Goal: Information Seeking & Learning: Learn about a topic

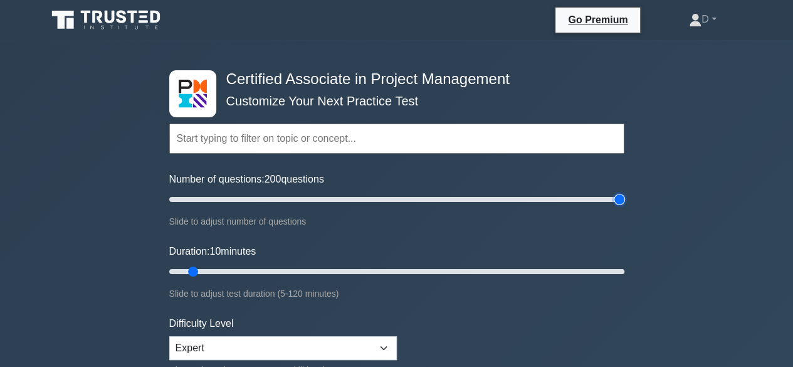
drag, startPoint x: 179, startPoint y: 198, endPoint x: 665, endPoint y: 213, distance: 485.5
click at [624, 207] on input "Number of questions: 200 questions" at bounding box center [396, 199] width 455 height 15
drag, startPoint x: 613, startPoint y: 200, endPoint x: 273, endPoint y: 204, distance: 340.5
type input "50"
click at [273, 204] on input "Number of questions: 50 questions" at bounding box center [396, 199] width 455 height 15
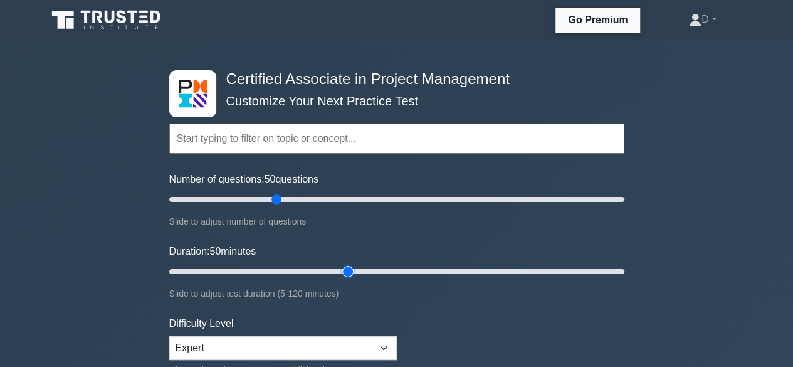
drag, startPoint x: 194, startPoint y: 270, endPoint x: 346, endPoint y: 266, distance: 152.4
type input "50"
click at [346, 266] on input "Duration: 50 minutes" at bounding box center [396, 271] width 455 height 15
click at [278, 201] on input "Number of questions: 50 questions" at bounding box center [396, 199] width 455 height 15
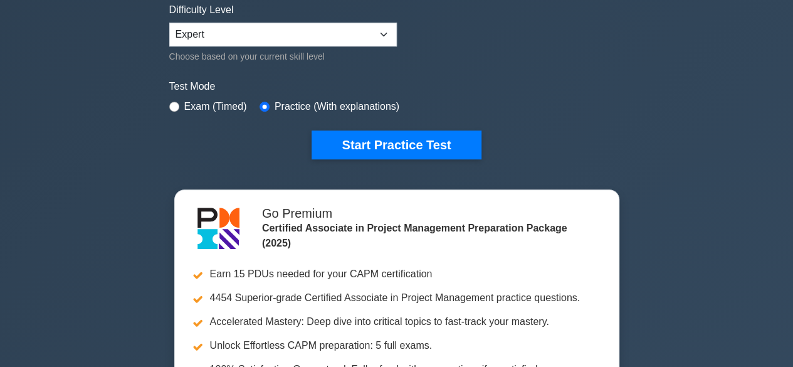
scroll to position [63, 0]
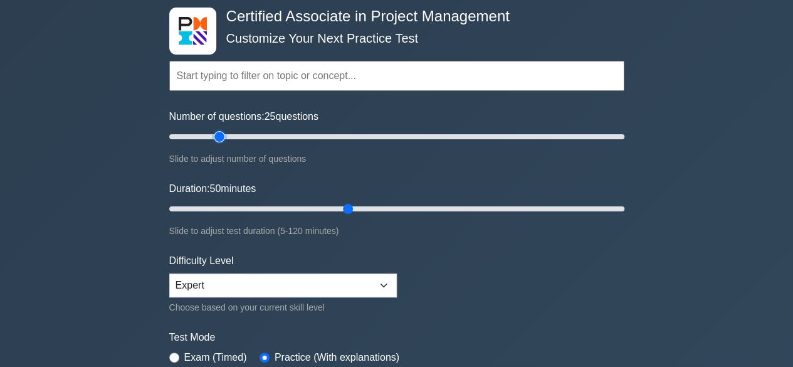
drag, startPoint x: 275, startPoint y: 136, endPoint x: 217, endPoint y: 145, distance: 58.4
type input "25"
click at [217, 144] on input "Number of questions: 25 questions" at bounding box center [396, 136] width 455 height 15
drag, startPoint x: 346, startPoint y: 207, endPoint x: 261, endPoint y: 230, distance: 88.4
type input "30"
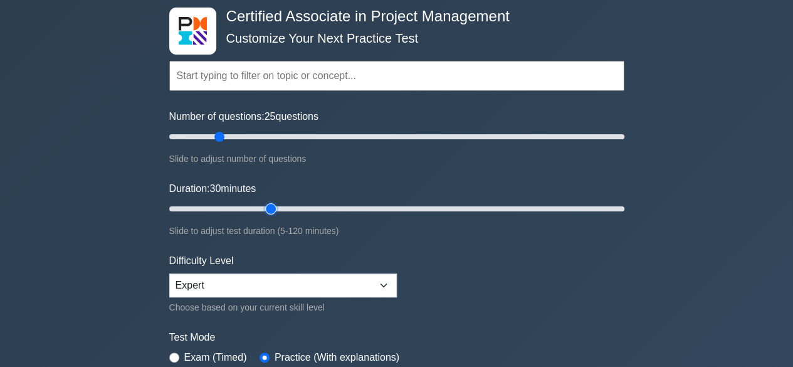
click at [261, 216] on input "Duration: 30 minutes" at bounding box center [396, 208] width 455 height 15
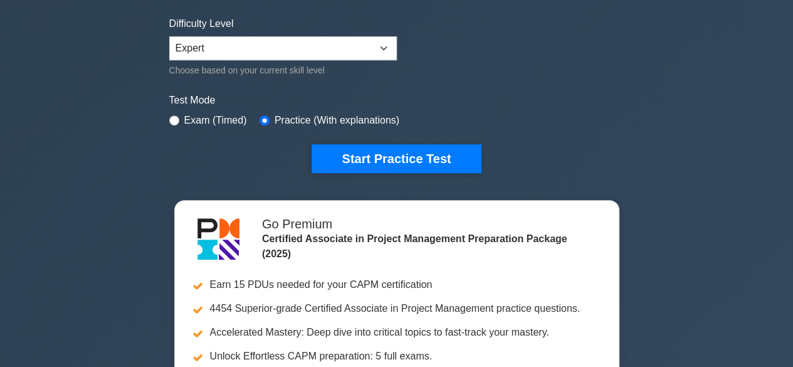
scroll to position [251, 0]
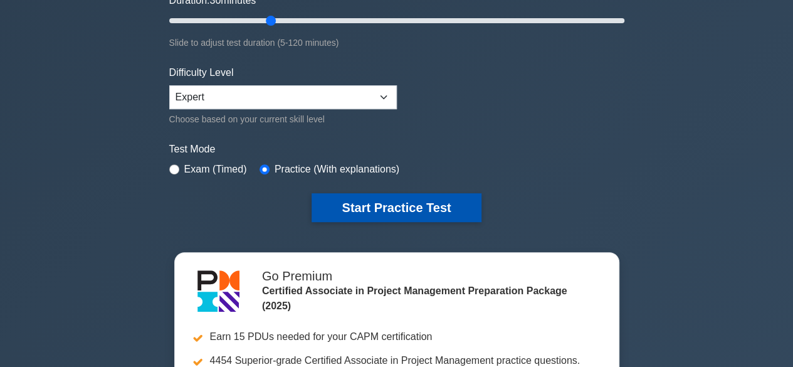
click at [382, 205] on button "Start Practice Test" at bounding box center [396, 207] width 169 height 29
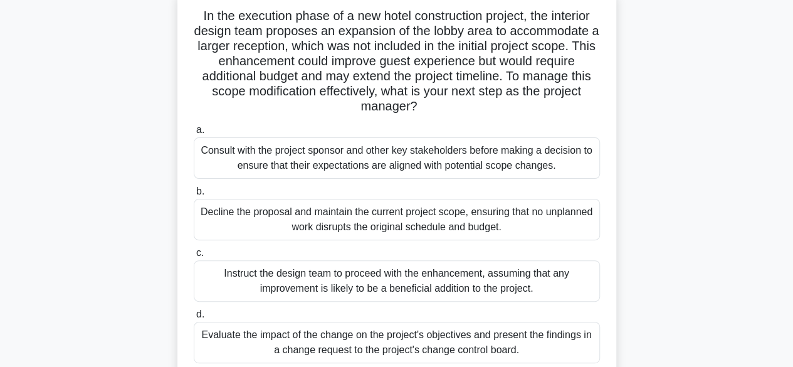
scroll to position [63, 0]
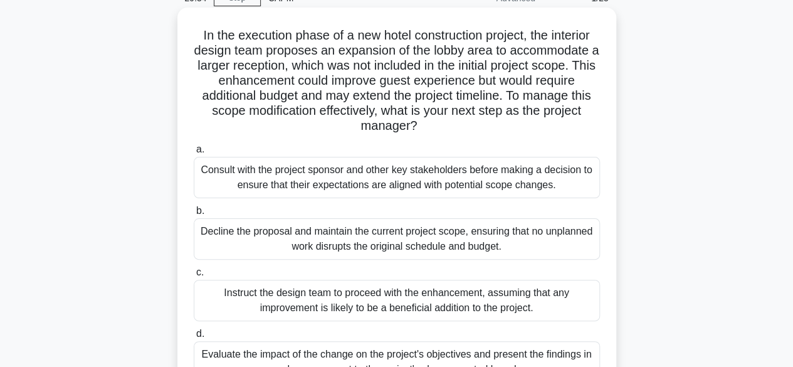
click at [398, 182] on div "Consult with the project sponsor and other key stakeholders before making a dec…" at bounding box center [397, 177] width 406 height 41
click at [194, 154] on input "a. Consult with the project sponsor and other key stakeholders before making a …" at bounding box center [194, 149] width 0 height 8
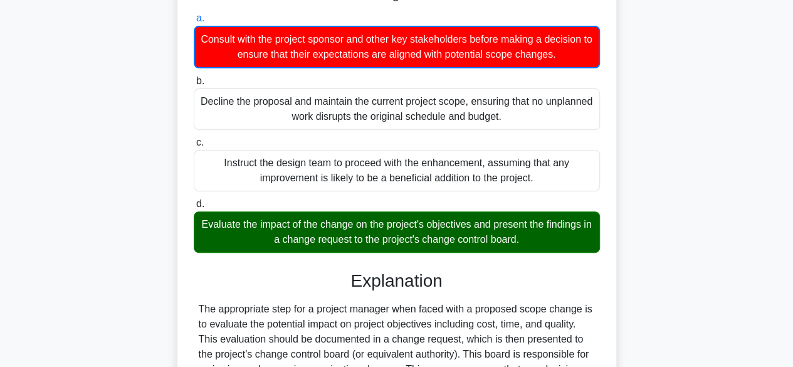
scroll to position [251, 0]
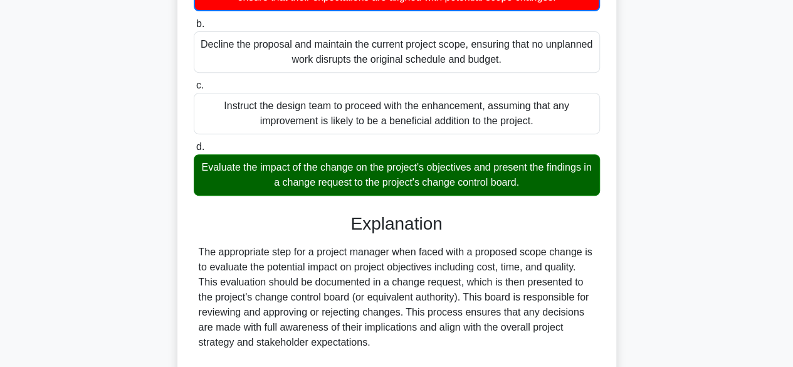
drag, startPoint x: 203, startPoint y: 167, endPoint x: 498, endPoint y: 190, distance: 295.6
click at [498, 190] on div "Evaluate the impact of the change on the project's objectives and present the f…" at bounding box center [397, 174] width 406 height 41
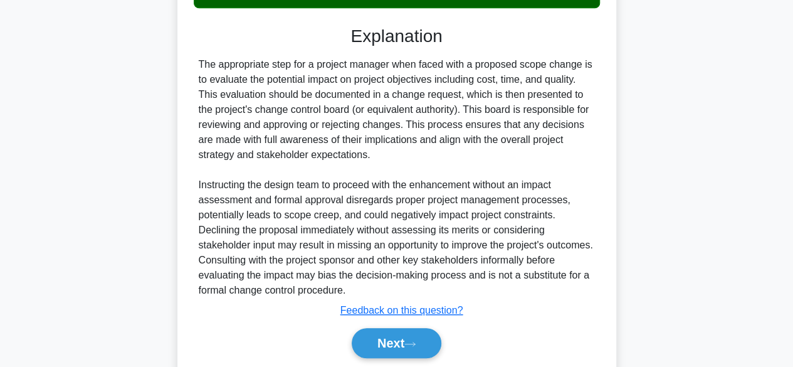
scroll to position [482, 0]
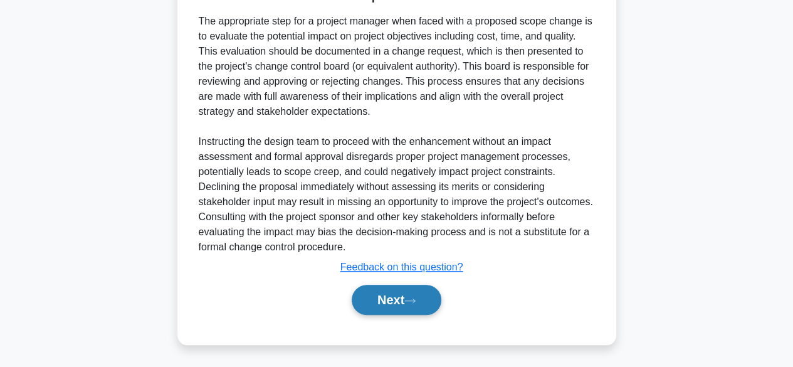
click at [390, 297] on button "Next" at bounding box center [397, 300] width 90 height 30
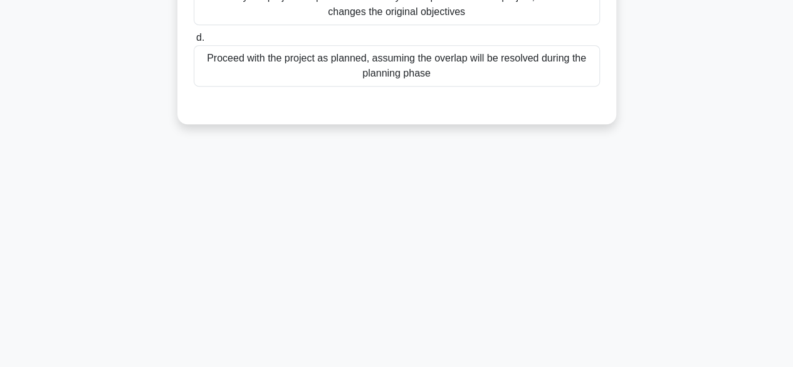
scroll to position [60, 0]
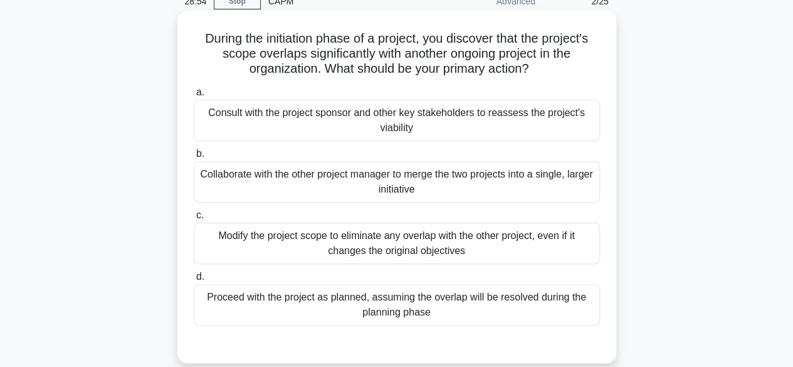
click at [408, 124] on div "Consult with the project sponsor and other key stakeholders to reassess the pro…" at bounding box center [397, 120] width 406 height 41
click at [194, 97] on input "a. Consult with the project sponsor and other key stakeholders to reassess the …" at bounding box center [194, 92] width 0 height 8
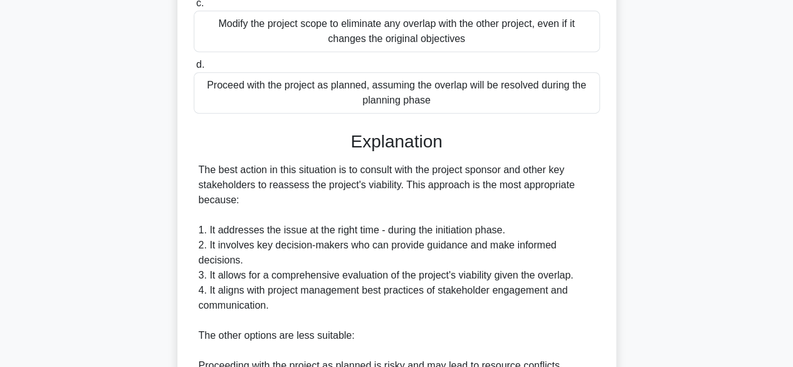
scroll to position [585, 0]
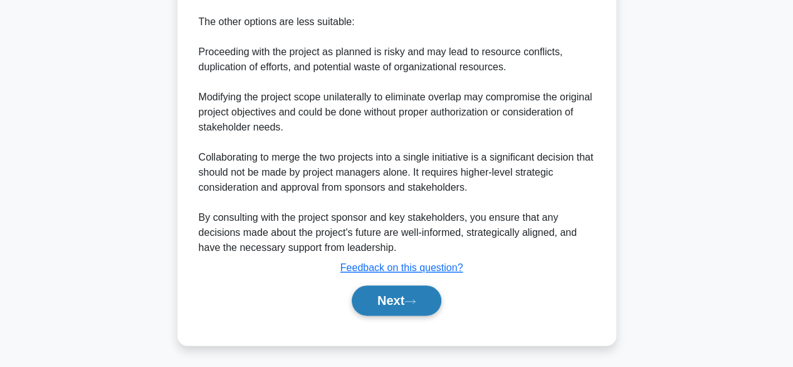
click at [415, 303] on button "Next" at bounding box center [397, 300] width 90 height 30
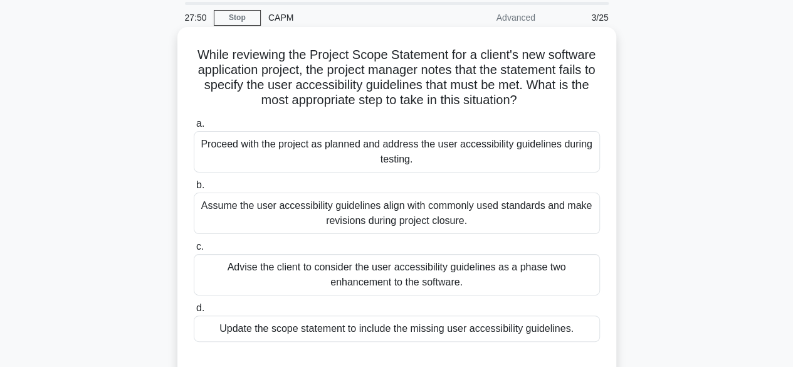
scroll to position [63, 0]
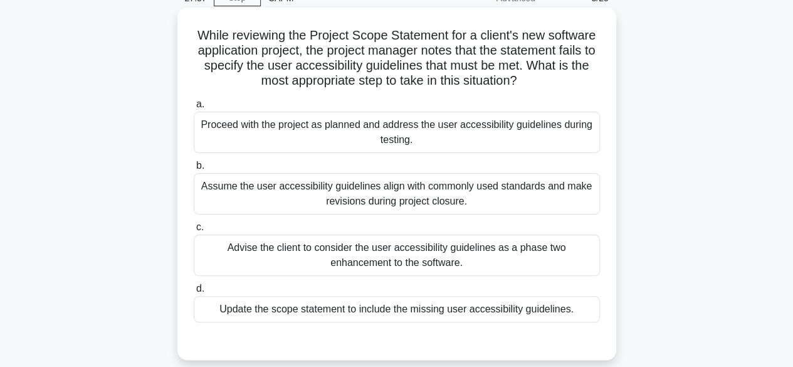
click at [369, 313] on div "Update the scope statement to include the missing user accessibility guidelines." at bounding box center [397, 309] width 406 height 26
click at [194, 293] on input "d. Update the scope statement to include the missing user accessibility guideli…" at bounding box center [194, 289] width 0 height 8
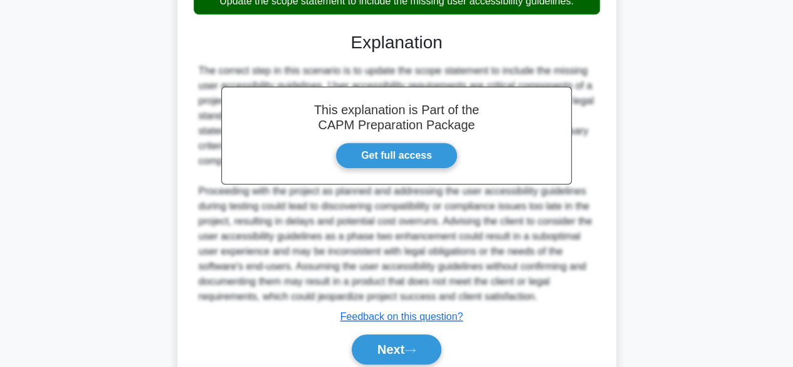
scroll to position [419, 0]
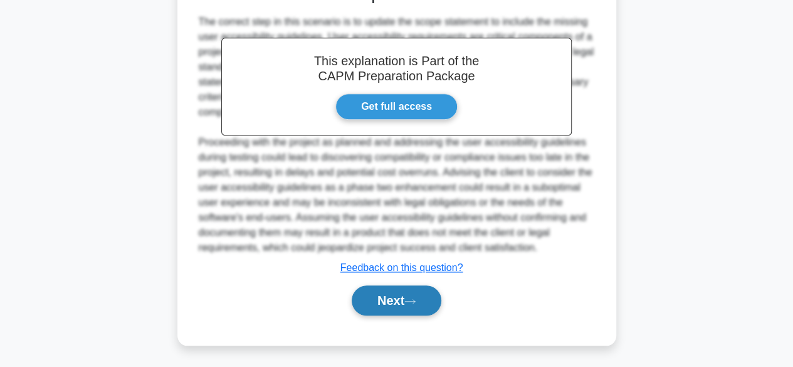
click at [382, 312] on button "Next" at bounding box center [397, 300] width 90 height 30
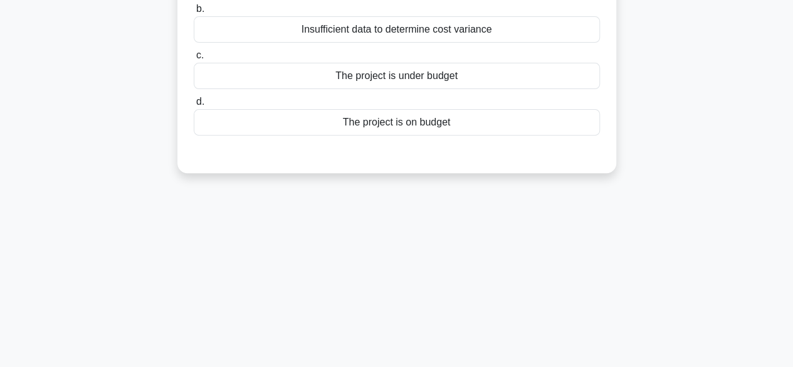
scroll to position [0, 0]
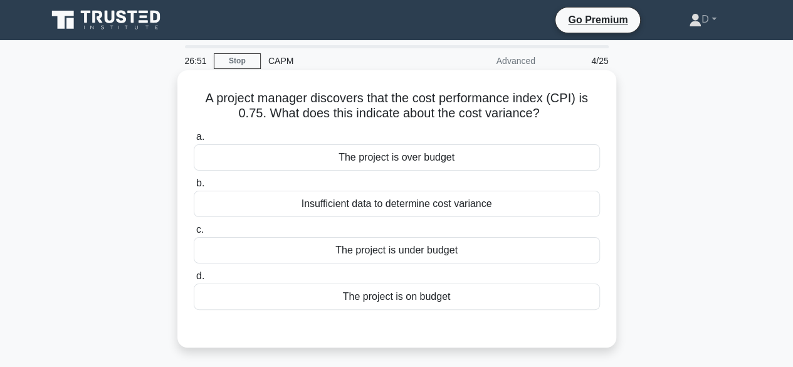
click at [404, 252] on div "The project is under budget" at bounding box center [397, 250] width 406 height 26
click at [194, 234] on input "c. The project is under budget" at bounding box center [194, 230] width 0 height 8
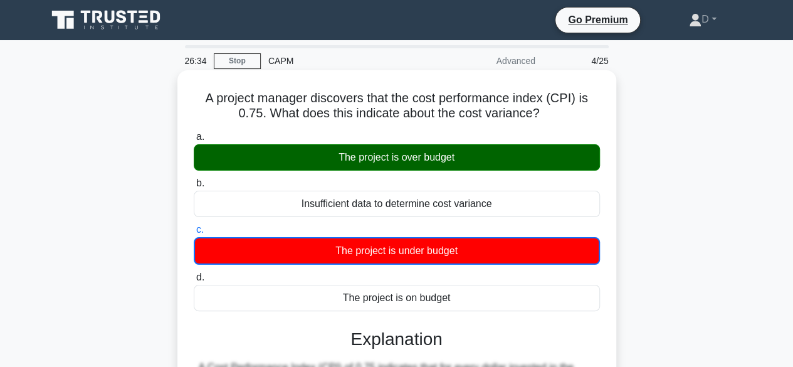
drag, startPoint x: 204, startPoint y: 96, endPoint x: 564, endPoint y: 118, distance: 361.2
click at [564, 118] on h5 "A project manager discovers that the cost performance index (CPI) is 0.75. What…" at bounding box center [396, 105] width 409 height 31
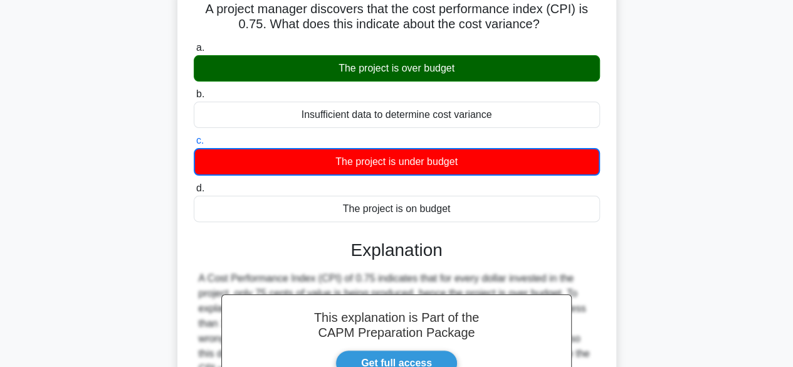
scroll to position [310, 0]
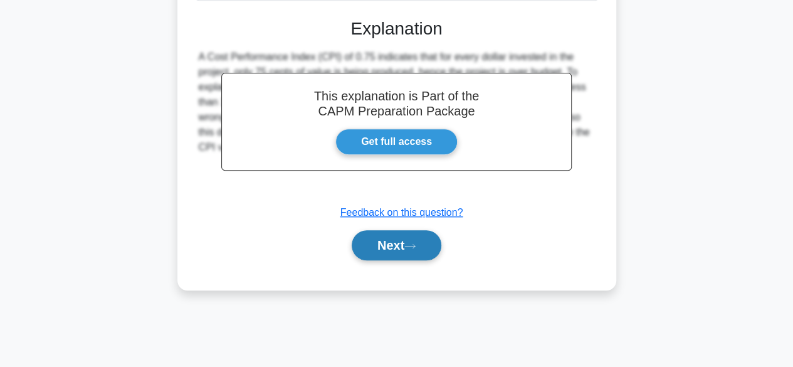
click at [396, 235] on button "Next" at bounding box center [397, 245] width 90 height 30
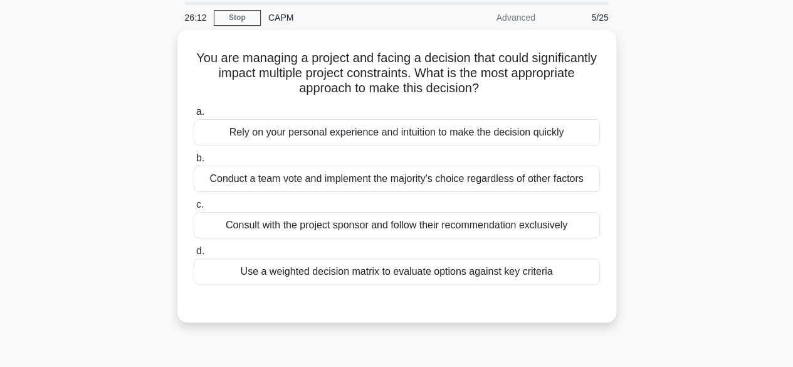
scroll to position [63, 0]
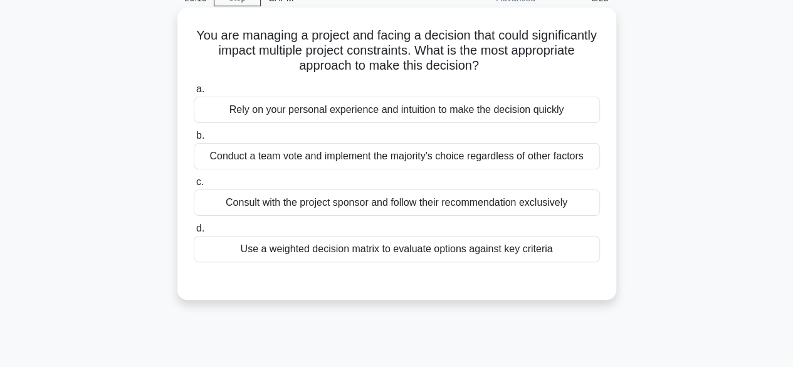
click at [421, 199] on div "Consult with the project sponsor and follow their recommendation exclusively" at bounding box center [397, 202] width 406 height 26
click at [194, 186] on input "c. Consult with the project sponsor and follow their recommendation exclusively" at bounding box center [194, 182] width 0 height 8
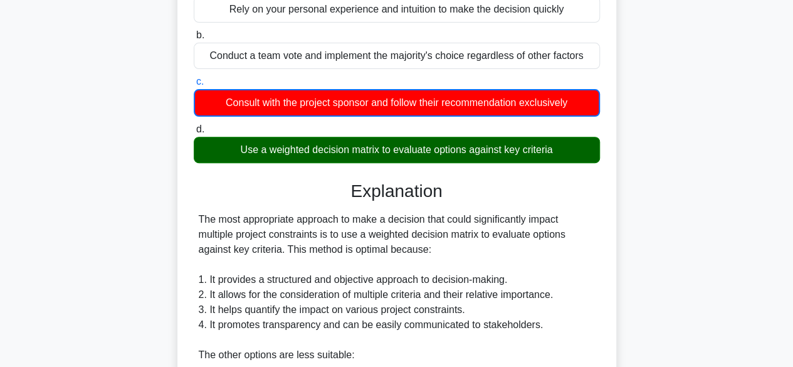
scroll to position [251, 0]
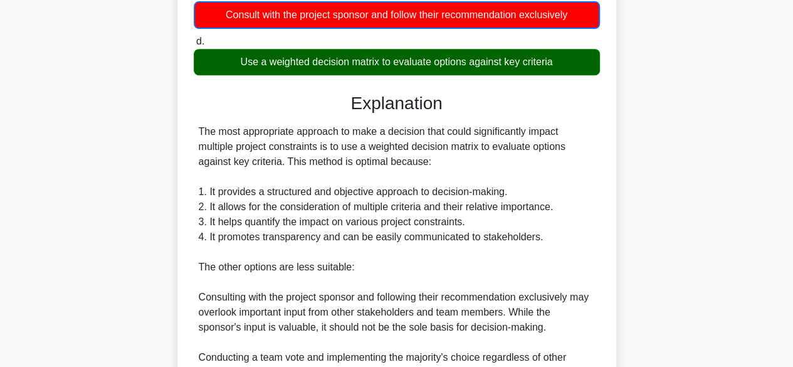
drag, startPoint x: 200, startPoint y: 134, endPoint x: 459, endPoint y: 164, distance: 260.7
click at [459, 164] on div "The most appropriate approach to make a decision that could significantly impac…" at bounding box center [397, 319] width 396 height 391
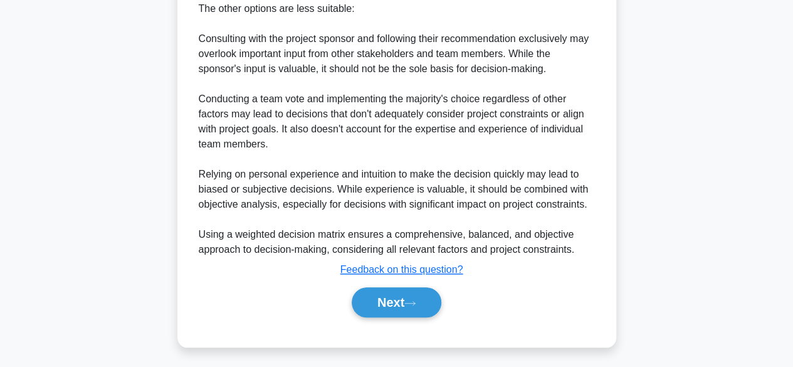
scroll to position [512, 0]
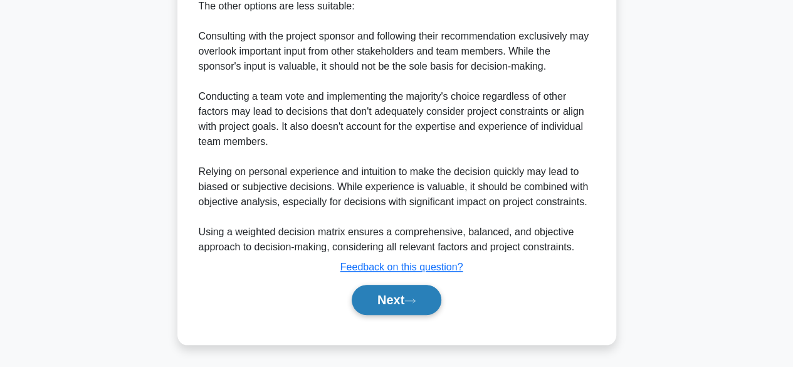
click at [385, 300] on button "Next" at bounding box center [397, 300] width 90 height 30
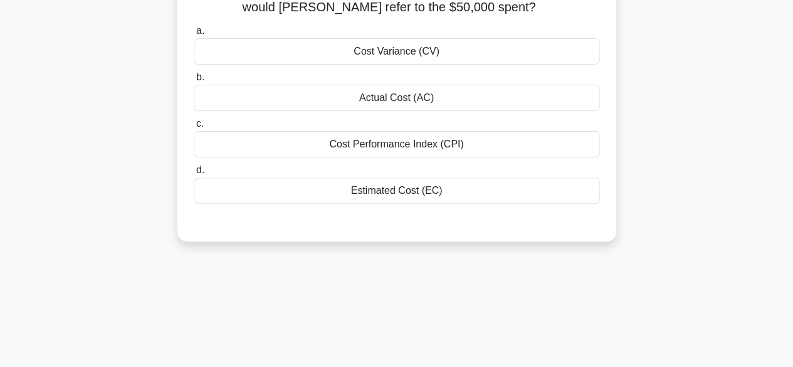
scroll to position [0, 0]
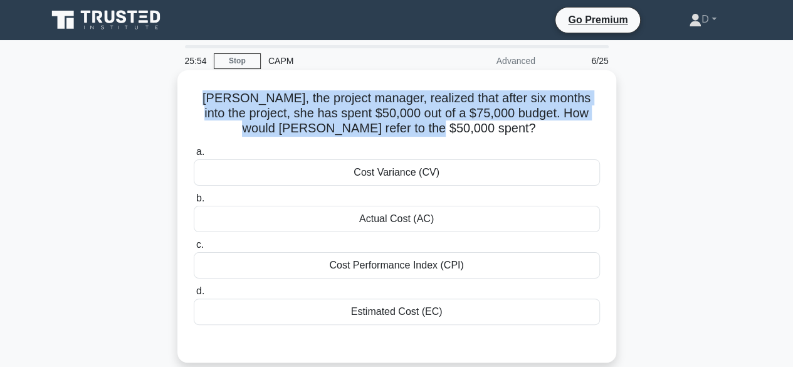
drag, startPoint x: 208, startPoint y: 98, endPoint x: 572, endPoint y: 135, distance: 365.5
click at [572, 135] on h5 "Linda, the project manager, realized that after six months into the project, sh…" at bounding box center [396, 113] width 409 height 46
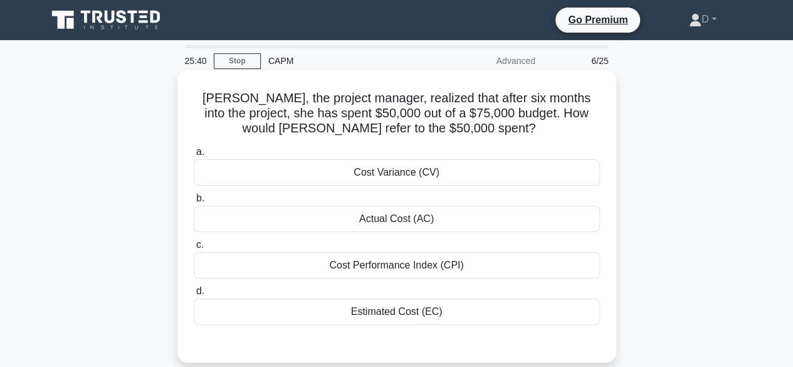
click at [387, 216] on div "Actual Cost (AC)" at bounding box center [397, 219] width 406 height 26
click at [194, 203] on input "b. Actual Cost (AC)" at bounding box center [194, 198] width 0 height 8
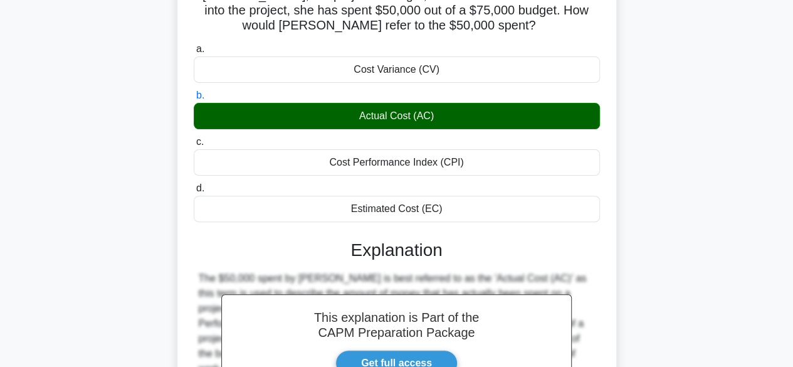
scroll to position [310, 0]
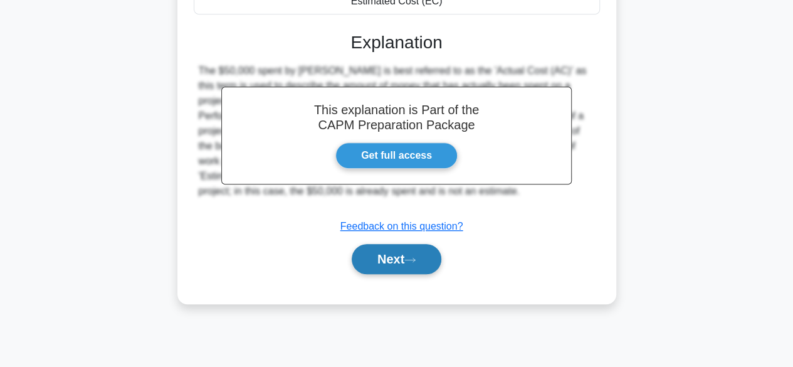
click at [380, 246] on button "Next" at bounding box center [397, 259] width 90 height 30
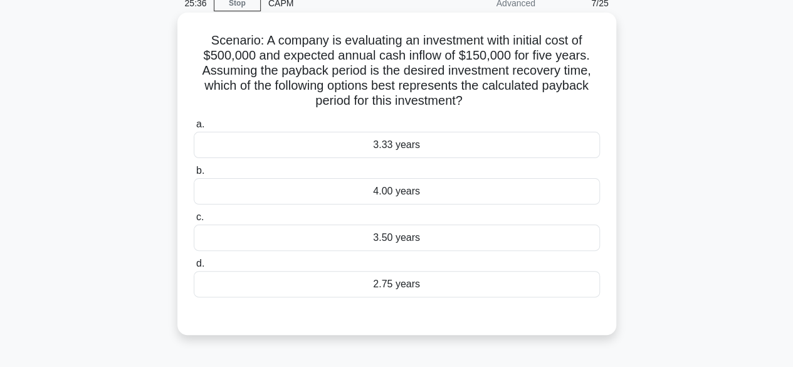
scroll to position [0, 0]
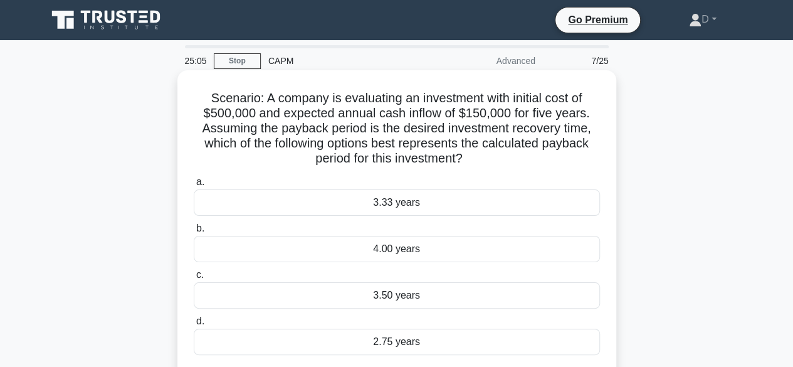
click at [374, 207] on div "3.33 years" at bounding box center [397, 202] width 406 height 26
click at [194, 186] on input "a. 3.33 years" at bounding box center [194, 182] width 0 height 8
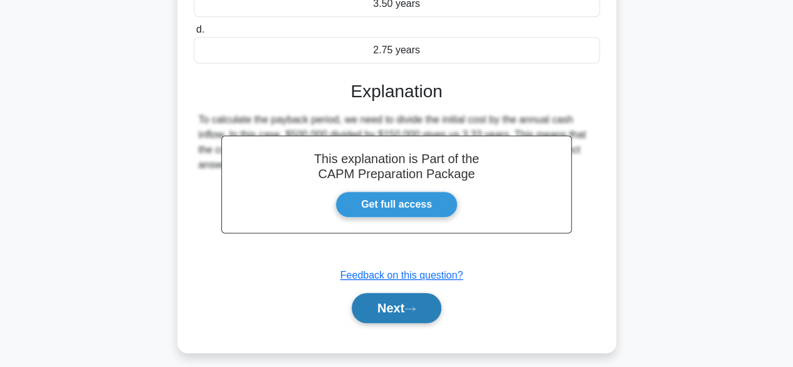
scroll to position [310, 0]
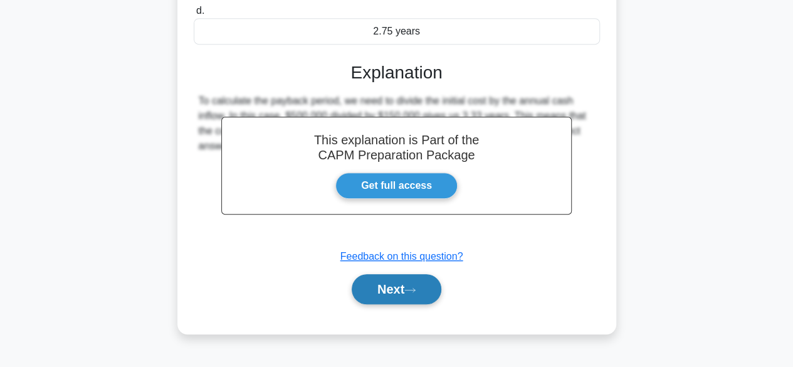
click at [381, 283] on button "Next" at bounding box center [397, 289] width 90 height 30
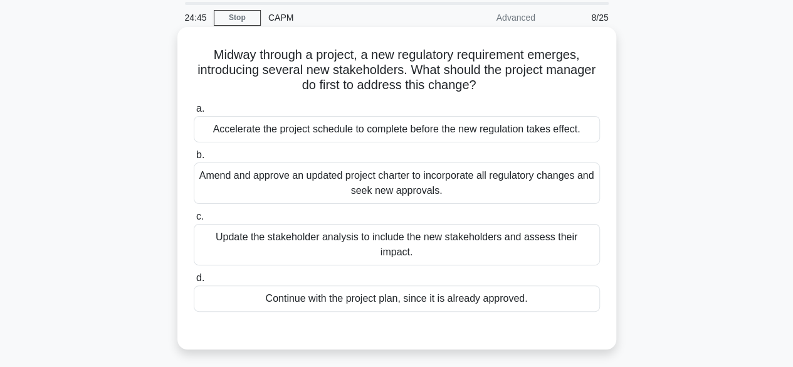
scroll to position [63, 0]
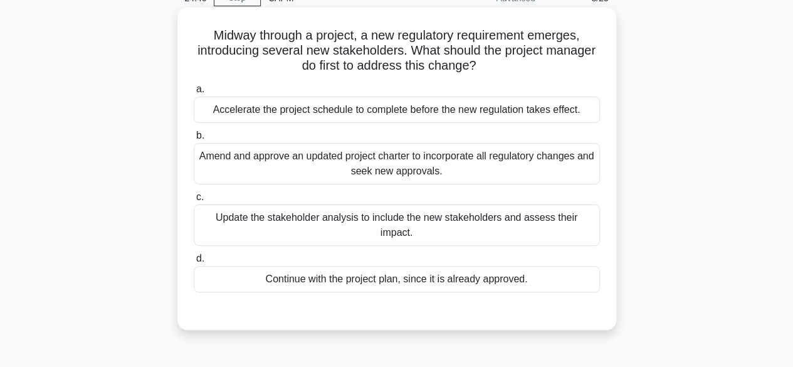
click at [394, 223] on div "Update the stakeholder analysis to include the new stakeholders and assess thei…" at bounding box center [397, 224] width 406 height 41
click at [194, 201] on input "c. Update the stakeholder analysis to include the new stakeholders and assess t…" at bounding box center [194, 197] width 0 height 8
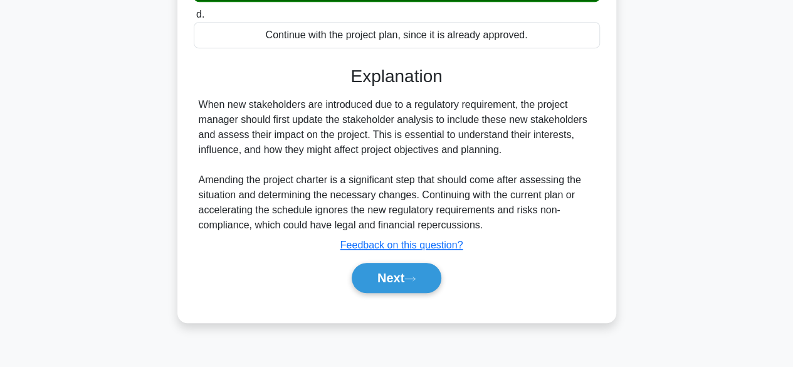
scroll to position [310, 0]
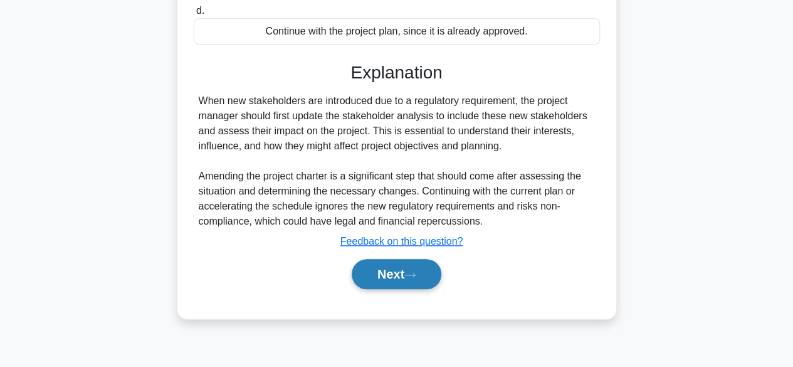
click at [376, 276] on button "Next" at bounding box center [397, 274] width 90 height 30
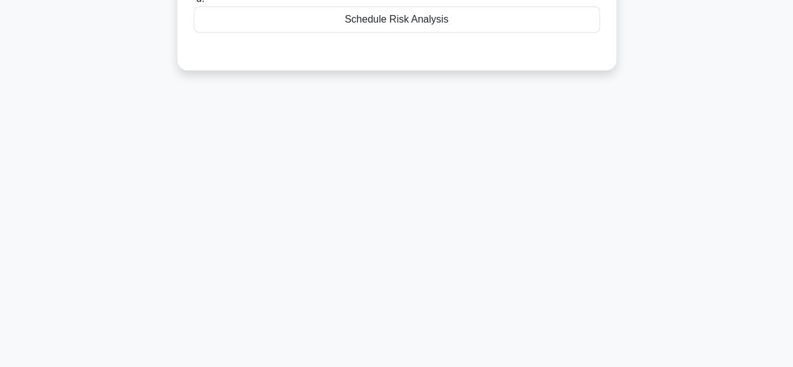
scroll to position [0, 0]
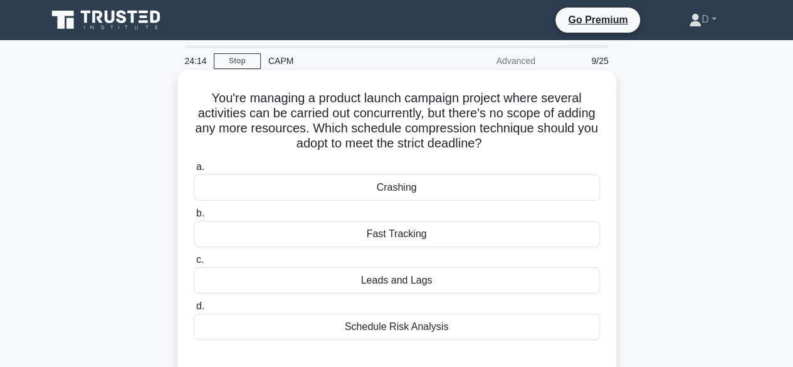
click at [237, 194] on div "Crashing" at bounding box center [397, 187] width 406 height 26
click at [194, 171] on input "a. Crashing" at bounding box center [194, 167] width 0 height 8
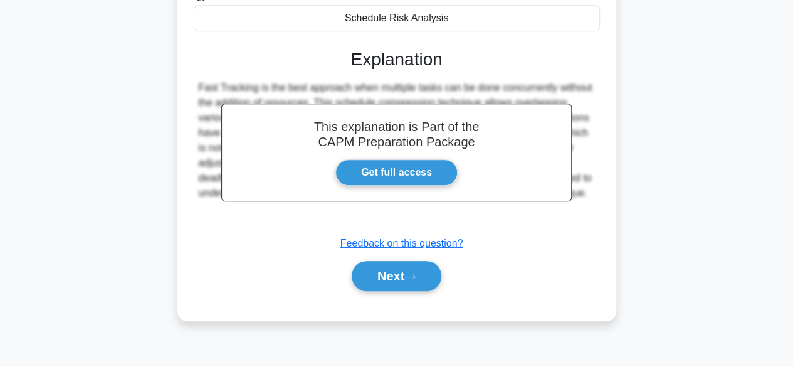
scroll to position [310, 0]
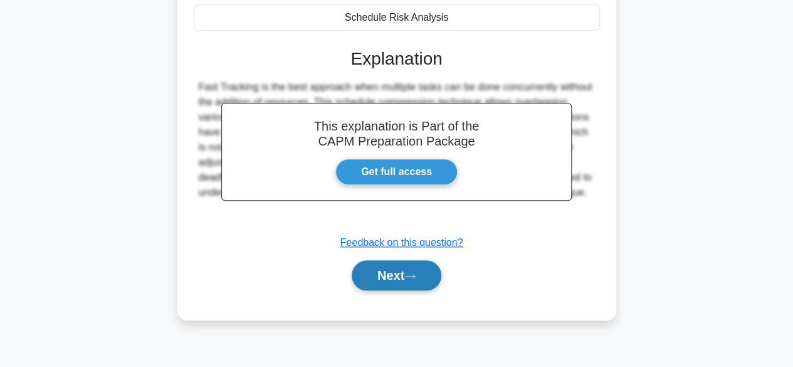
click at [408, 278] on button "Next" at bounding box center [397, 275] width 90 height 30
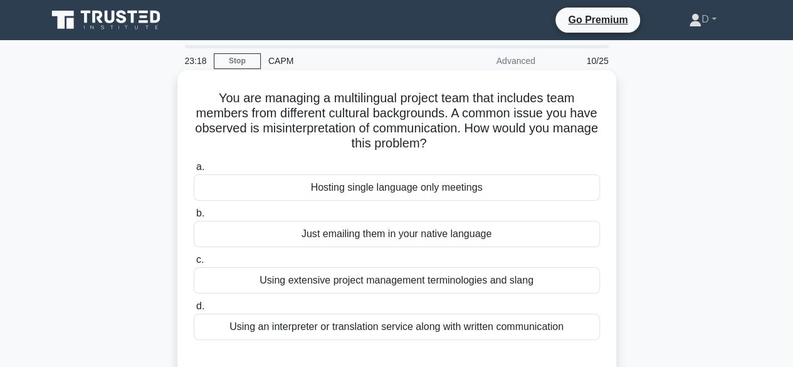
scroll to position [63, 0]
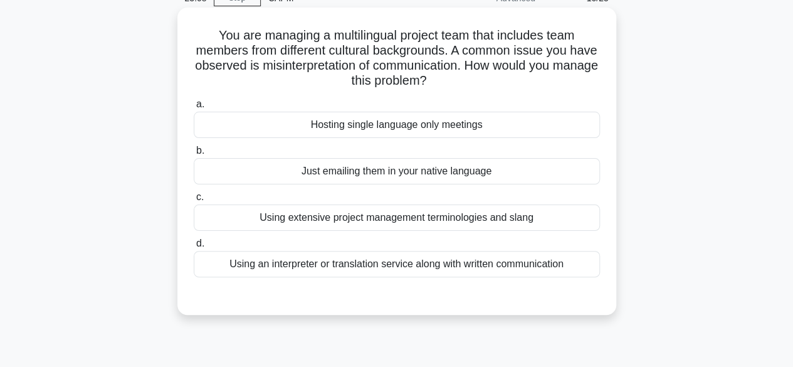
click at [345, 266] on div "Using an interpreter or translation service along with written communication" at bounding box center [397, 264] width 406 height 26
click at [194, 248] on input "d. Using an interpreter or translation service along with written communication" at bounding box center [194, 244] width 0 height 8
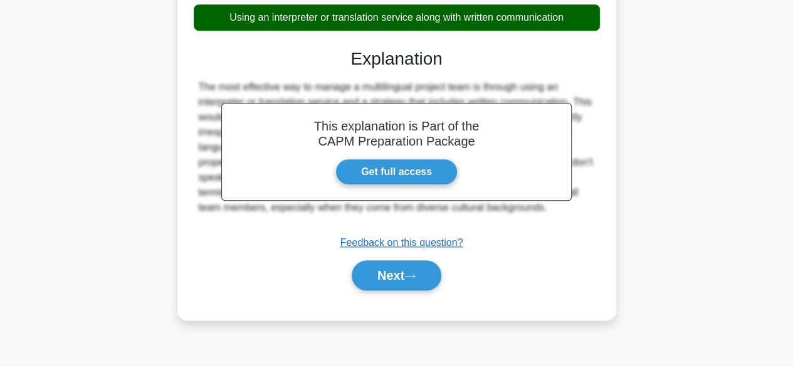
scroll to position [310, 0]
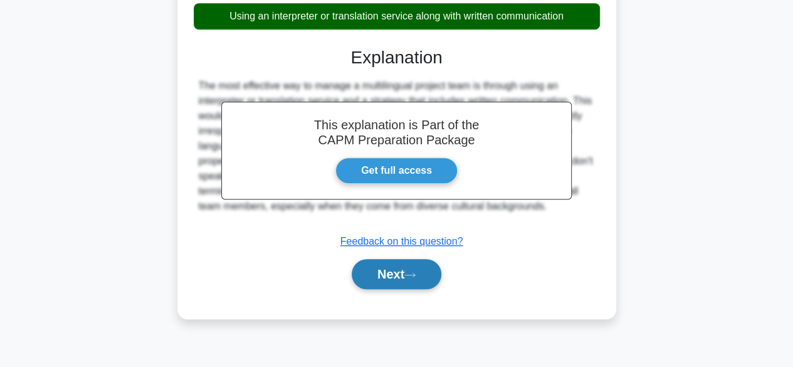
click at [357, 266] on button "Next" at bounding box center [397, 274] width 90 height 30
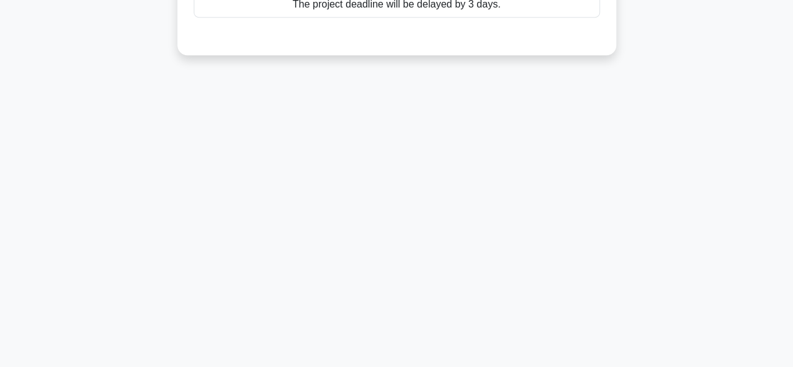
scroll to position [60, 0]
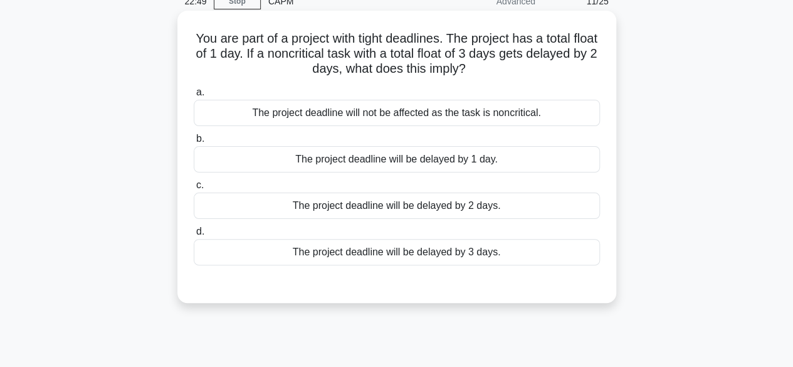
click at [364, 208] on div "The project deadline will be delayed by 2 days." at bounding box center [397, 205] width 406 height 26
click at [194, 189] on input "c. The project deadline will be delayed by 2 days." at bounding box center [194, 185] width 0 height 8
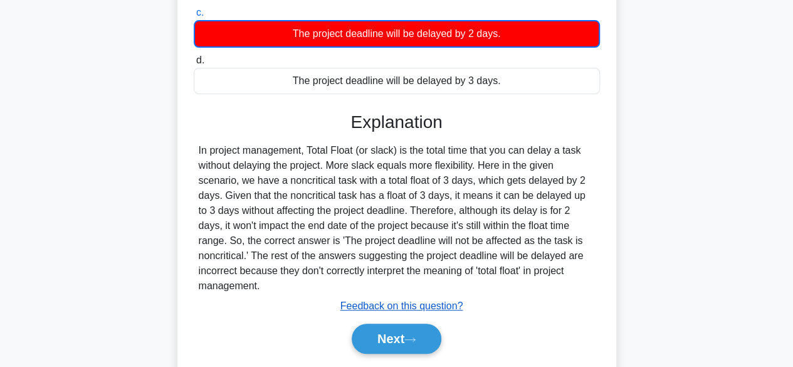
scroll to position [310, 0]
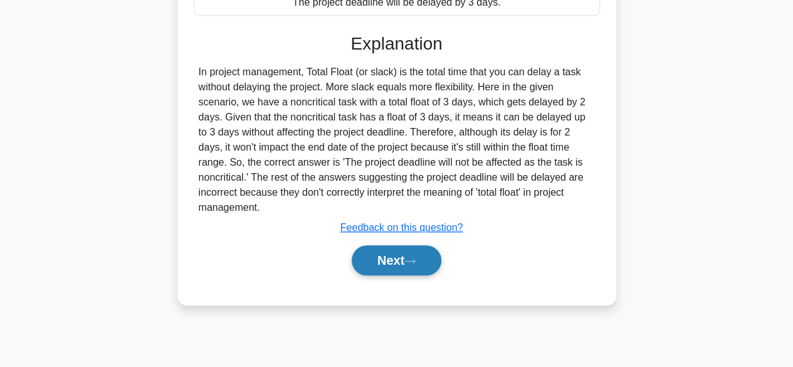
click at [424, 245] on button "Next" at bounding box center [397, 260] width 90 height 30
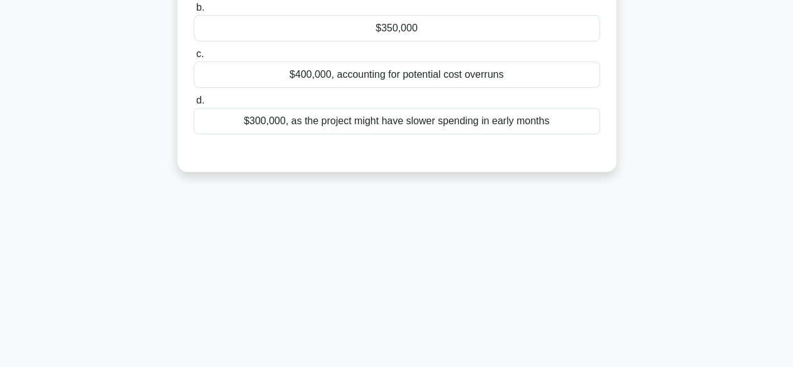
scroll to position [0, 0]
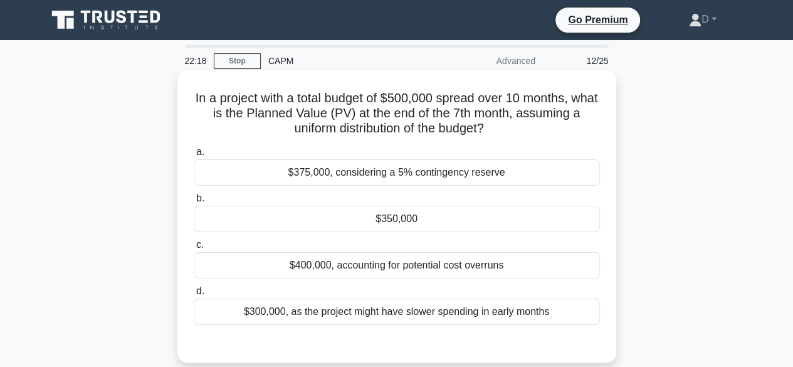
drag, startPoint x: 206, startPoint y: 100, endPoint x: 509, endPoint y: 124, distance: 303.8
click at [509, 124] on h5 "In a project with a total budget of $500,000 spread over 10 months, what is the…" at bounding box center [396, 113] width 409 height 46
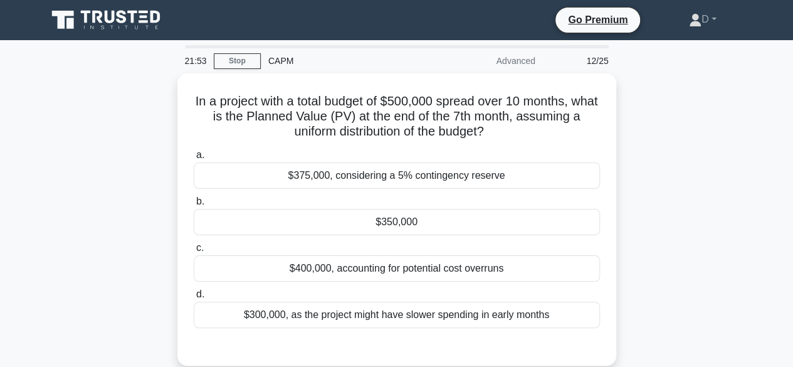
click at [670, 184] on div "In a project with a total budget of $500,000 spread over 10 months, what is the…" at bounding box center [397, 226] width 715 height 307
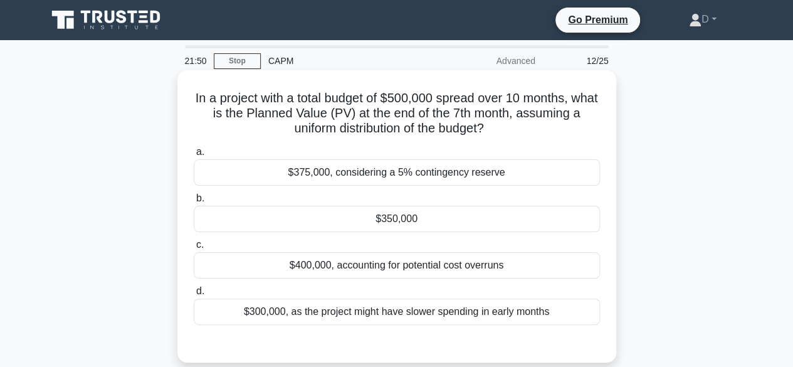
click at [434, 211] on div "$350,000" at bounding box center [397, 219] width 406 height 26
click at [194, 203] on input "b. $350,000" at bounding box center [194, 198] width 0 height 8
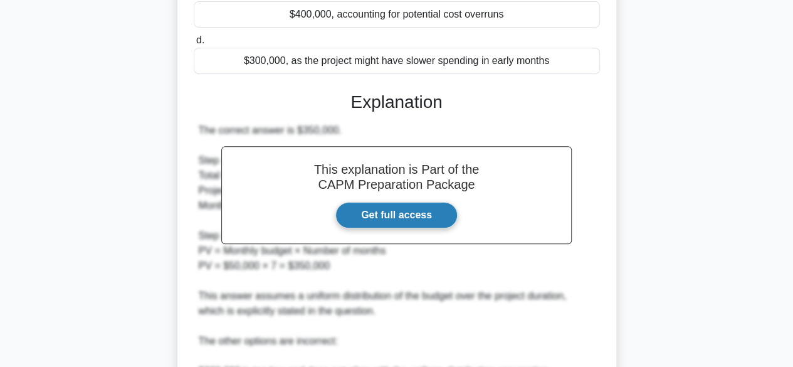
scroll to position [502, 0]
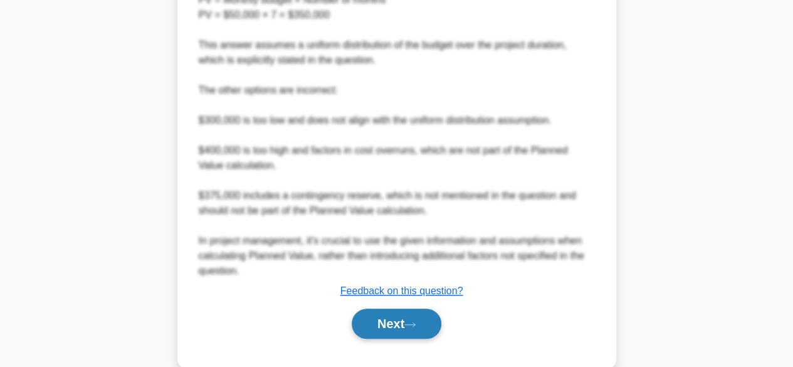
drag, startPoint x: 406, startPoint y: 327, endPoint x: 405, endPoint y: 314, distance: 12.6
click at [407, 317] on button "Next" at bounding box center [397, 323] width 90 height 30
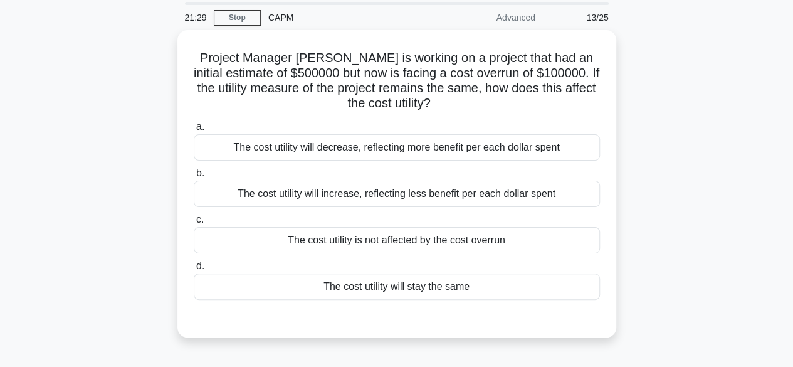
scroll to position [63, 0]
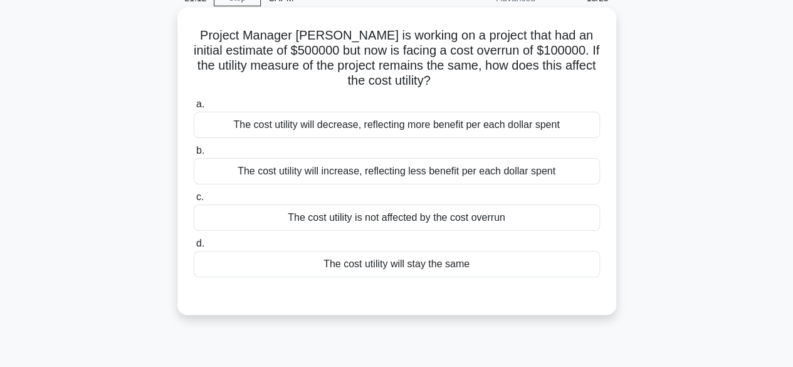
click at [430, 167] on div "The cost utility will increase, reflecting less benefit per each dollar spent" at bounding box center [397, 171] width 406 height 26
click at [194, 155] on input "b. The cost utility will increase, reflecting less benefit per each dollar spent" at bounding box center [194, 151] width 0 height 8
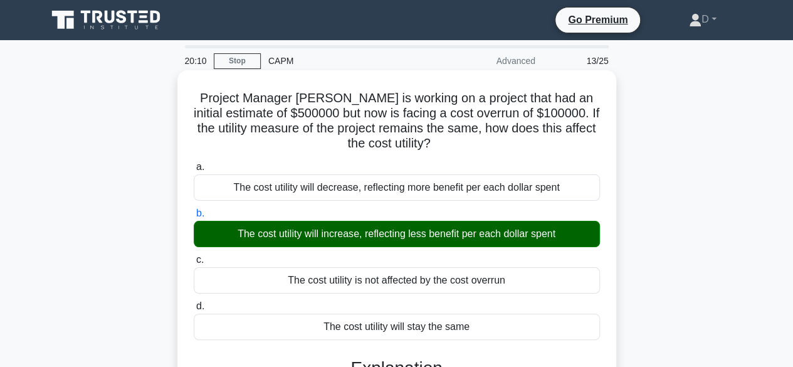
scroll to position [310, 0]
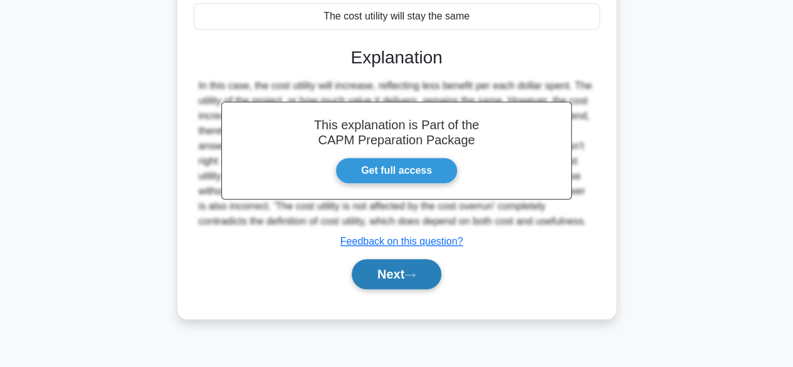
click at [391, 271] on button "Next" at bounding box center [397, 274] width 90 height 30
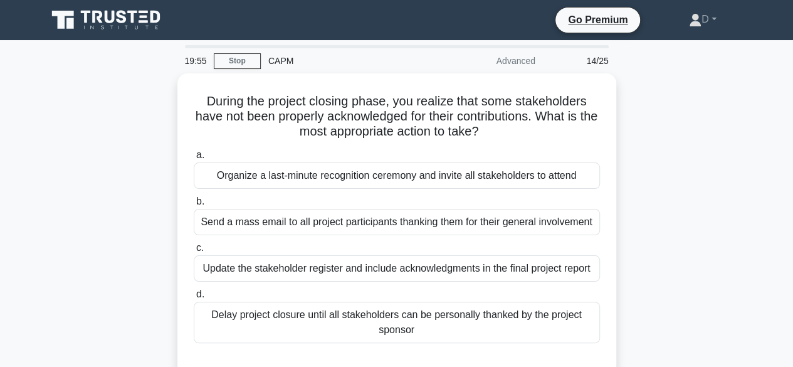
scroll to position [63, 0]
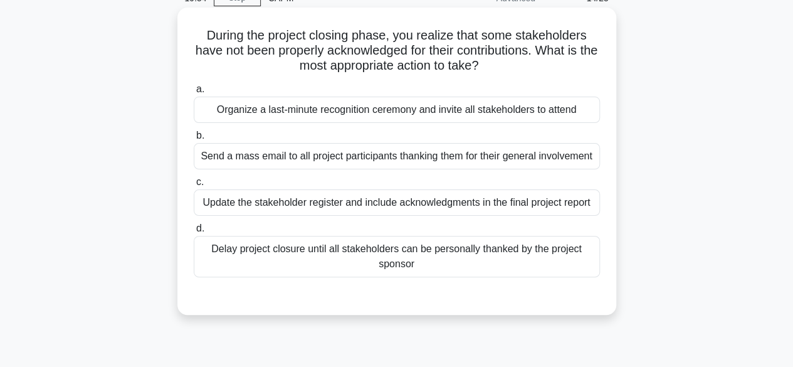
click at [381, 205] on div "Update the stakeholder register and include acknowledgments in the final projec…" at bounding box center [397, 202] width 406 height 26
click at [194, 186] on input "c. Update the stakeholder register and include acknowledgments in the final pro…" at bounding box center [194, 182] width 0 height 8
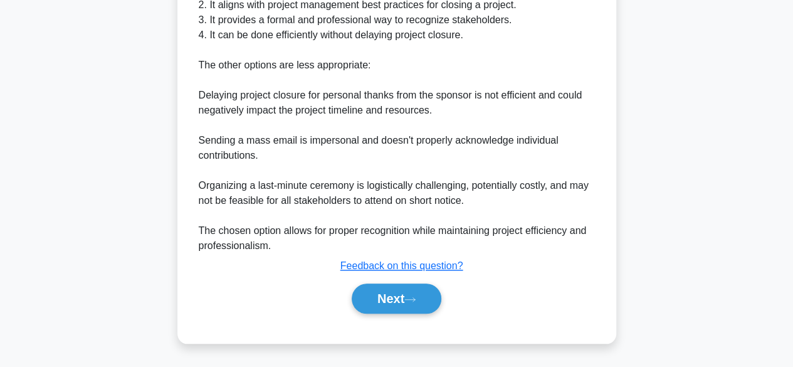
scroll to position [465, 0]
click at [389, 297] on button "Next" at bounding box center [397, 298] width 90 height 30
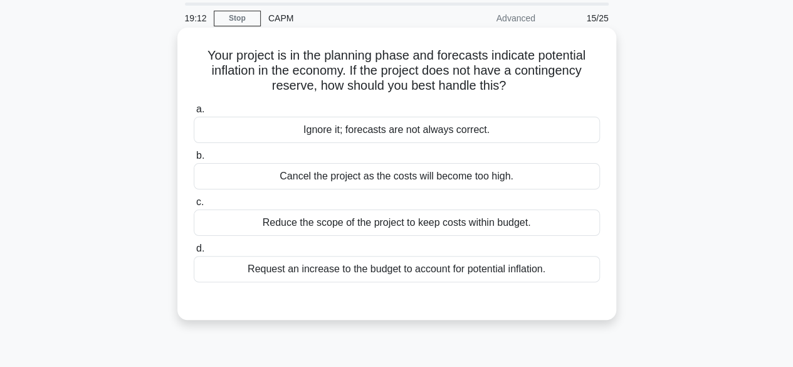
scroll to position [63, 0]
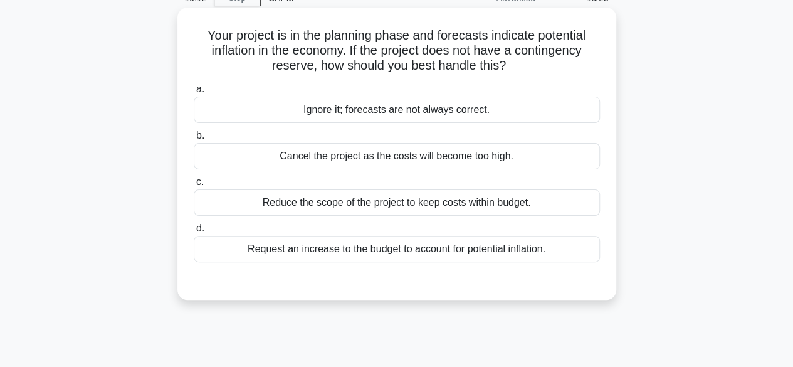
click at [367, 198] on div "Reduce the scope of the project to keep costs within budget." at bounding box center [397, 202] width 406 height 26
click at [194, 186] on input "c. Reduce the scope of the project to keep costs within budget." at bounding box center [194, 182] width 0 height 8
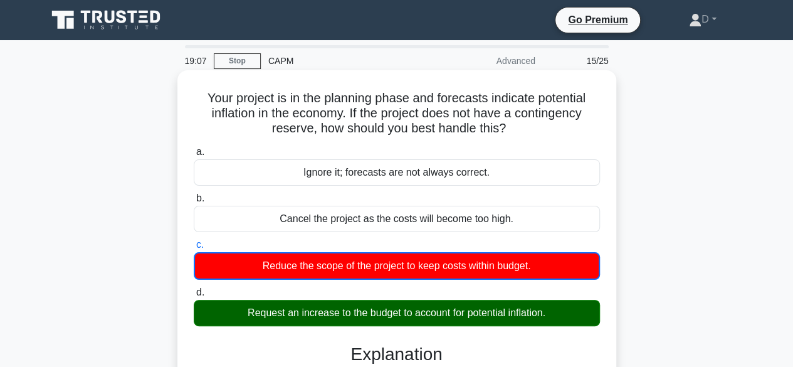
scroll to position [310, 0]
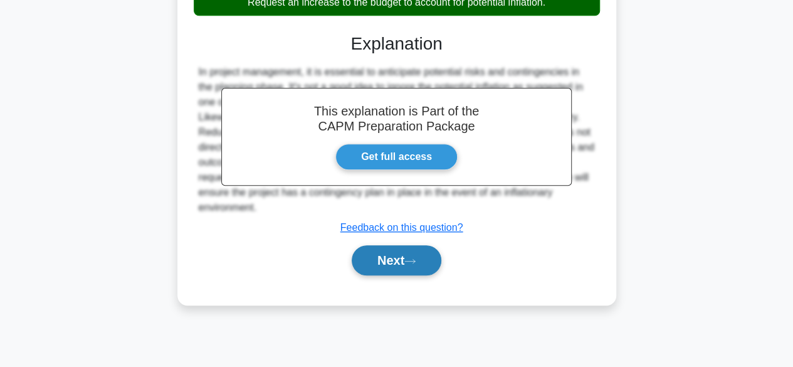
click at [409, 251] on button "Next" at bounding box center [397, 260] width 90 height 30
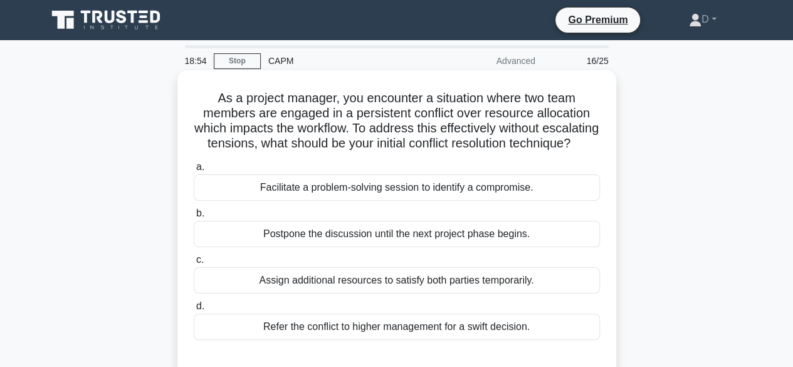
scroll to position [63, 0]
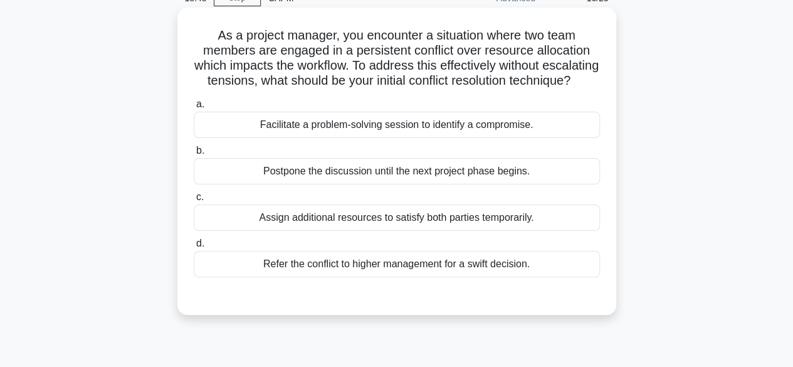
click at [451, 138] on div "Facilitate a problem-solving session to identify a compromise." at bounding box center [397, 125] width 406 height 26
click at [194, 108] on input "a. Facilitate a problem-solving session to identify a compromise." at bounding box center [194, 104] width 0 height 8
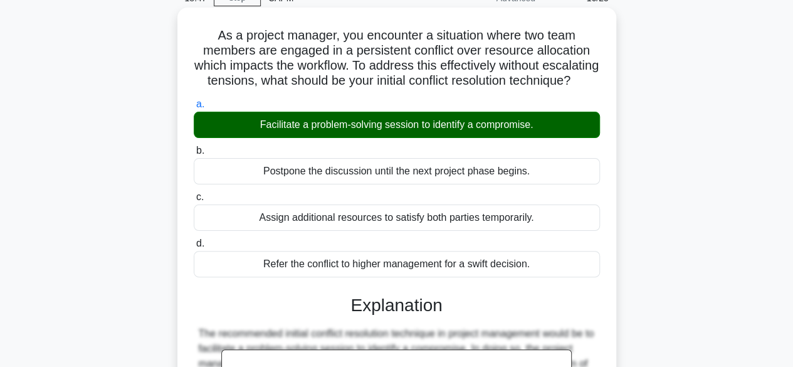
scroll to position [314, 0]
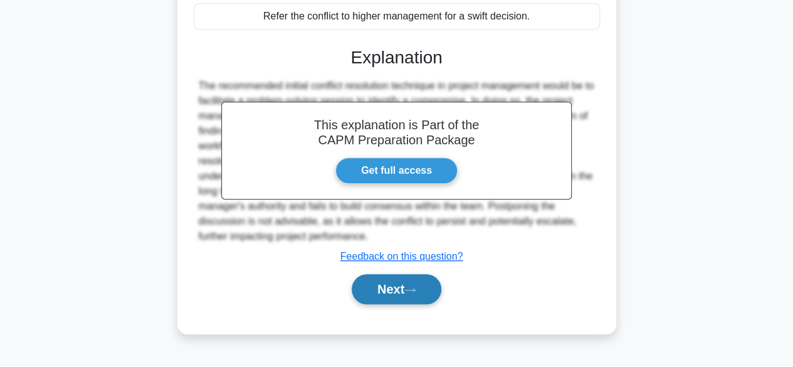
click at [395, 302] on button "Next" at bounding box center [397, 289] width 90 height 30
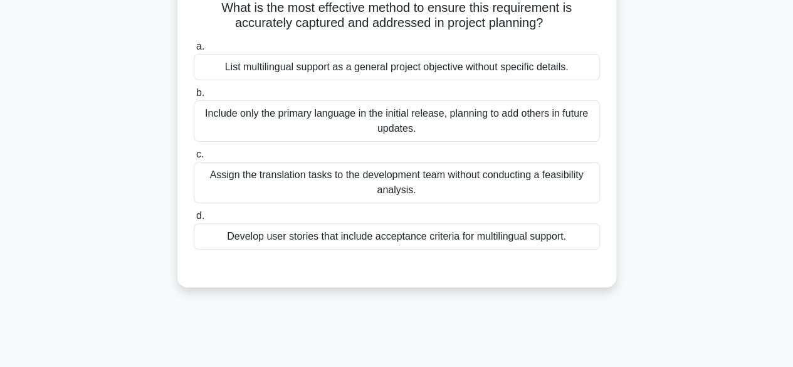
scroll to position [125, 0]
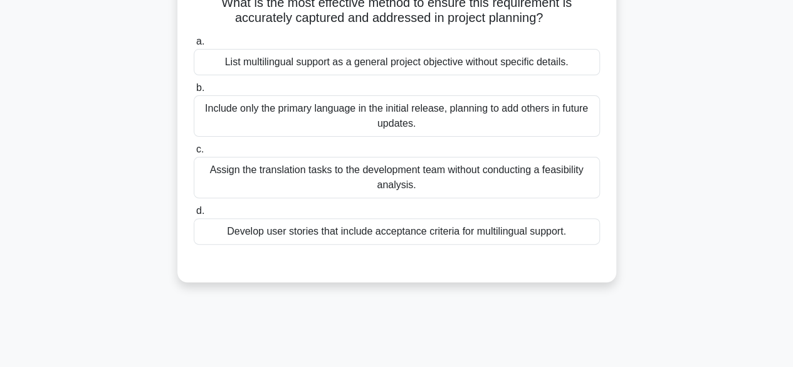
click at [423, 65] on div "List multilingual support as a general project objective without specific detai…" at bounding box center [397, 62] width 406 height 26
click at [194, 46] on input "a. List multilingual support as a general project objective without specific de…" at bounding box center [194, 42] width 0 height 8
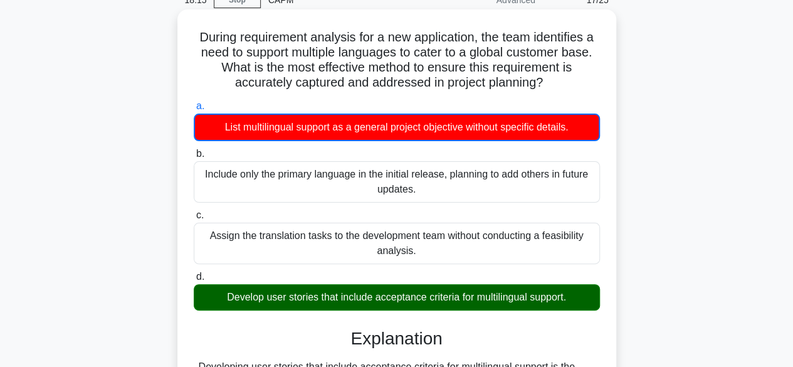
scroll to position [60, 0]
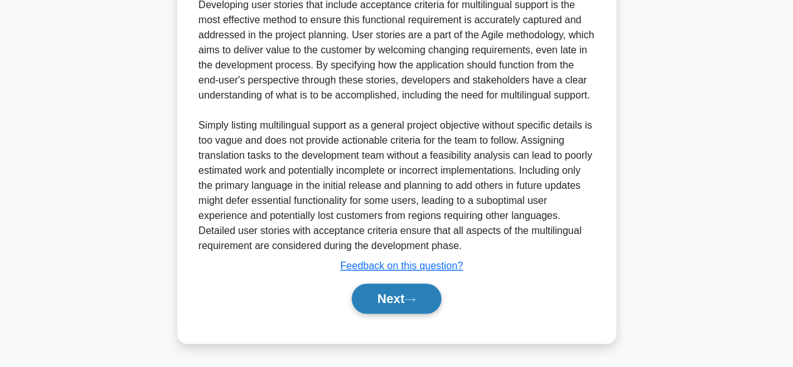
click at [393, 292] on button "Next" at bounding box center [397, 298] width 90 height 30
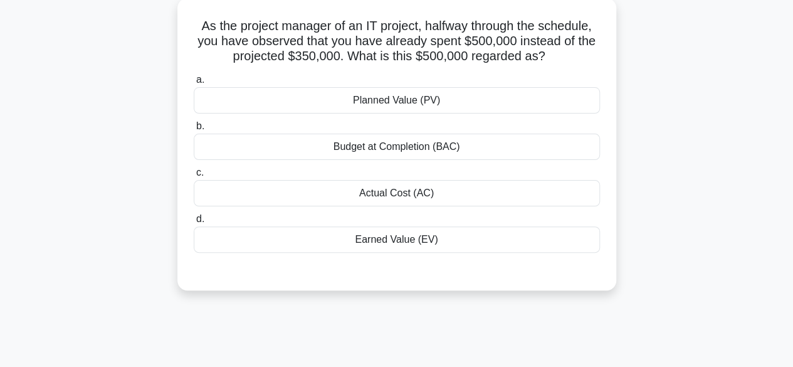
scroll to position [0, 0]
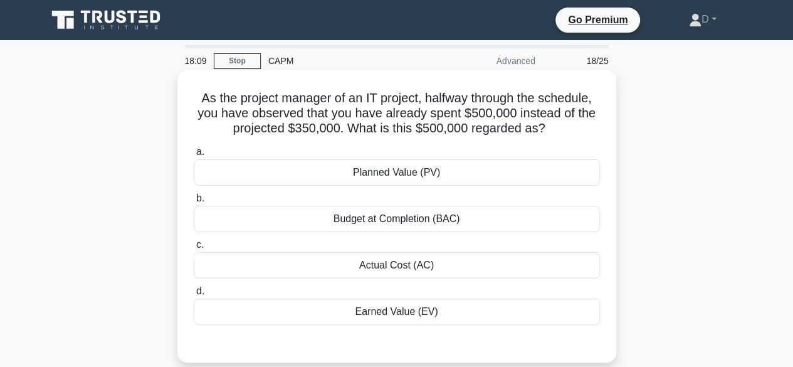
drag, startPoint x: 192, startPoint y: 97, endPoint x: 572, endPoint y: 134, distance: 381.7
click at [572, 134] on h5 "As the project manager of an IT project, halfway through the schedule, you have…" at bounding box center [396, 113] width 409 height 46
click at [415, 264] on div "Actual Cost (AC)" at bounding box center [397, 265] width 406 height 26
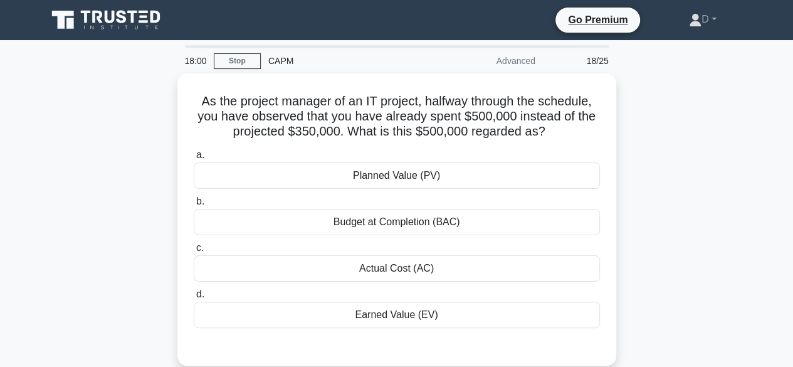
click at [676, 159] on div "As the project manager of an IT project, halfway through the schedule, you have…" at bounding box center [397, 226] width 715 height 307
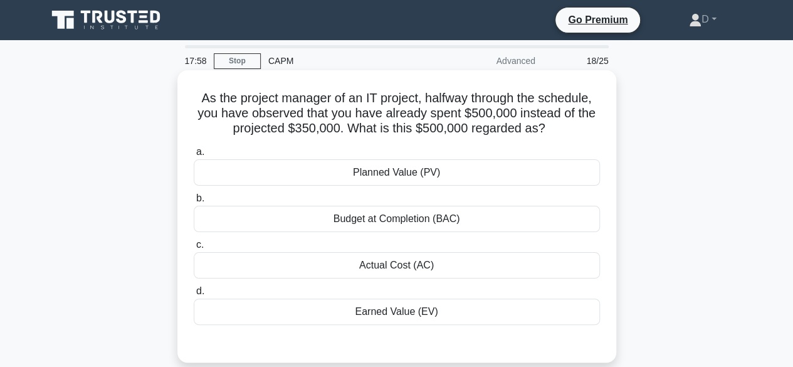
click at [435, 264] on div "Actual Cost (AC)" at bounding box center [397, 265] width 406 height 26
click at [194, 249] on input "c. Actual Cost (AC)" at bounding box center [194, 245] width 0 height 8
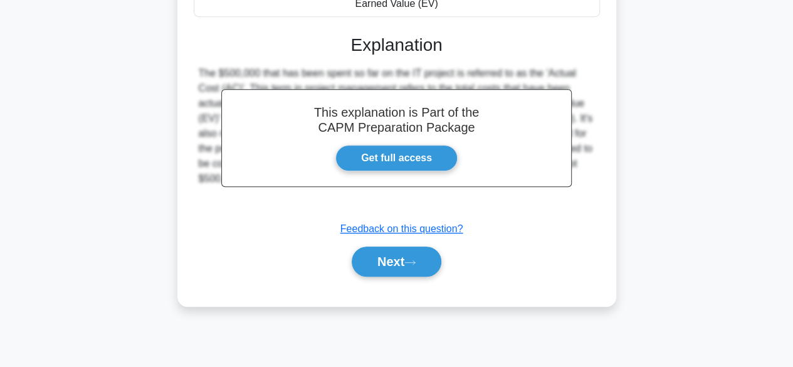
scroll to position [310, 0]
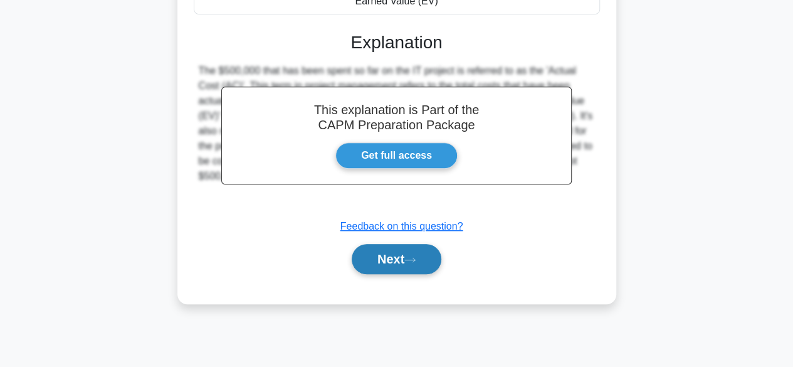
click at [428, 264] on button "Next" at bounding box center [397, 259] width 90 height 30
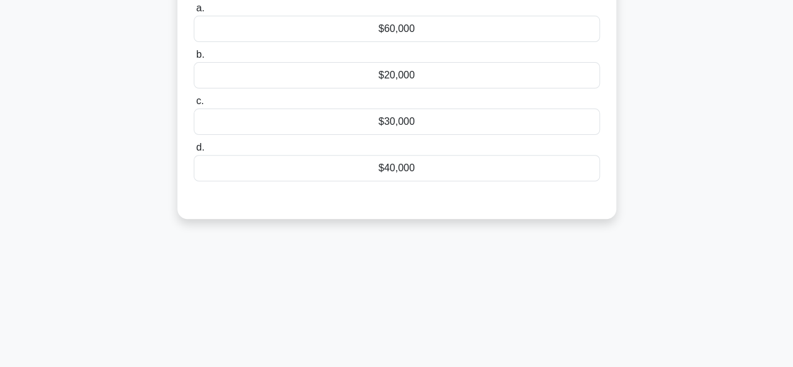
scroll to position [0, 0]
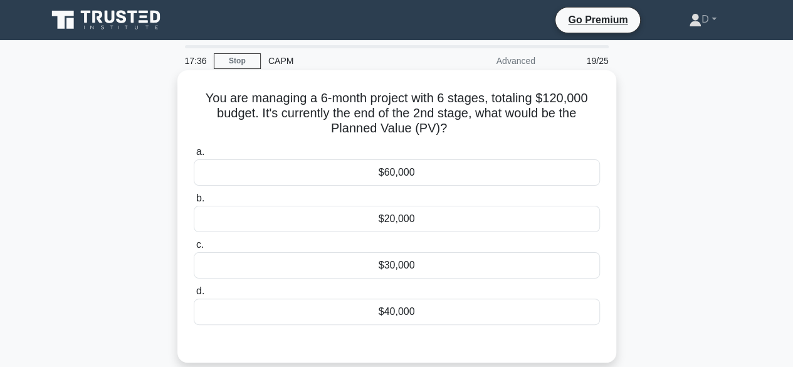
click at [434, 322] on div "$40,000" at bounding box center [397, 311] width 406 height 26
click at [194, 295] on input "d. $40,000" at bounding box center [194, 291] width 0 height 8
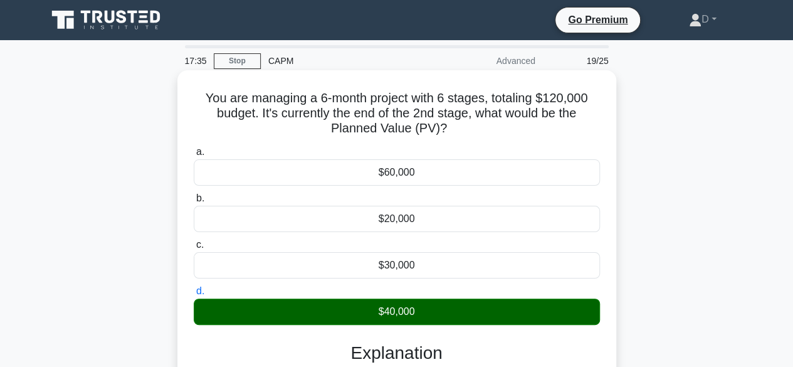
scroll to position [310, 0]
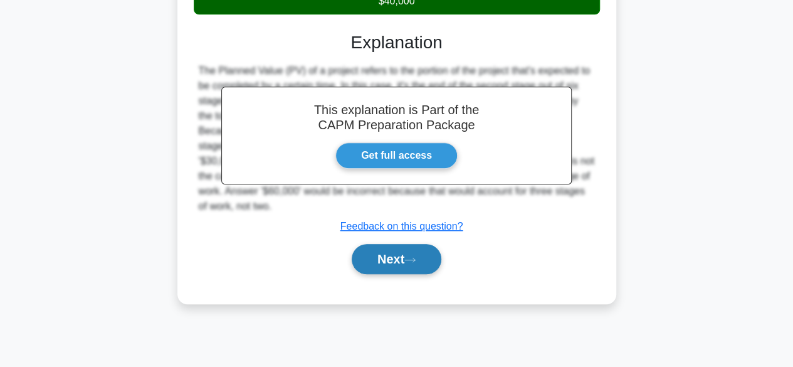
click at [409, 251] on button "Next" at bounding box center [397, 259] width 90 height 30
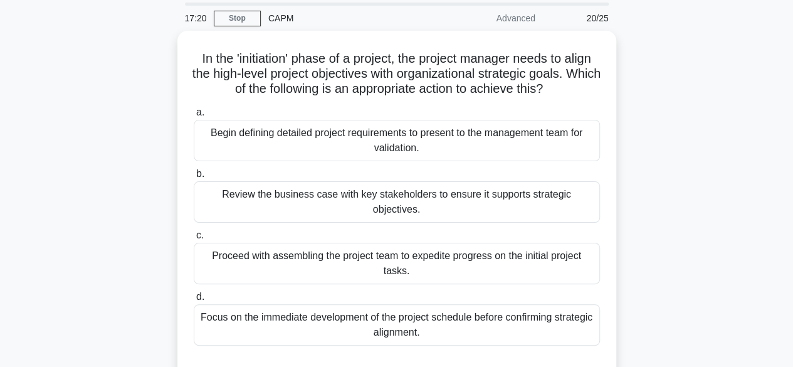
scroll to position [63, 0]
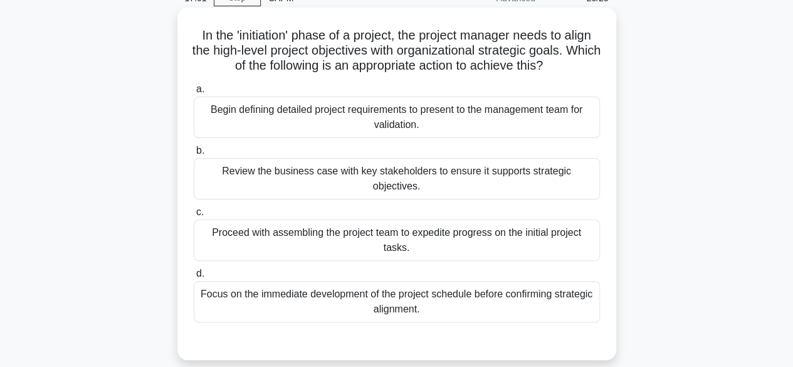
click at [438, 171] on div "Review the business case with key stakeholders to ensure it supports strategic …" at bounding box center [397, 178] width 406 height 41
click at [194, 155] on input "b. Review the business case with key stakeholders to ensure it supports strateg…" at bounding box center [194, 151] width 0 height 8
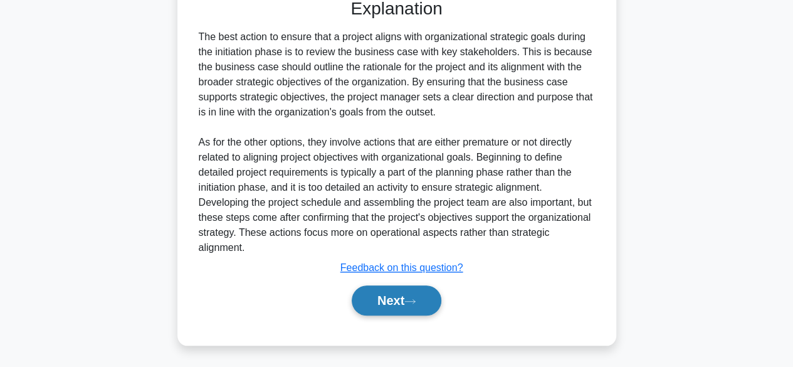
click at [398, 310] on button "Next" at bounding box center [397, 300] width 90 height 30
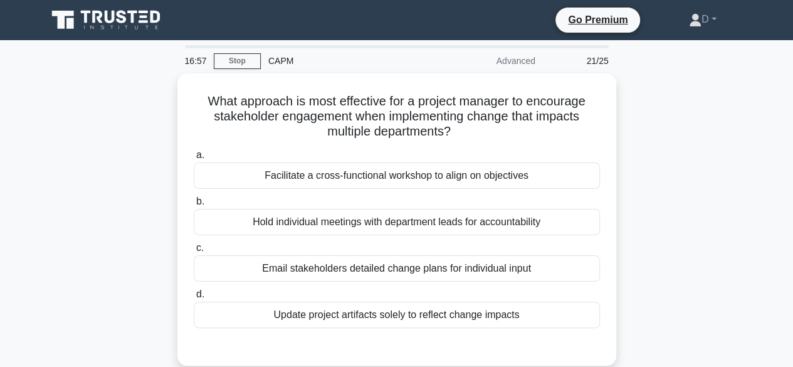
scroll to position [0, 0]
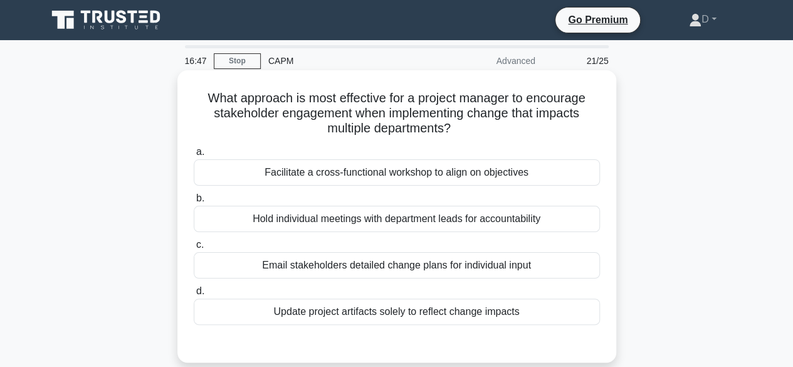
click at [410, 174] on div "Facilitate a cross-functional workshop to align on objectives" at bounding box center [397, 172] width 406 height 26
click at [194, 156] on input "a. Facilitate a cross-functional workshop to align on objectives" at bounding box center [194, 152] width 0 height 8
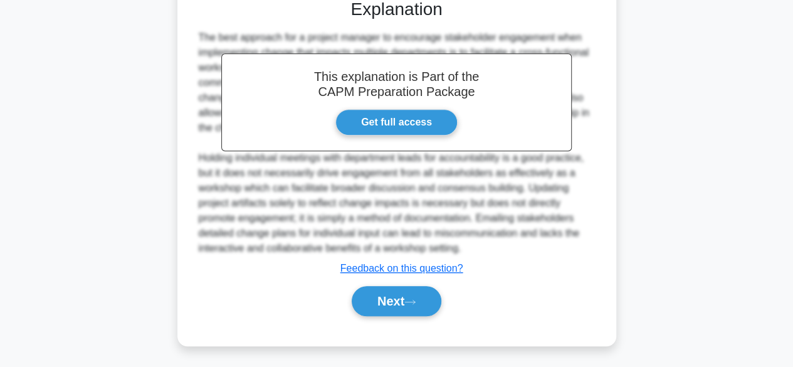
scroll to position [344, 0]
click at [377, 288] on button "Next" at bounding box center [397, 300] width 90 height 30
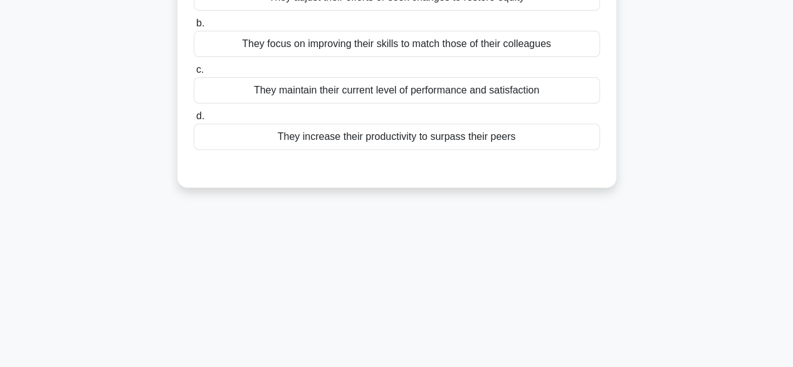
scroll to position [60, 0]
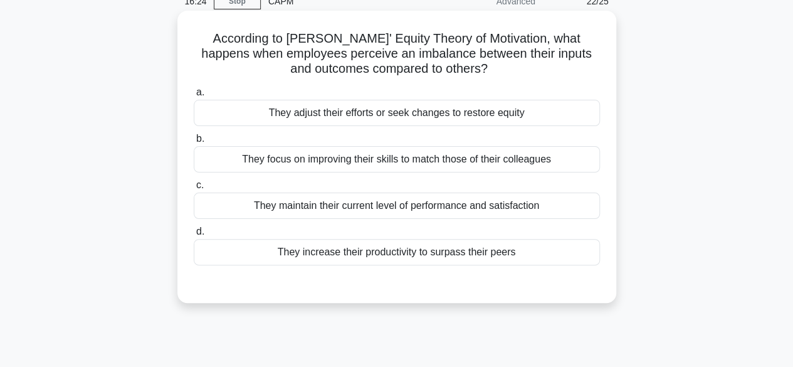
click at [394, 105] on div "They adjust their efforts or seek changes to restore equity" at bounding box center [397, 113] width 406 height 26
click at [194, 97] on input "a. They adjust their efforts or seek changes to restore equity" at bounding box center [194, 92] width 0 height 8
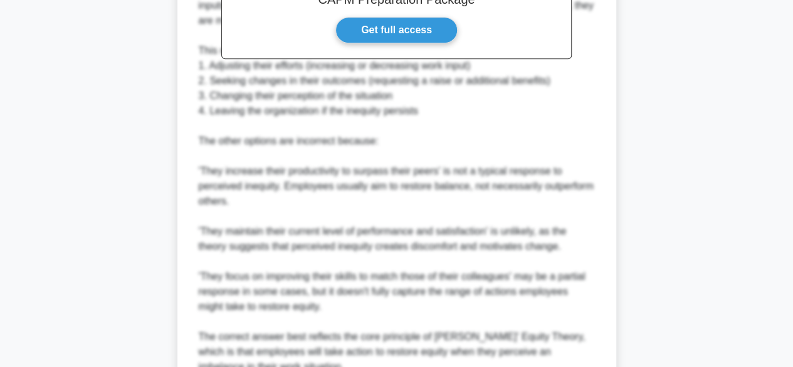
scroll to position [555, 0]
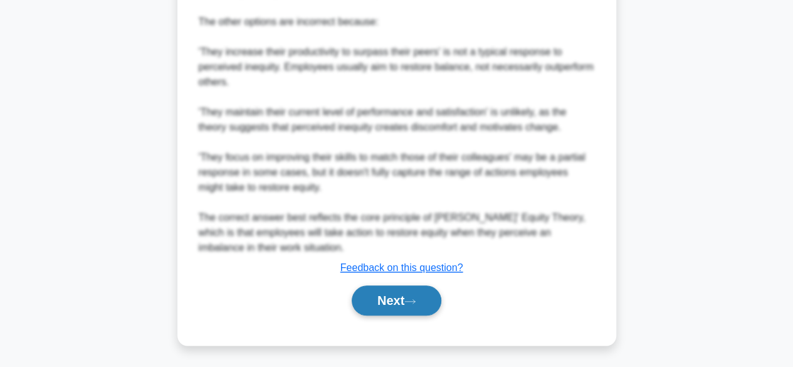
click at [387, 290] on button "Next" at bounding box center [397, 300] width 90 height 30
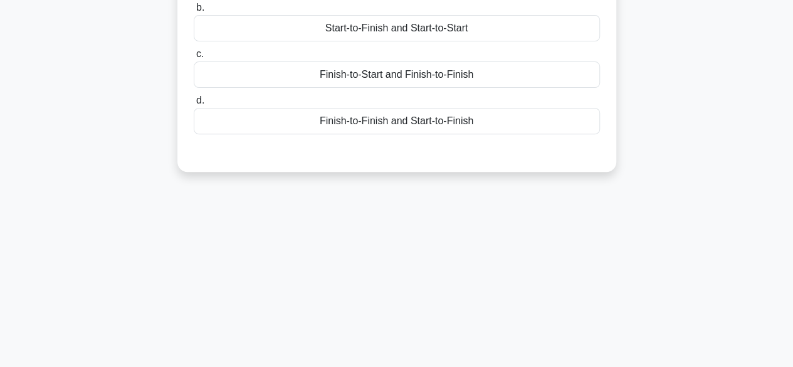
scroll to position [60, 0]
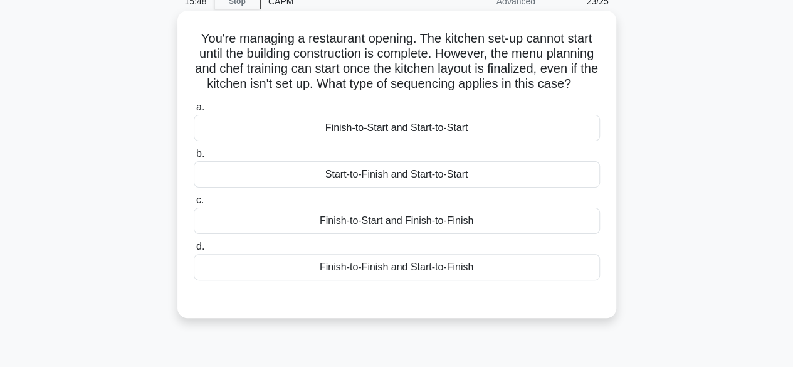
click at [424, 139] on div "Finish-to-Start and Start-to-Start" at bounding box center [397, 128] width 406 height 26
click at [194, 112] on input "a. Finish-to-Start and Start-to-Start" at bounding box center [194, 107] width 0 height 8
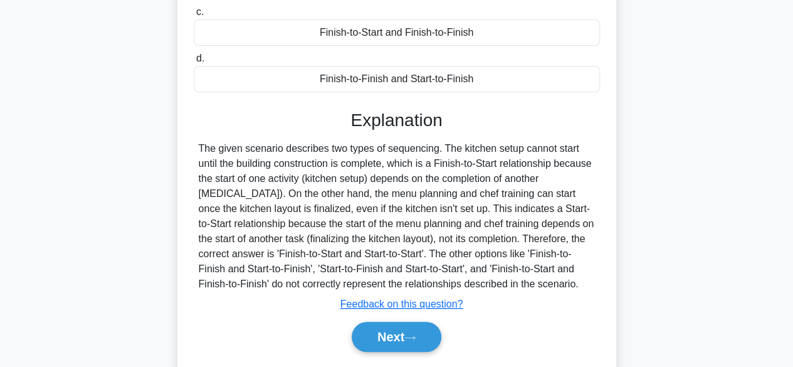
scroll to position [310, 0]
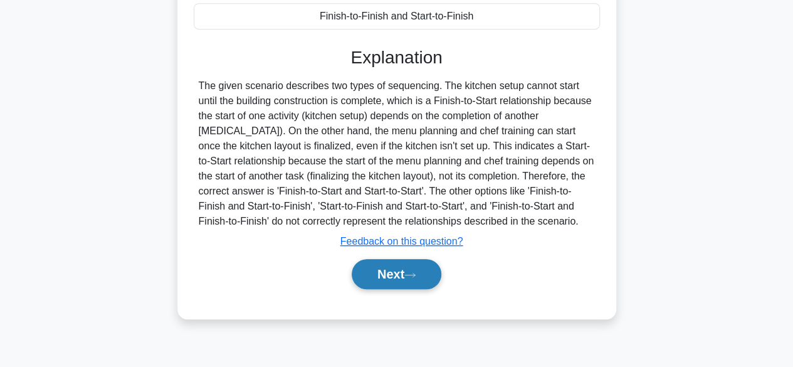
click at [431, 289] on button "Next" at bounding box center [397, 274] width 90 height 30
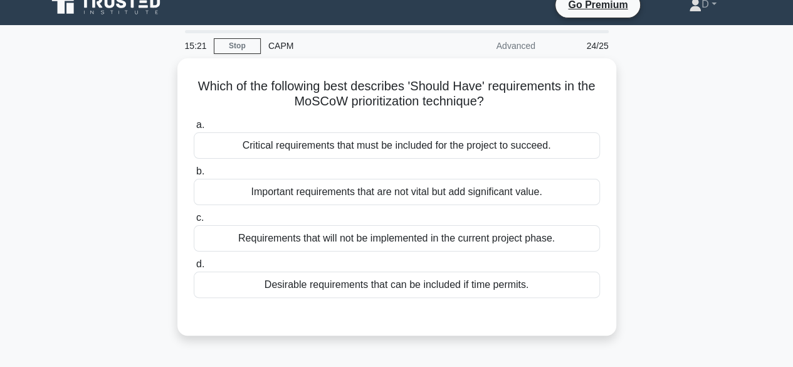
scroll to position [0, 0]
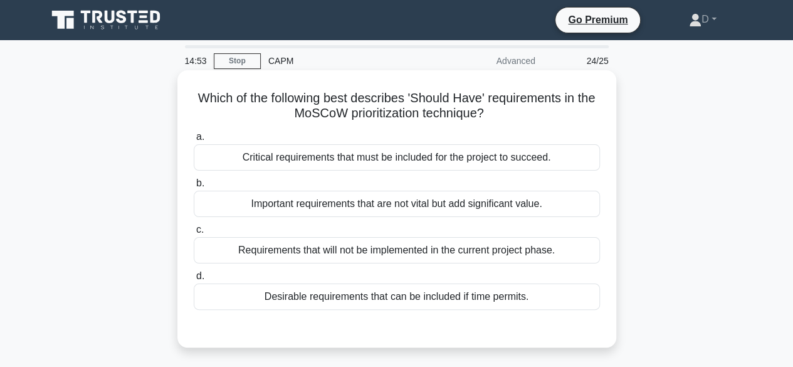
click at [394, 201] on div "Important requirements that are not vital but add significant value." at bounding box center [397, 204] width 406 height 26
click at [194, 187] on input "b. Important requirements that are not vital but add significant value." at bounding box center [194, 183] width 0 height 8
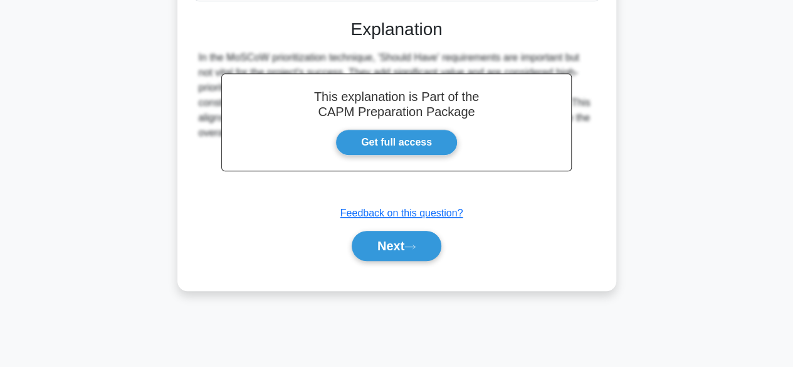
scroll to position [310, 0]
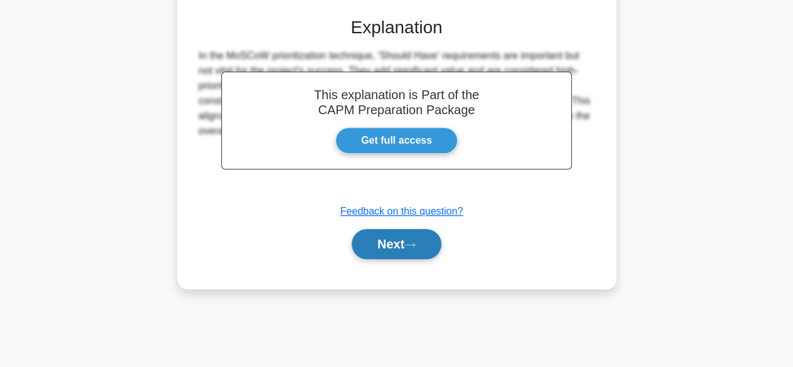
click at [411, 245] on icon at bounding box center [409, 244] width 11 height 7
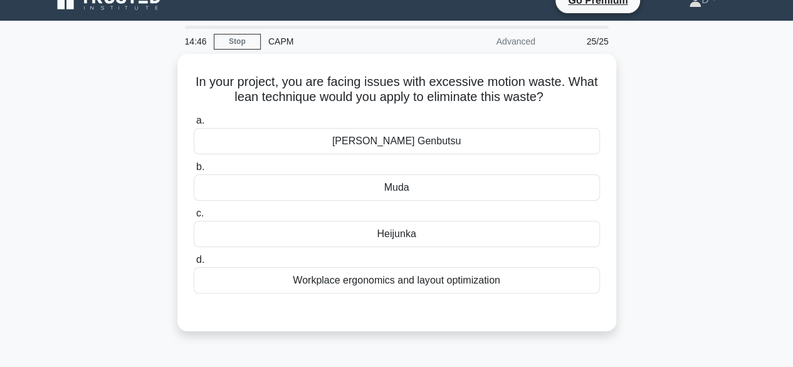
scroll to position [0, 0]
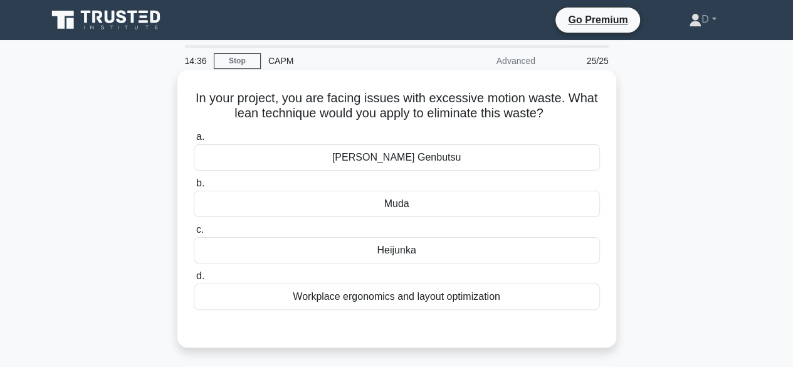
click at [465, 302] on div "Workplace ergonomics and layout optimization" at bounding box center [397, 296] width 406 height 26
click at [194, 280] on input "d. Workplace ergonomics and layout optimization" at bounding box center [194, 276] width 0 height 8
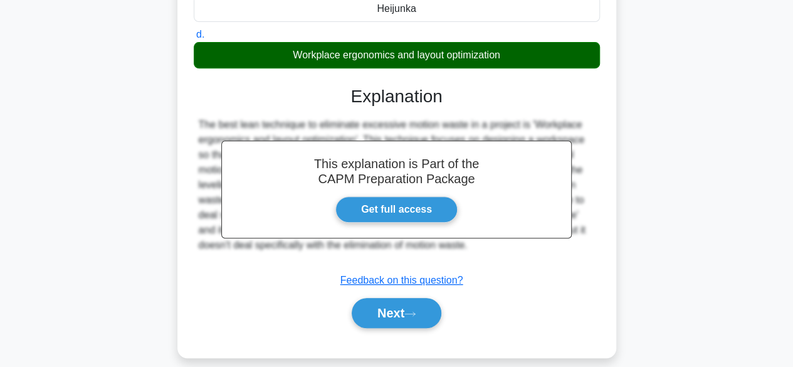
scroll to position [310, 0]
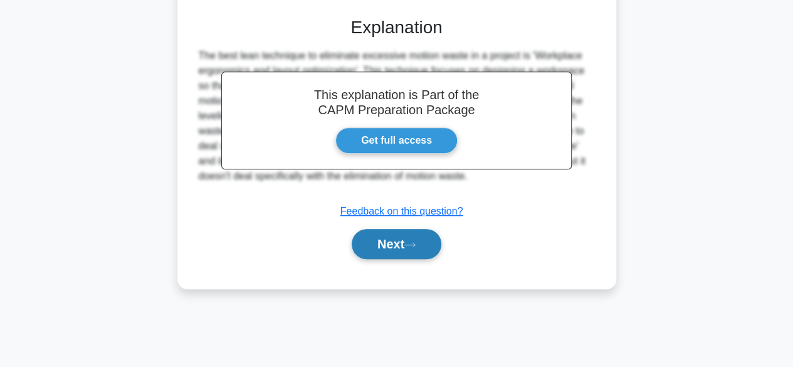
click at [428, 255] on button "Next" at bounding box center [397, 244] width 90 height 30
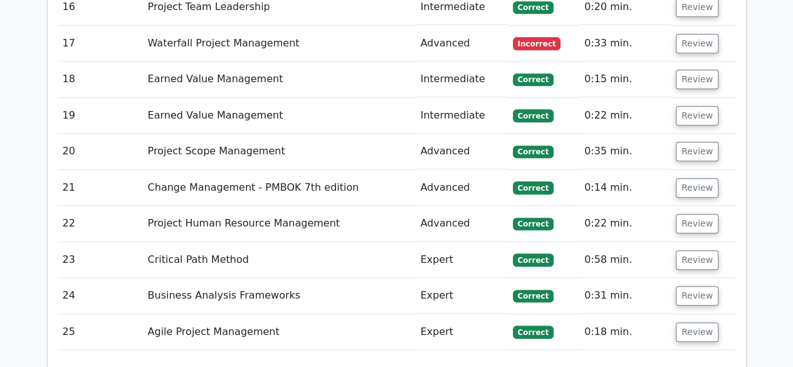
scroll to position [3188, 0]
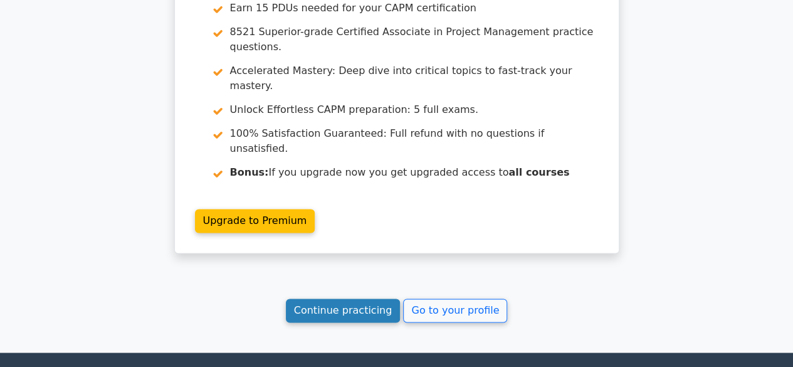
click at [365, 298] on link "Continue practicing" at bounding box center [343, 310] width 115 height 24
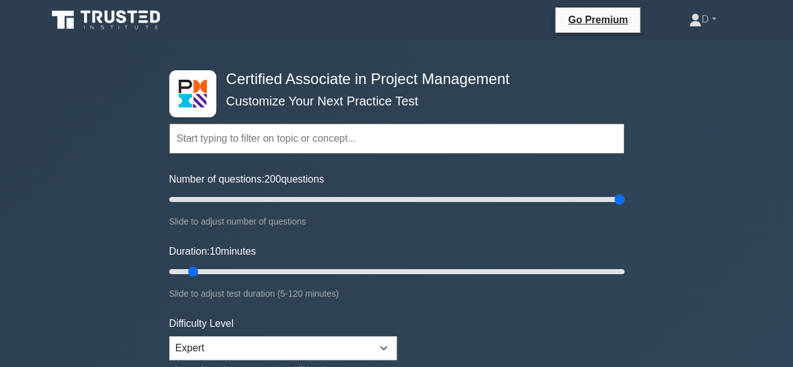
drag, startPoint x: 181, startPoint y: 196, endPoint x: 746, endPoint y: 154, distance: 567.2
click at [624, 192] on input "Number of questions: 200 questions" at bounding box center [396, 199] width 455 height 15
drag, startPoint x: 617, startPoint y: 199, endPoint x: 257, endPoint y: 172, distance: 360.9
type input "25"
click at [219, 207] on input "Number of questions: 20 questions" at bounding box center [396, 199] width 455 height 15
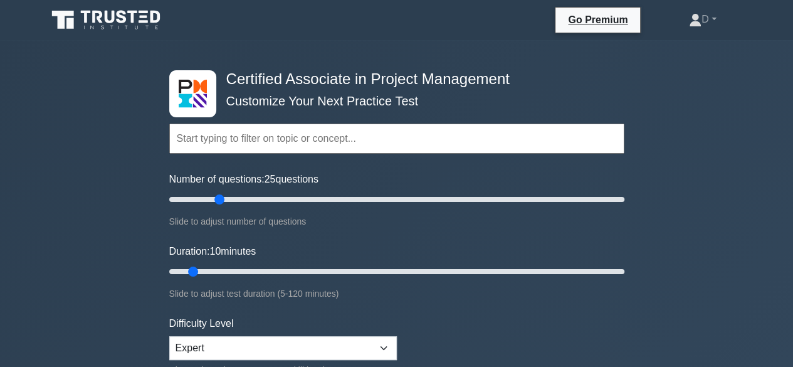
click at [274, 139] on input "text" at bounding box center [396, 139] width 455 height 30
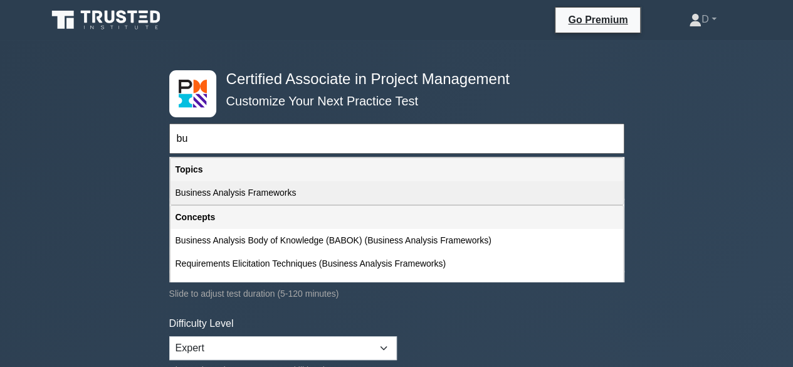
type input "b"
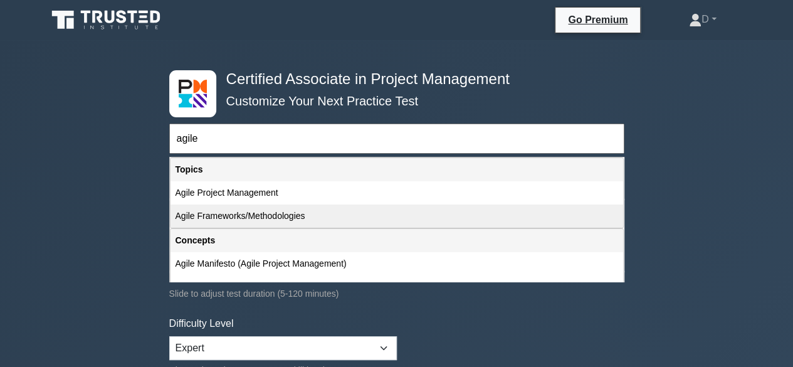
click at [276, 217] on div "Agile Frameworks/Methodologies" at bounding box center [397, 215] width 453 height 23
type input "Agile Frameworks/Methodologies"
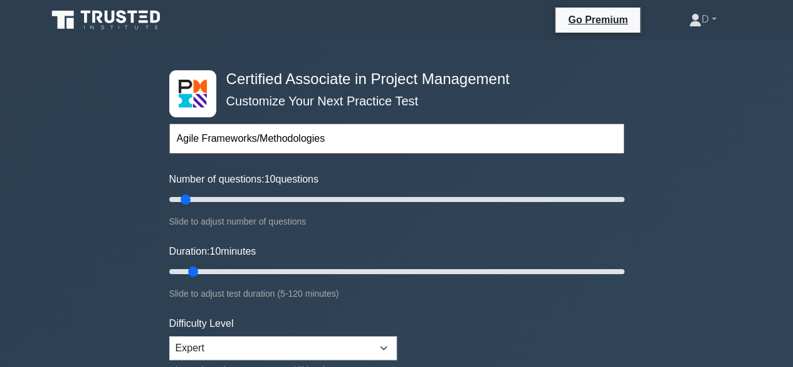
drag, startPoint x: 217, startPoint y: 199, endPoint x: 182, endPoint y: 204, distance: 35.5
type input "10"
click at [182, 204] on input "Number of questions: 10 questions" at bounding box center [396, 199] width 455 height 15
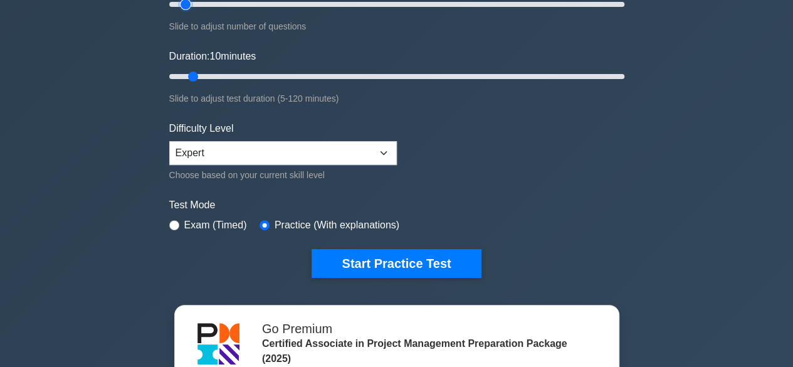
scroll to position [313, 0]
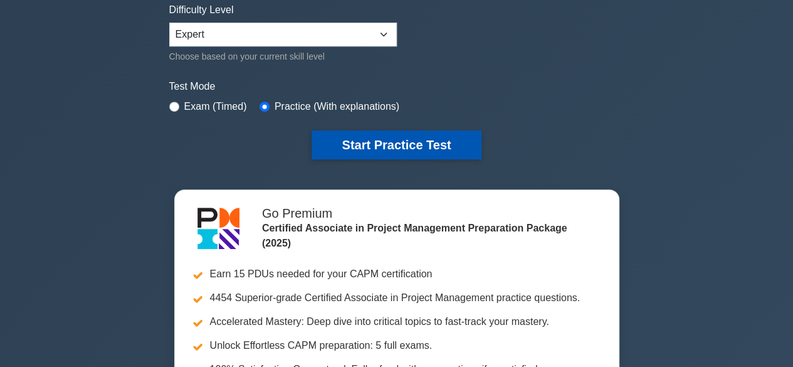
click at [436, 146] on button "Start Practice Test" at bounding box center [396, 144] width 169 height 29
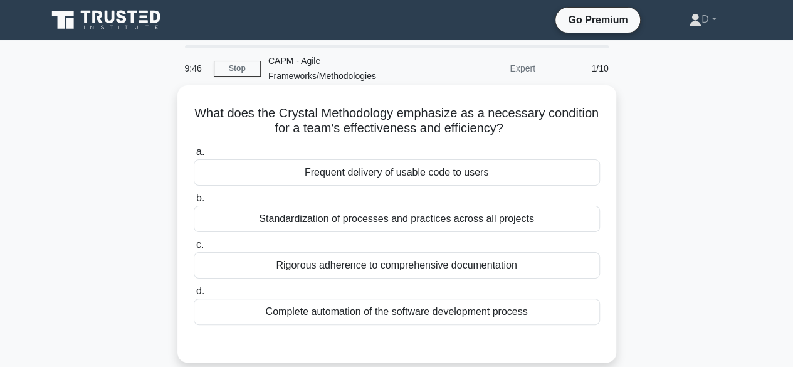
click at [394, 223] on div "Standardization of processes and practices across all projects" at bounding box center [397, 219] width 406 height 26
click at [194, 203] on input "b. Standardization of processes and practices across all projects" at bounding box center [194, 198] width 0 height 8
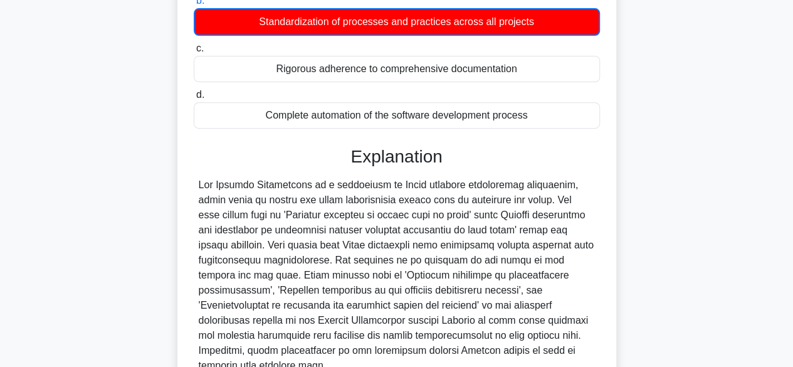
scroll to position [313, 0]
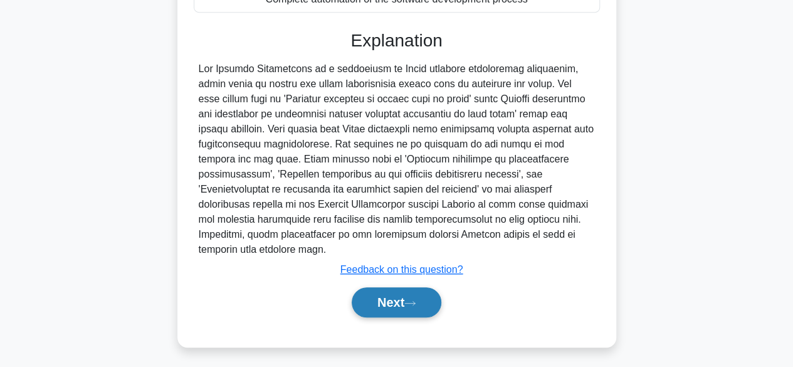
click at [383, 303] on button "Next" at bounding box center [397, 302] width 90 height 30
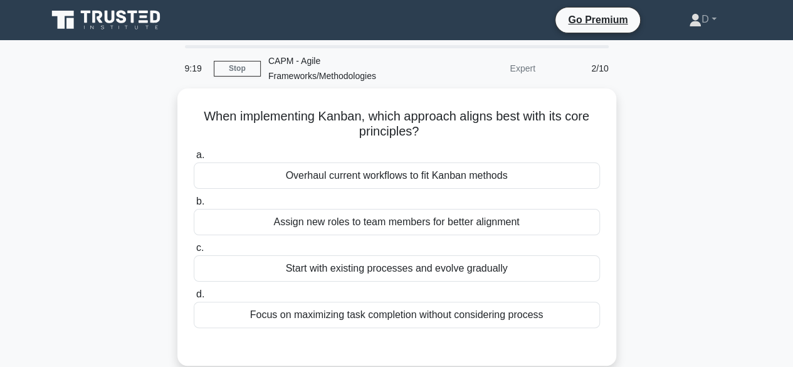
scroll to position [63, 0]
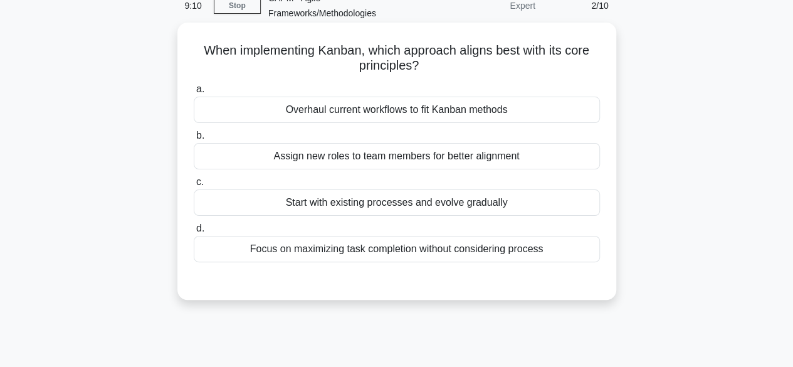
click at [586, 201] on div "Start with existing processes and evolve gradually" at bounding box center [397, 202] width 406 height 26
click at [194, 186] on input "c. Start with existing processes and evolve gradually" at bounding box center [194, 182] width 0 height 8
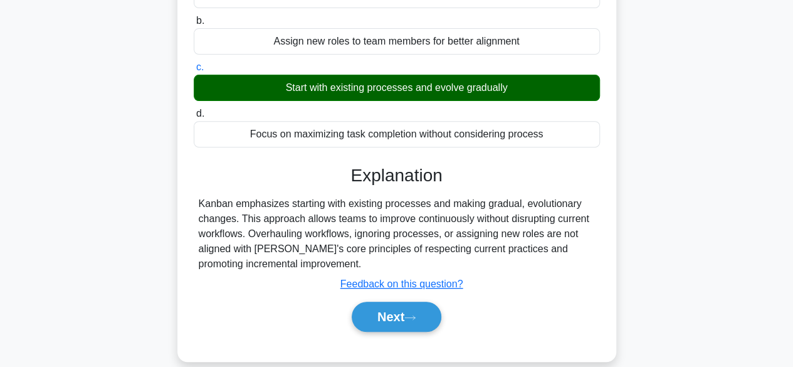
scroll to position [310, 0]
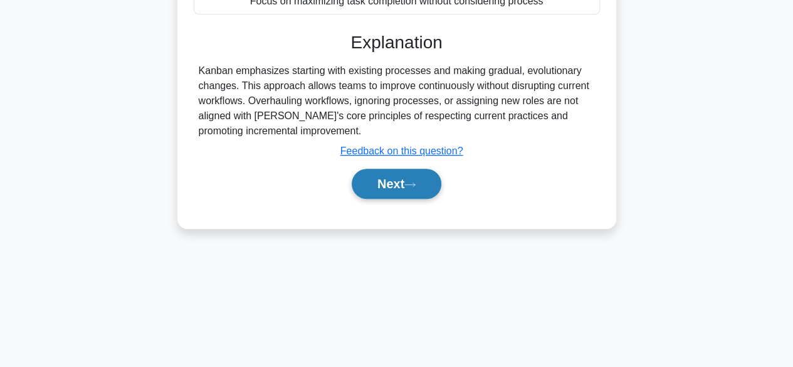
click at [366, 186] on button "Next" at bounding box center [397, 184] width 90 height 30
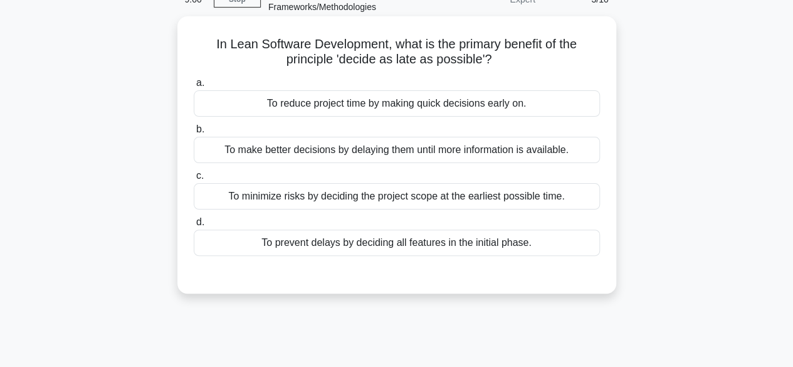
scroll to position [0, 0]
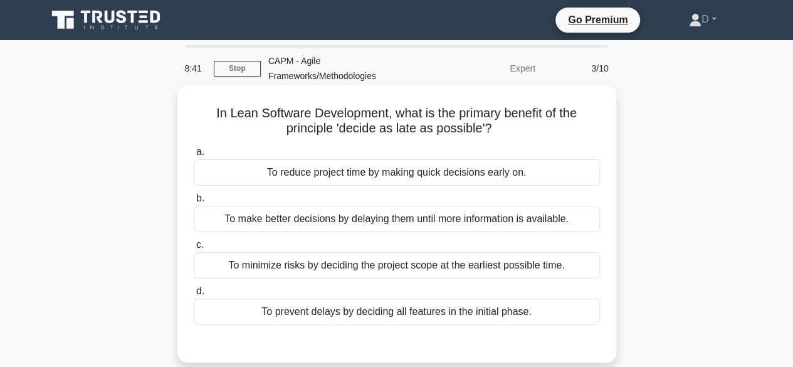
click at [385, 220] on div "To make better decisions by delaying them until more information is available." at bounding box center [397, 219] width 406 height 26
click at [194, 203] on input "b. To make better decisions by delaying them until more information is availabl…" at bounding box center [194, 198] width 0 height 8
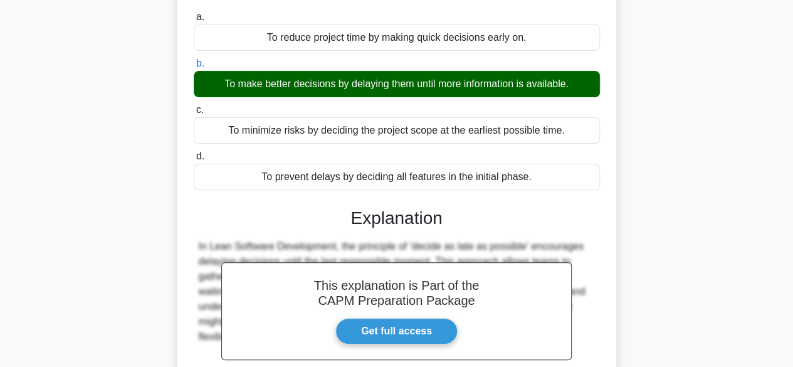
scroll to position [310, 0]
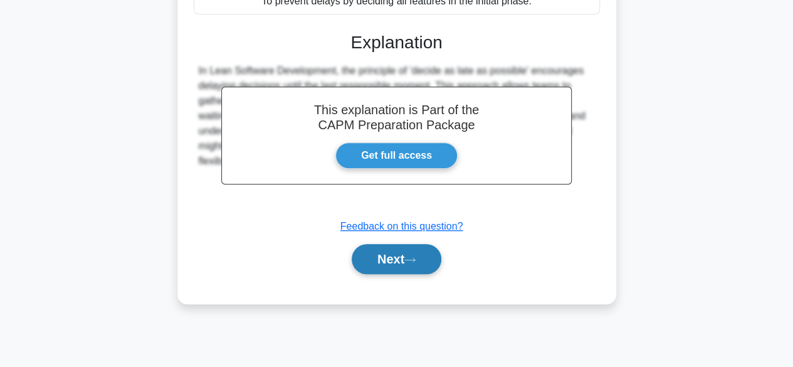
click at [380, 265] on button "Next" at bounding box center [397, 259] width 90 height 30
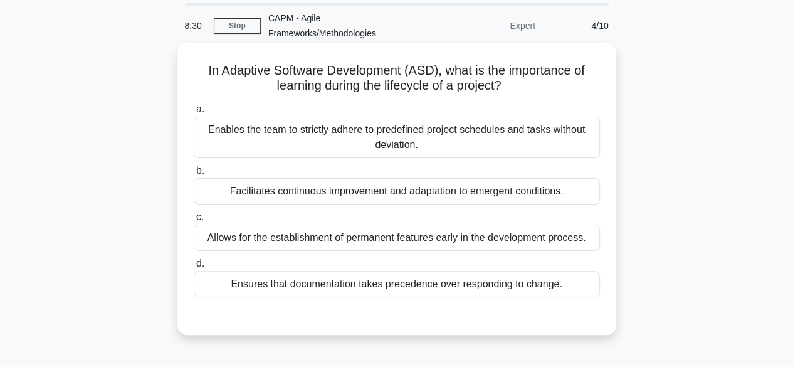
scroll to position [63, 0]
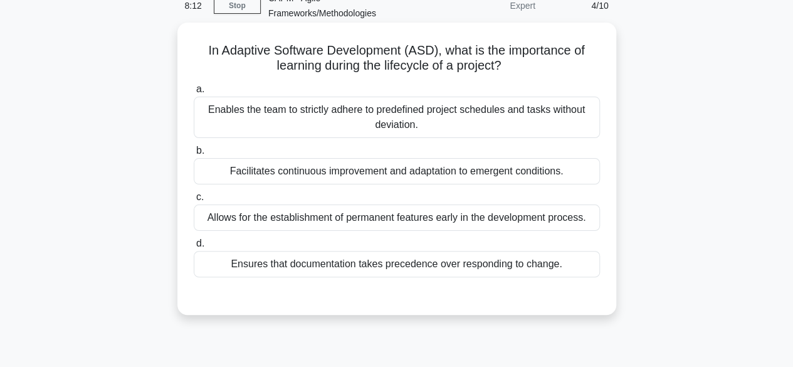
click at [450, 167] on div "Facilitates continuous improvement and adaptation to emergent conditions." at bounding box center [397, 171] width 406 height 26
click at [194, 155] on input "b. Facilitates continuous improvement and adaptation to emergent conditions." at bounding box center [194, 151] width 0 height 8
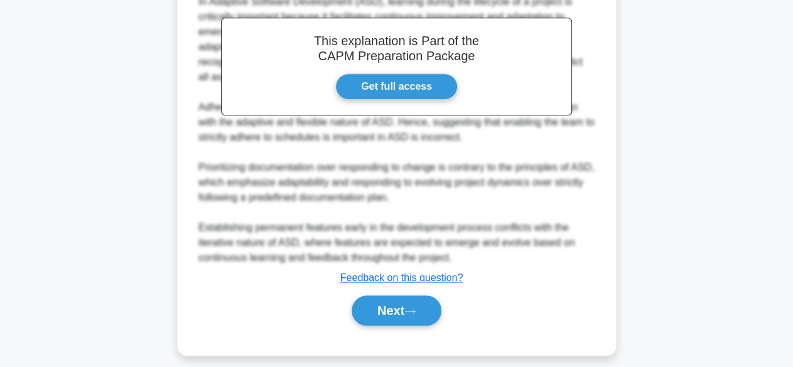
scroll to position [404, 0]
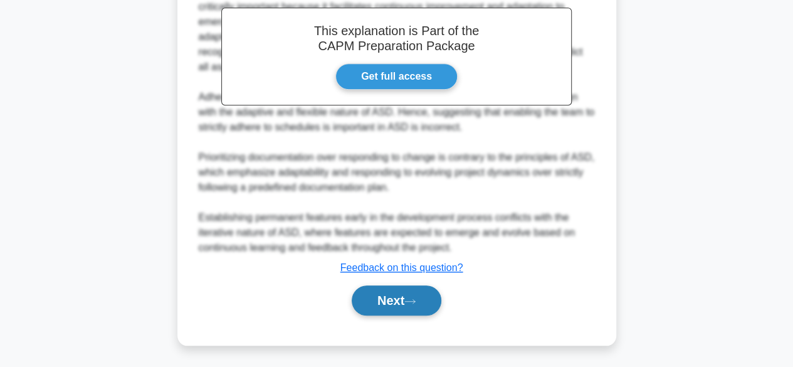
click at [383, 293] on button "Next" at bounding box center [397, 300] width 90 height 30
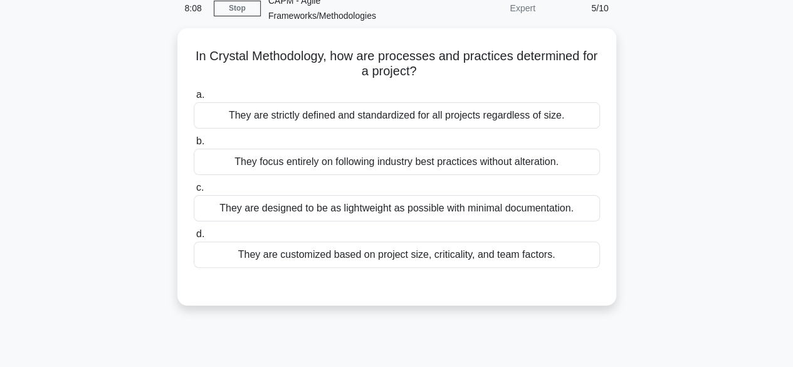
scroll to position [60, 0]
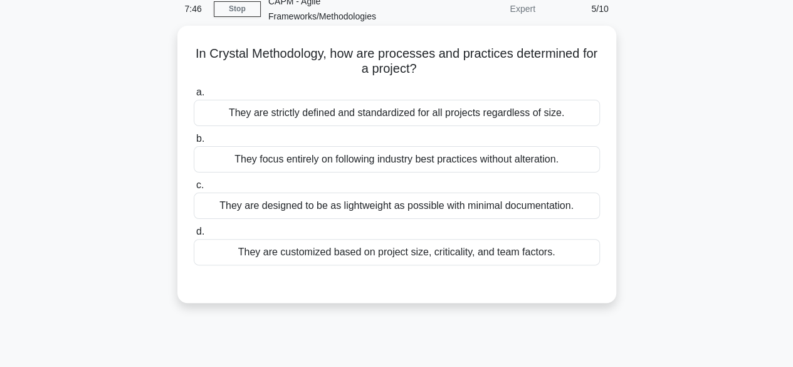
click at [406, 250] on div "They are customized based on project size, criticality, and team factors." at bounding box center [397, 252] width 406 height 26
click at [194, 236] on input "d. They are customized based on project size, criticality, and team factors." at bounding box center [194, 232] width 0 height 8
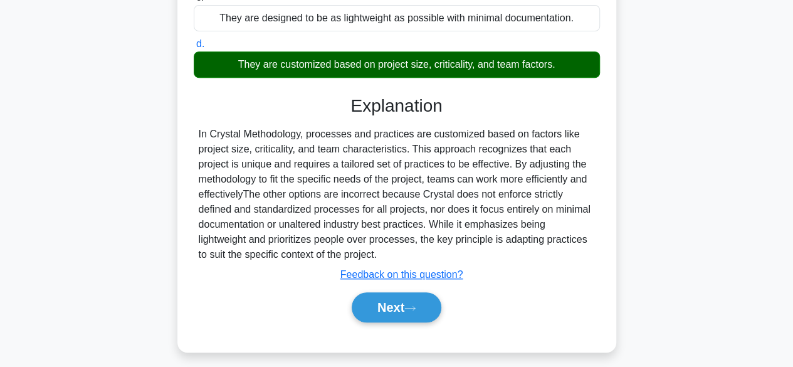
scroll to position [248, 0]
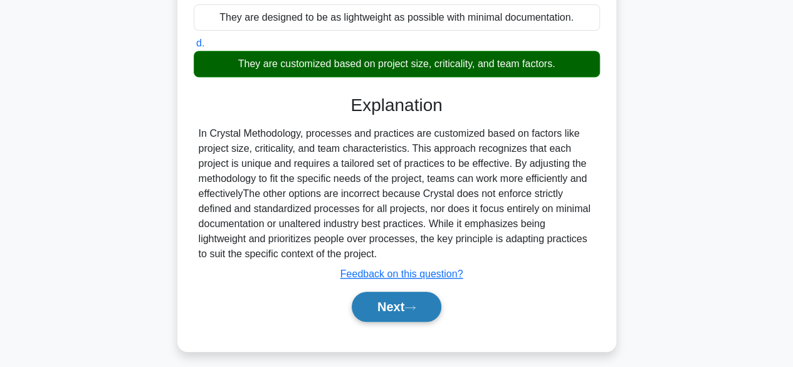
click at [384, 310] on button "Next" at bounding box center [397, 307] width 90 height 30
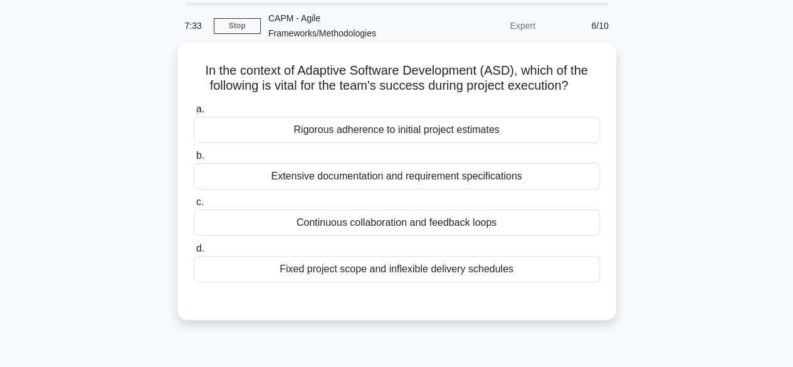
scroll to position [63, 0]
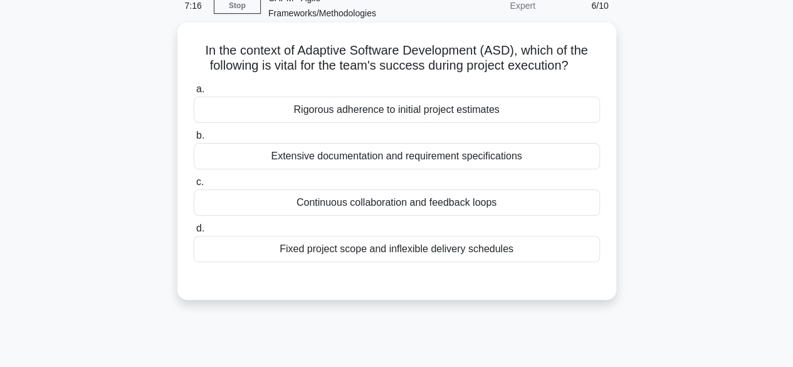
click at [354, 207] on div "Continuous collaboration and feedback loops" at bounding box center [397, 202] width 406 height 26
click at [194, 186] on input "c. Continuous collaboration and feedback loops" at bounding box center [194, 182] width 0 height 8
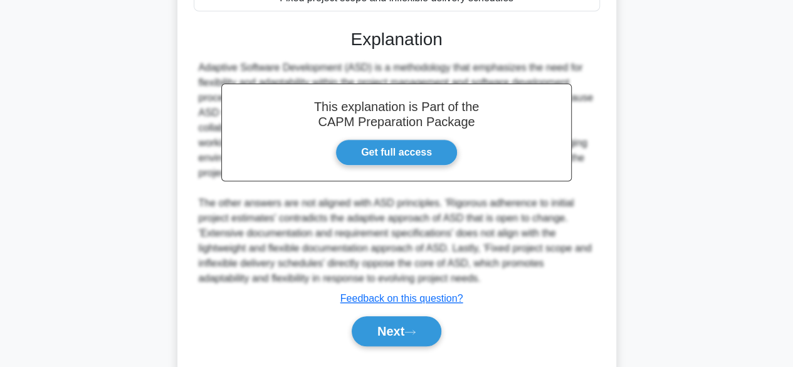
scroll to position [344, 0]
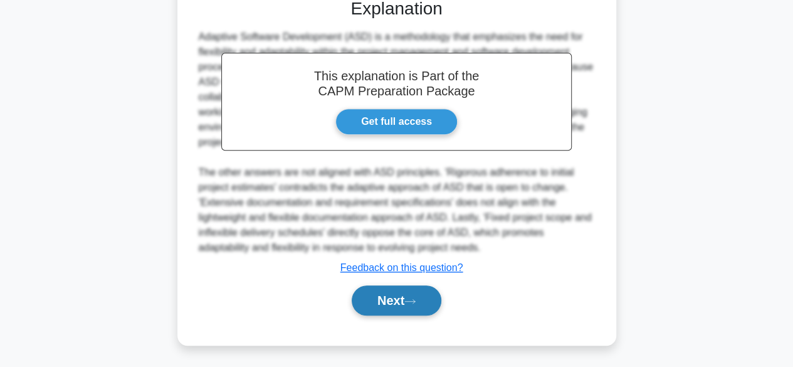
click at [381, 293] on button "Next" at bounding box center [397, 300] width 90 height 30
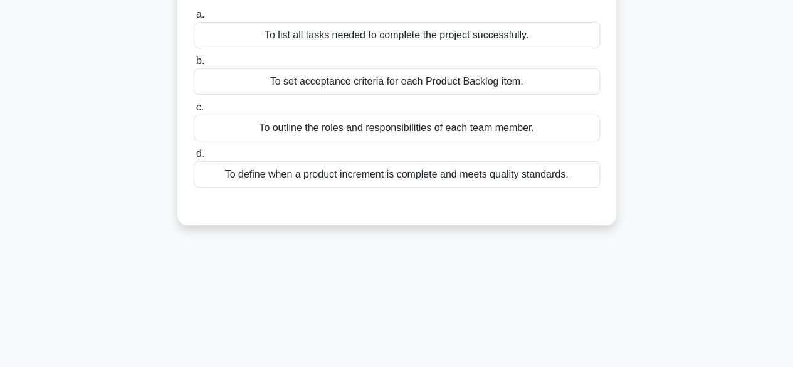
scroll to position [63, 0]
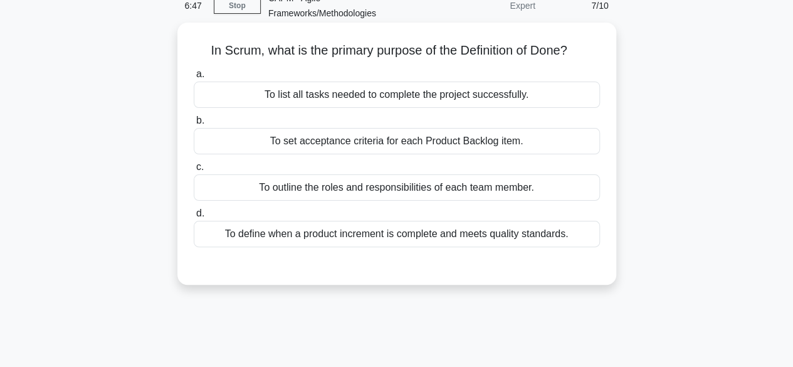
click at [419, 234] on div "To define when a product increment is complete and meets quality standards." at bounding box center [397, 234] width 406 height 26
click at [194, 218] on input "d. To define when a product increment is complete and meets quality standards." at bounding box center [194, 213] width 0 height 8
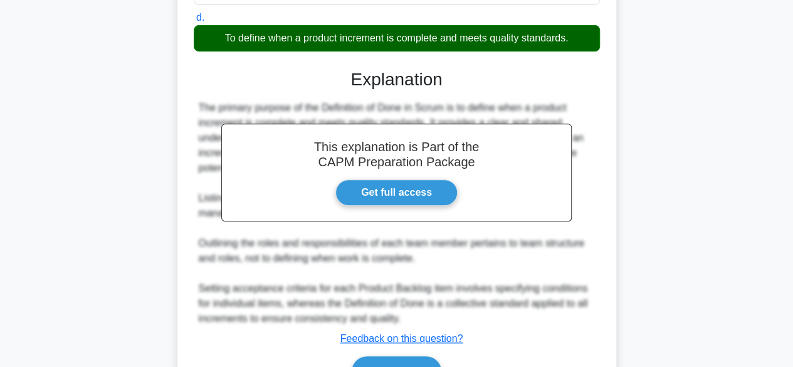
scroll to position [329, 0]
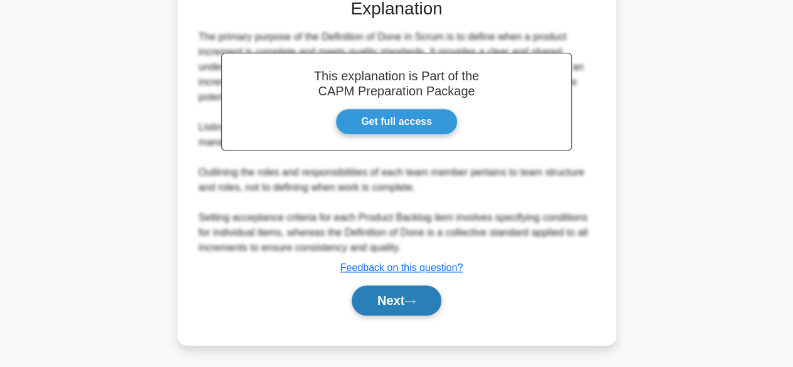
click at [395, 294] on button "Next" at bounding box center [397, 300] width 90 height 30
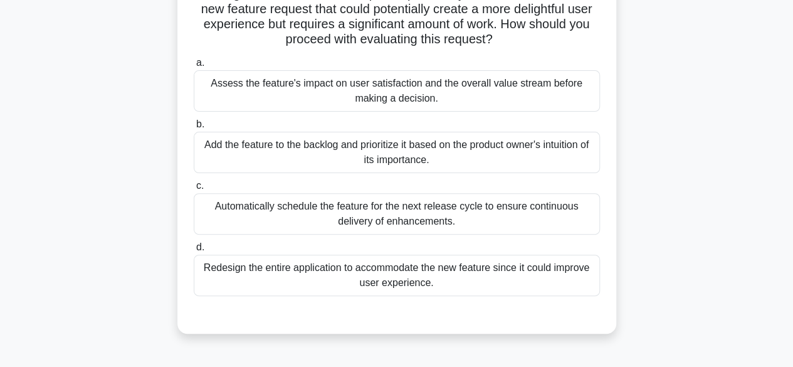
scroll to position [107, 0]
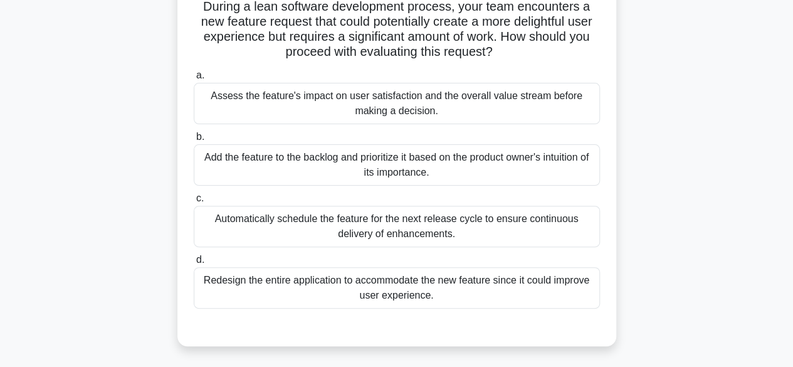
click at [517, 96] on div "Assess the feature's impact on user satisfaction and the overall value stream b…" at bounding box center [397, 103] width 406 height 41
click at [194, 80] on input "a. Assess the feature's impact on user satisfaction and the overall value strea…" at bounding box center [194, 75] width 0 height 8
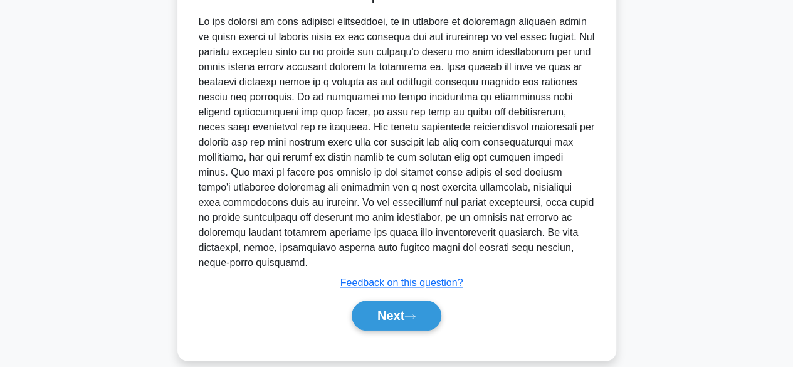
scroll to position [387, 0]
click at [354, 300] on button "Next" at bounding box center [397, 315] width 90 height 30
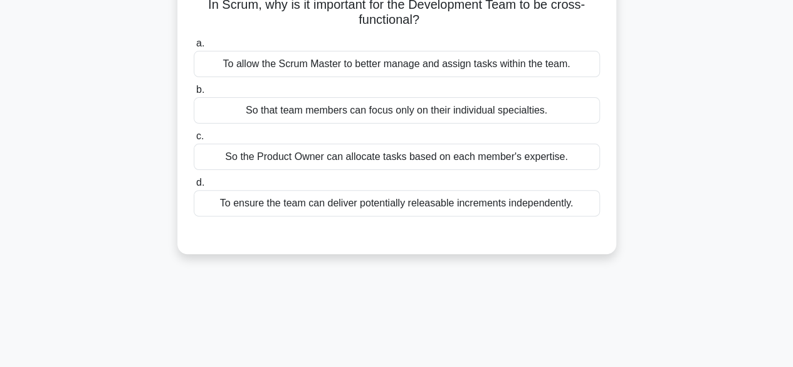
scroll to position [103, 0]
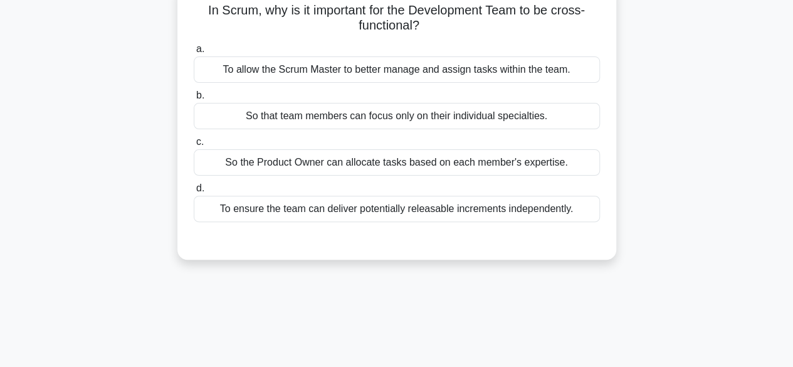
click at [482, 164] on div "So the Product Owner can allocate tasks based on each member's expertise." at bounding box center [397, 162] width 406 height 26
click at [194, 146] on input "c. So the Product Owner can allocate tasks based on each member's expertise." at bounding box center [194, 142] width 0 height 8
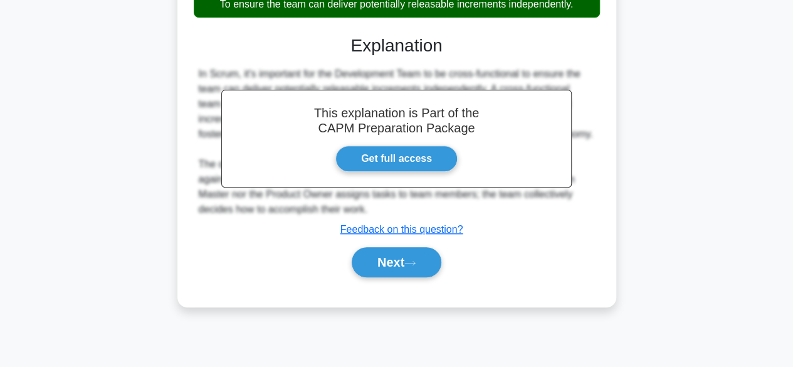
scroll to position [310, 0]
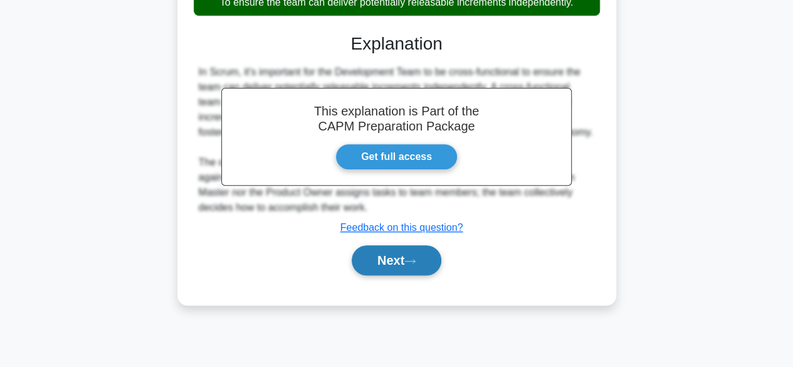
click at [433, 275] on button "Next" at bounding box center [397, 260] width 90 height 30
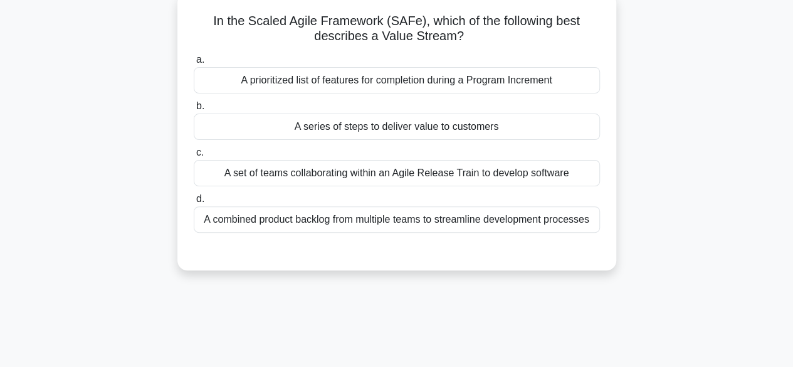
scroll to position [102, 0]
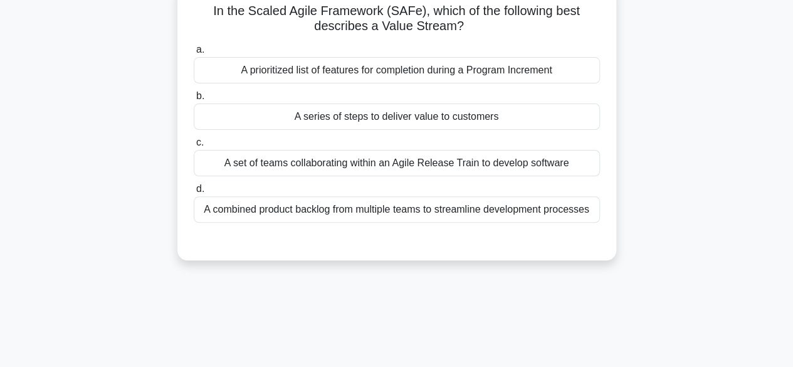
click at [533, 213] on div "A combined product backlog from multiple teams to streamline development proces…" at bounding box center [397, 209] width 406 height 26
click at [194, 193] on input "d. A combined product backlog from multiple teams to streamline development pro…" at bounding box center [194, 189] width 0 height 8
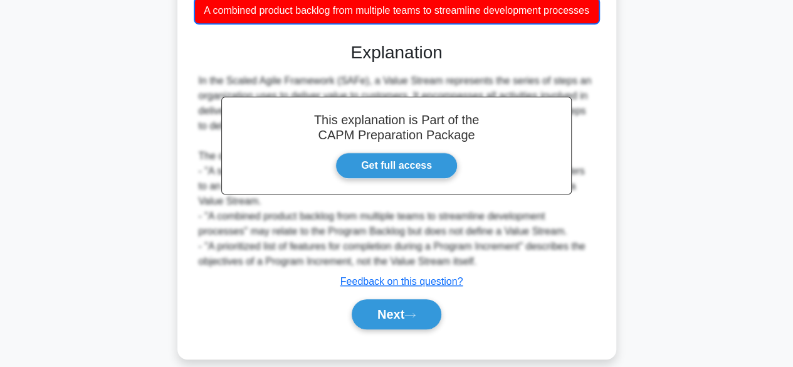
scroll to position [331, 0]
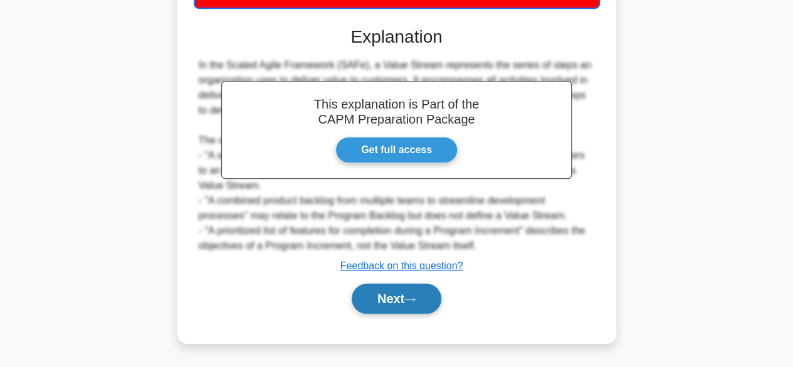
drag, startPoint x: 413, startPoint y: 324, endPoint x: 414, endPoint y: 310, distance: 13.2
click at [415, 317] on div "a. A prioritized list of features for completion during a Program Increment b. …" at bounding box center [396, 76] width 409 height 504
click at [414, 309] on button "Next" at bounding box center [397, 298] width 90 height 30
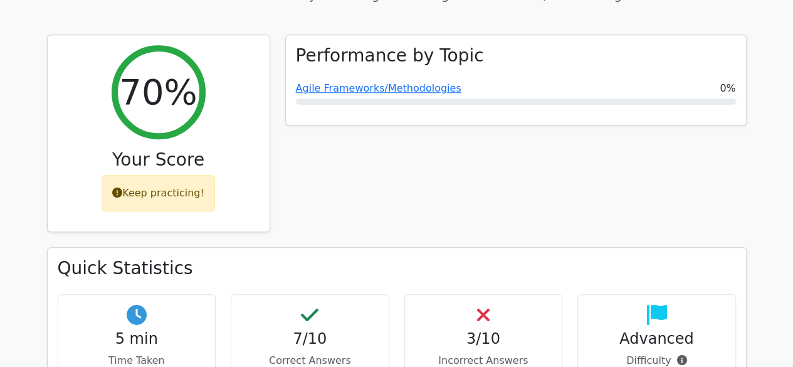
scroll to position [376, 0]
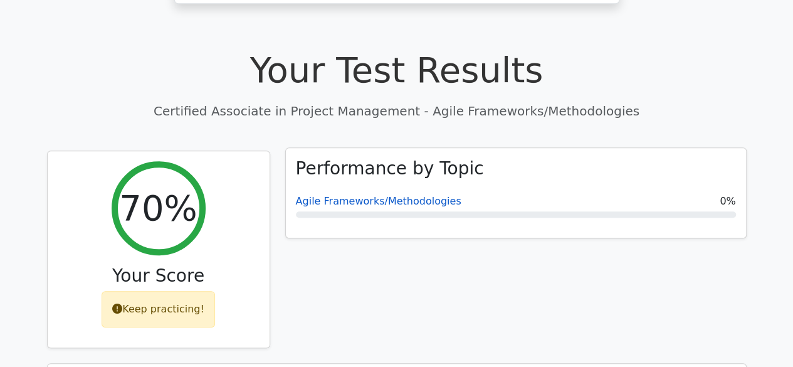
click at [367, 195] on link "Agile Frameworks/Methodologies" at bounding box center [379, 201] width 166 height 12
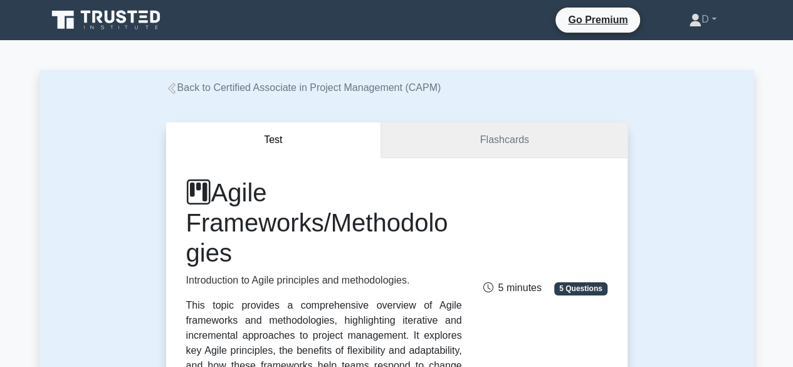
click at [480, 132] on link "Flashcards" at bounding box center [504, 140] width 246 height 36
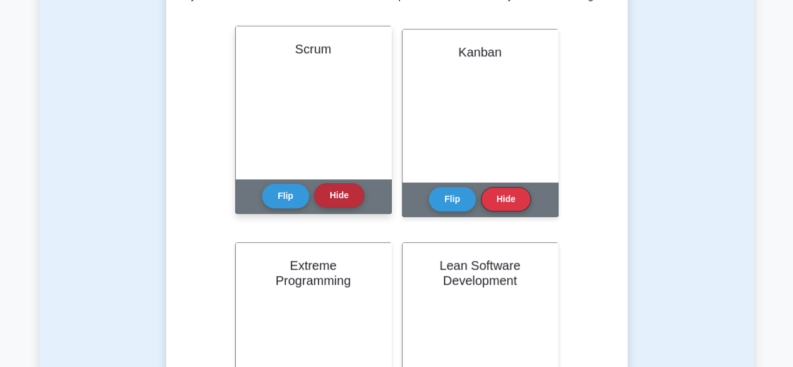
scroll to position [313, 0]
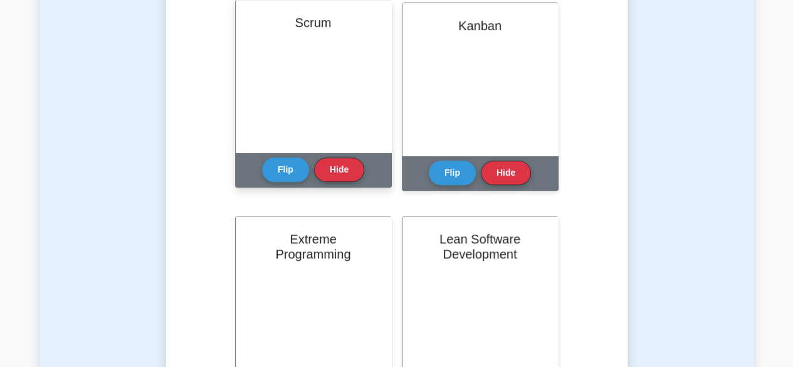
click at [327, 71] on div "Scrum" at bounding box center [313, 76] width 155 height 152
click at [291, 166] on button "Flip" at bounding box center [285, 169] width 47 height 24
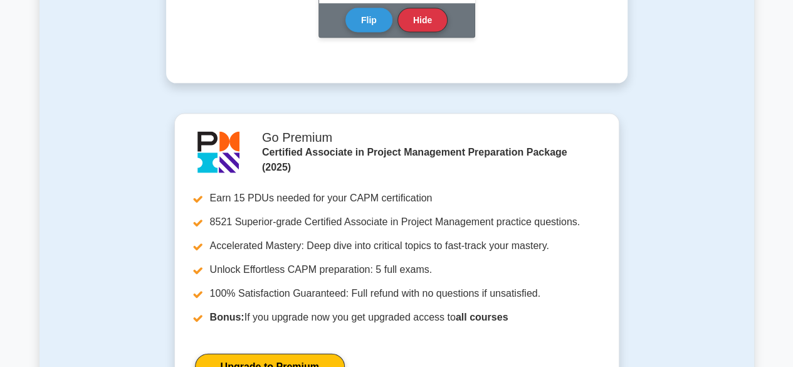
scroll to position [1003, 0]
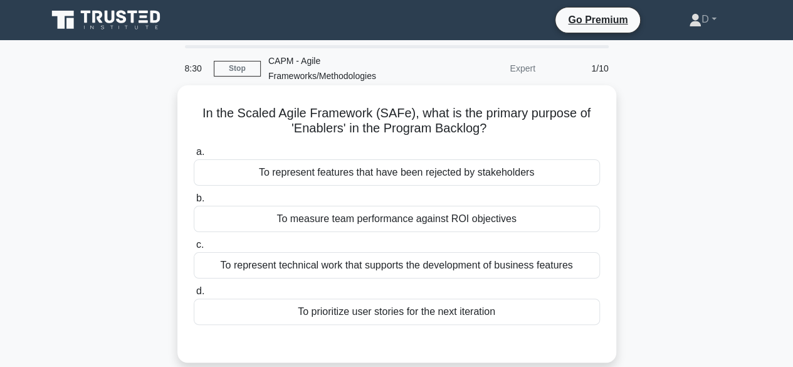
click at [329, 311] on div "To prioritize user stories for the next iteration" at bounding box center [397, 311] width 406 height 26
click at [194, 295] on input "d. To prioritize user stories for the next iteration" at bounding box center [194, 291] width 0 height 8
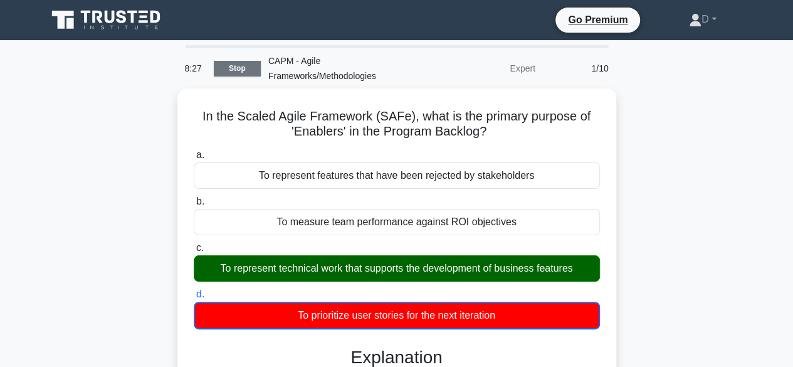
click at [250, 73] on link "Stop" at bounding box center [237, 69] width 47 height 16
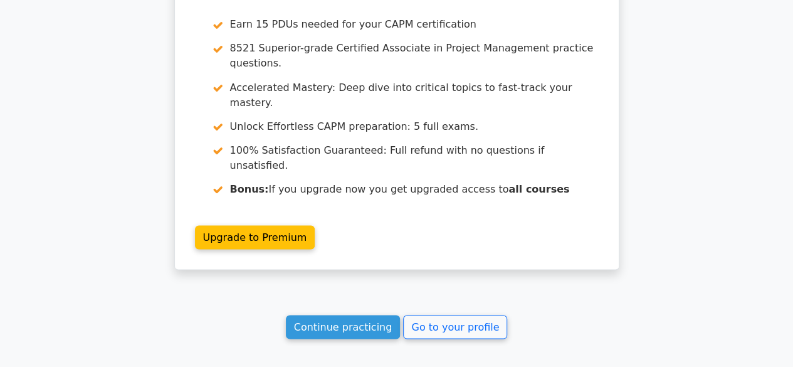
scroll to position [1129, 0]
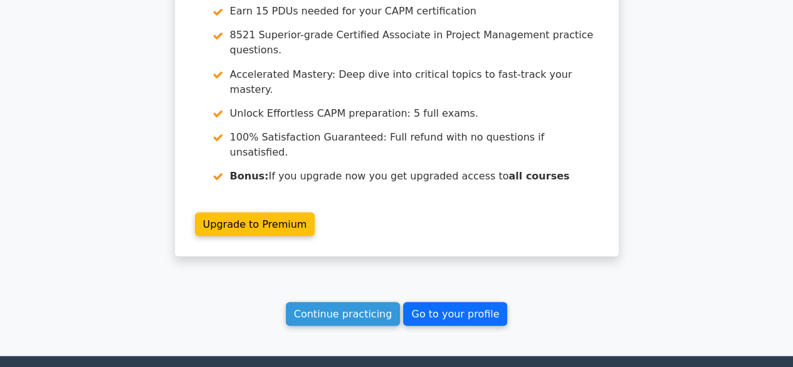
click at [417, 302] on link "Go to your profile" at bounding box center [455, 314] width 104 height 24
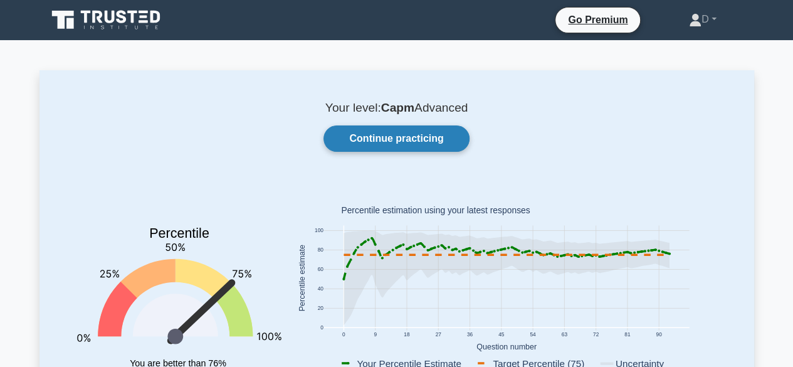
click at [395, 137] on link "Continue practicing" at bounding box center [396, 138] width 145 height 26
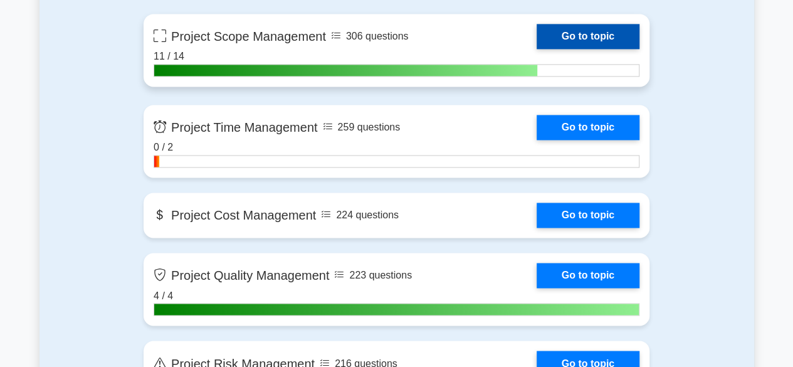
scroll to position [1003, 0]
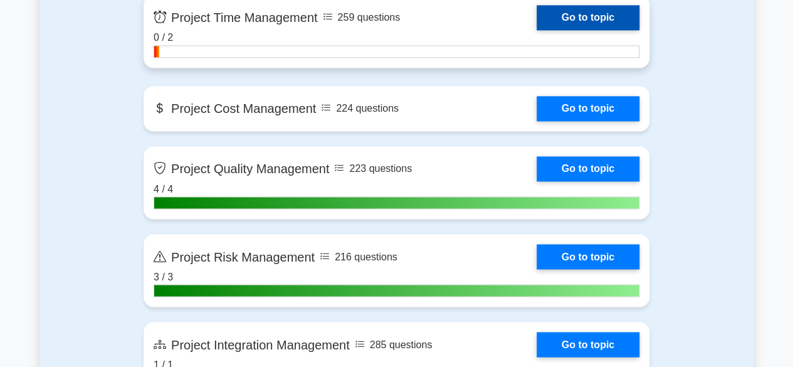
click at [559, 21] on link "Go to topic" at bounding box center [588, 17] width 103 height 25
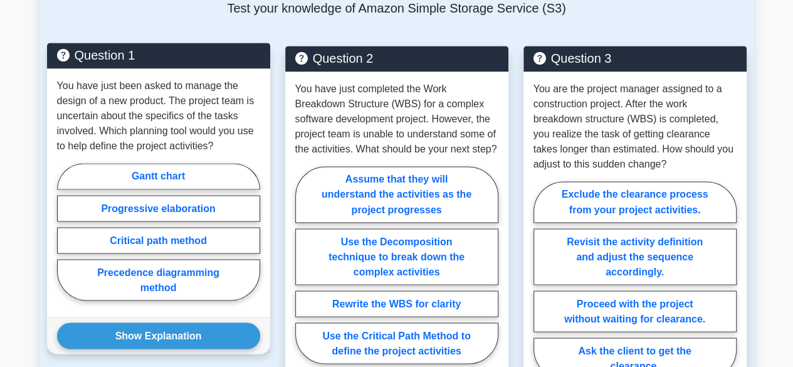
scroll to position [1003, 0]
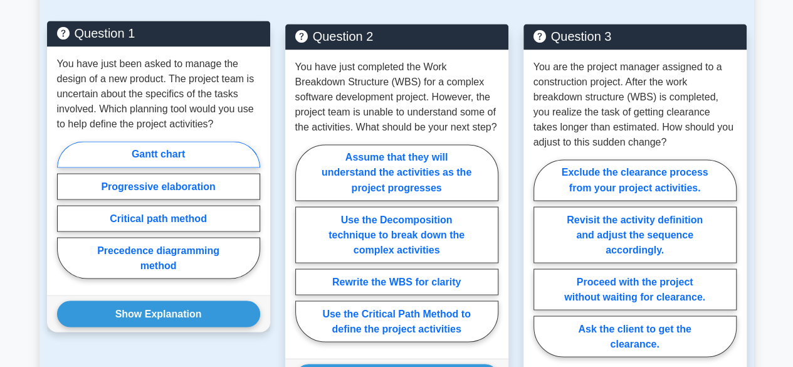
click at [148, 143] on label "Gantt chart" at bounding box center [158, 154] width 203 height 26
click at [65, 209] on input "Gantt chart" at bounding box center [61, 213] width 8 height 8
radio input "true"
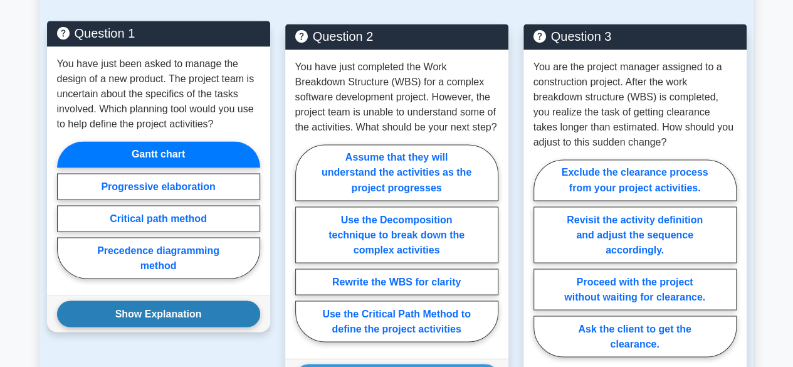
click at [146, 300] on button "Show Explanation" at bounding box center [158, 313] width 203 height 26
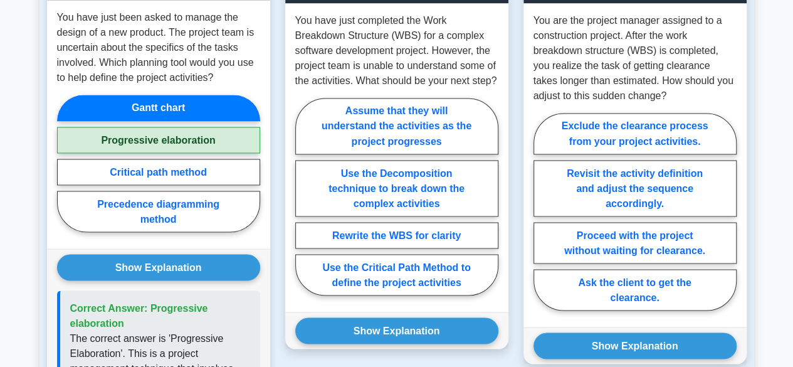
scroll to position [1129, 0]
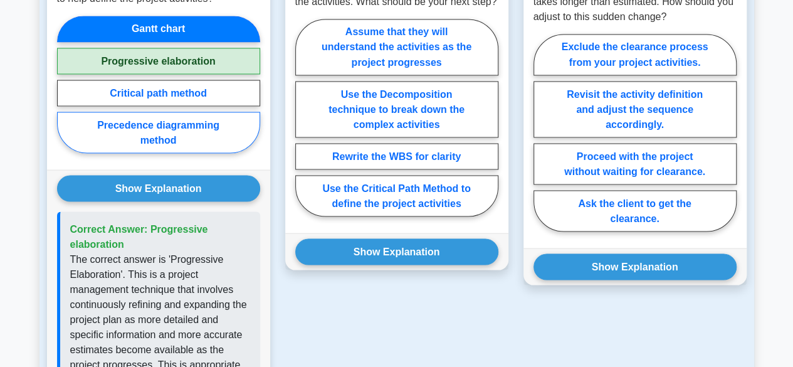
click at [168, 119] on label "Precedence diagramming method" at bounding box center [158, 132] width 203 height 41
click at [65, 92] on input "Precedence diagramming method" at bounding box center [61, 88] width 8 height 8
radio input "true"
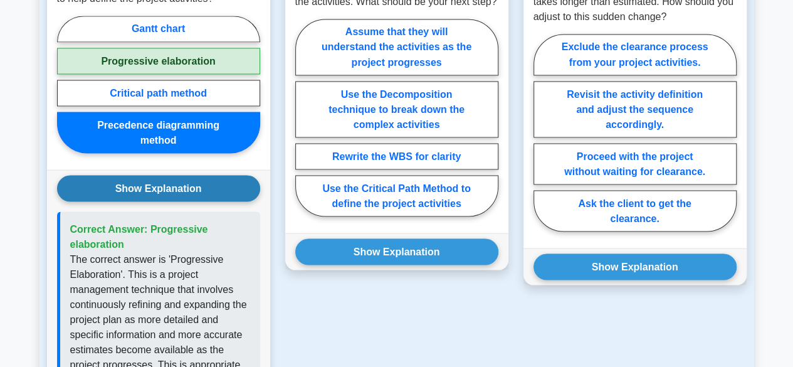
click at [162, 177] on button "Show Explanation" at bounding box center [158, 188] width 203 height 26
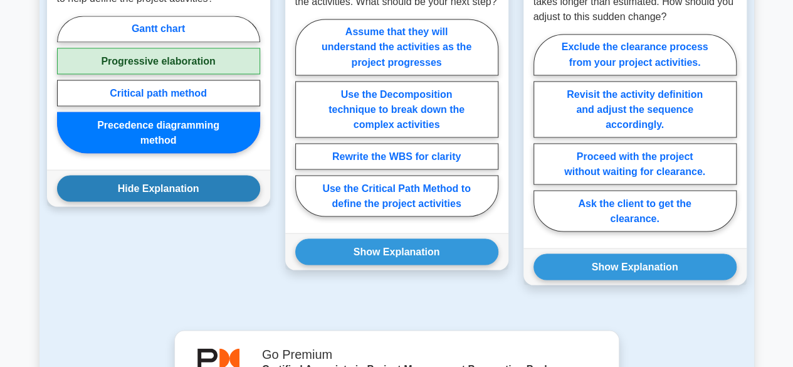
click at [162, 175] on button "Hide Explanation" at bounding box center [158, 188] width 203 height 26
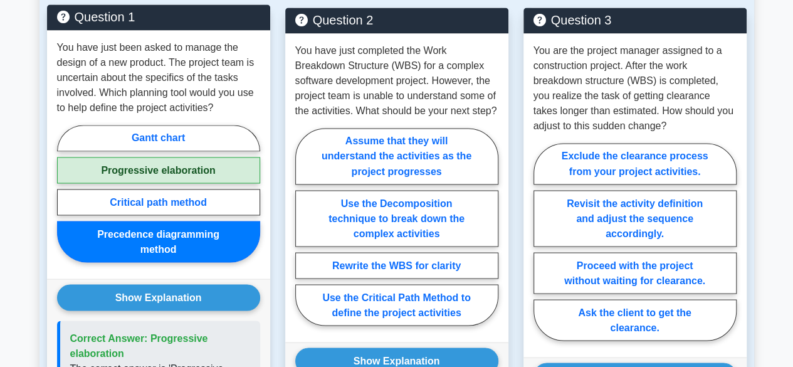
scroll to position [1003, 0]
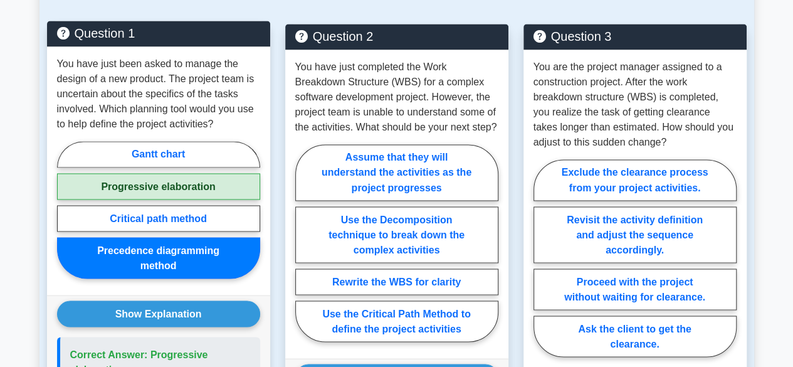
click at [158, 175] on label "Progressive elaboration" at bounding box center [158, 186] width 203 height 26
click at [65, 209] on input "Progressive elaboration" at bounding box center [61, 213] width 8 height 8
radio input "true"
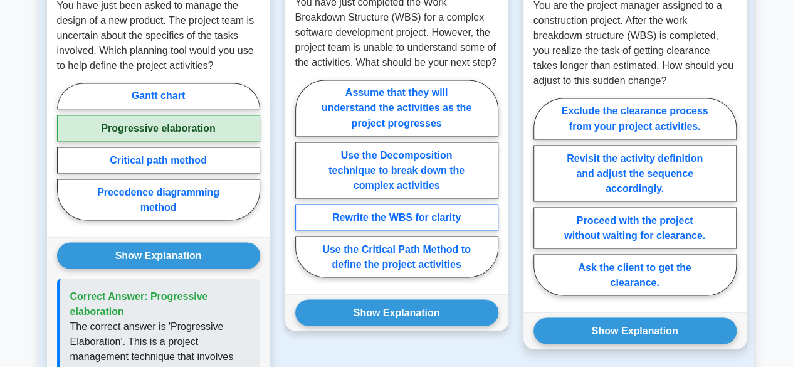
scroll to position [1066, 0]
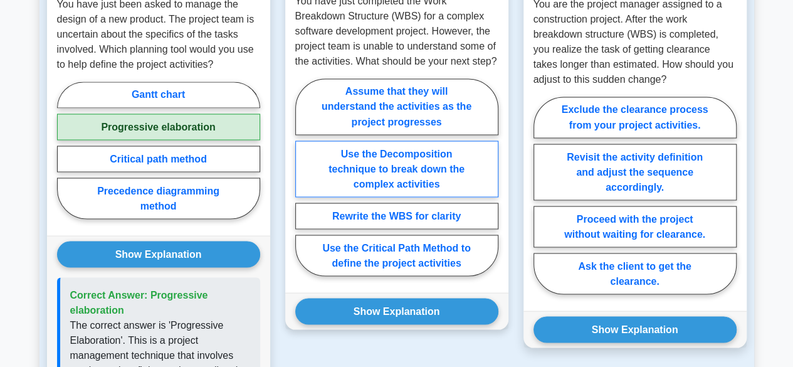
click at [387, 161] on label "Use the Decomposition technique to break down the complex activities" at bounding box center [396, 168] width 203 height 56
click at [303, 177] on input "Use the Decomposition technique to break down the complex activities" at bounding box center [299, 181] width 8 height 8
radio input "true"
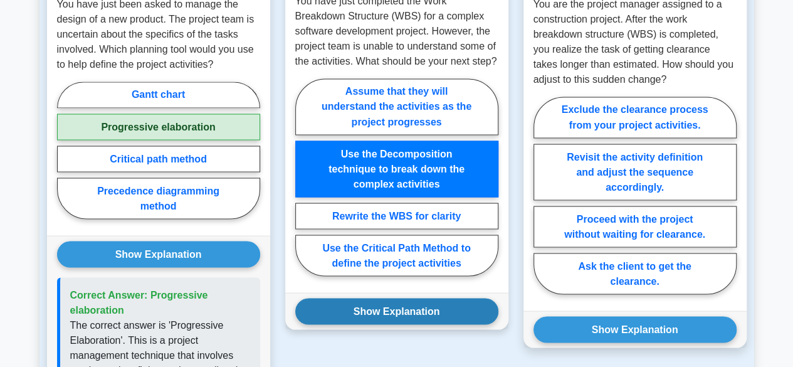
click at [369, 298] on button "Show Explanation" at bounding box center [396, 311] width 203 height 26
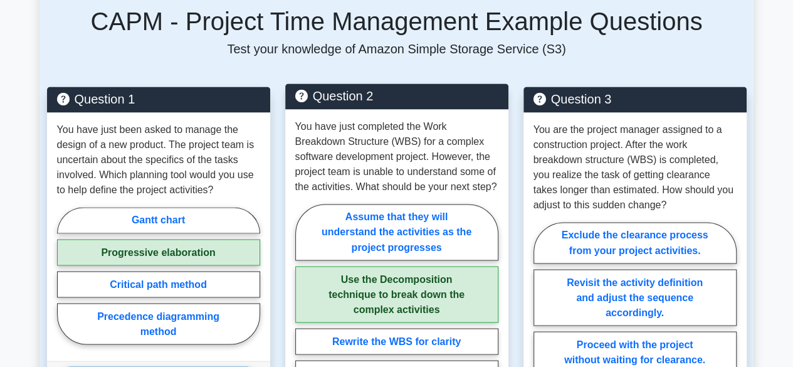
scroll to position [1003, 0]
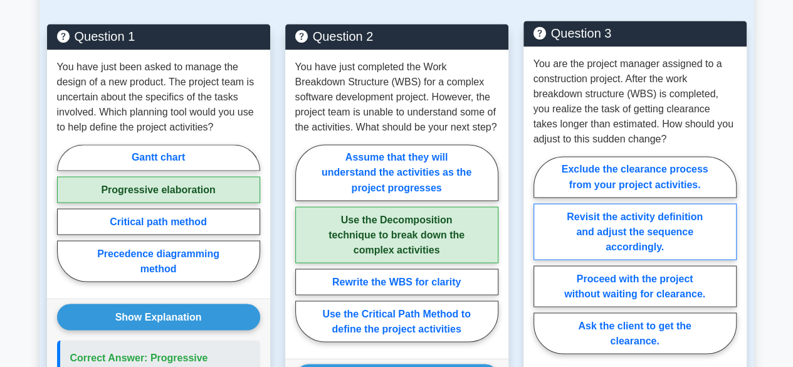
click at [599, 203] on label "Revisit the activity definition and adjust the sequence accordingly." at bounding box center [635, 231] width 203 height 56
click at [542, 255] on input "Revisit the activity definition and adjust the sequence accordingly." at bounding box center [538, 259] width 8 height 8
radio input "true"
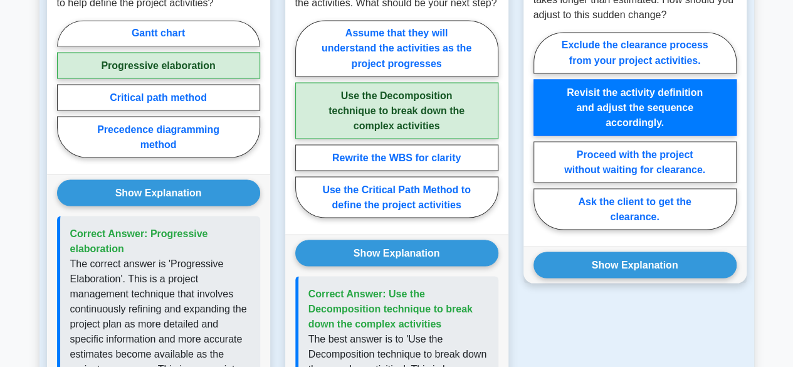
scroll to position [1129, 0]
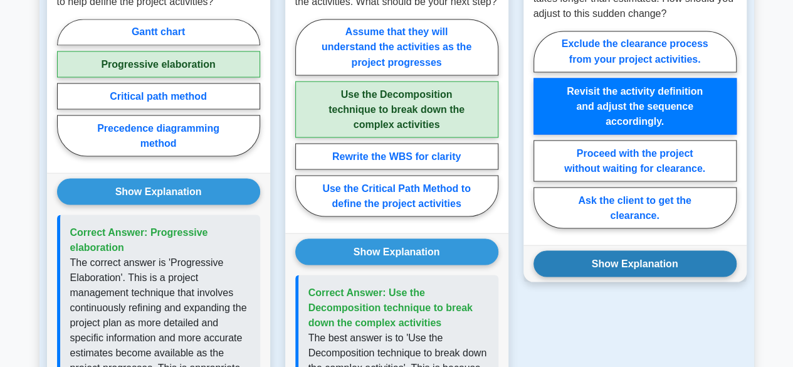
click at [588, 250] on button "Show Explanation" at bounding box center [635, 263] width 203 height 26
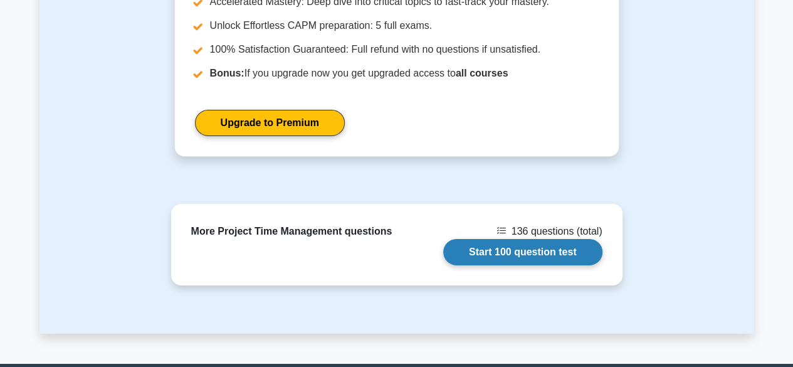
scroll to position [2069, 0]
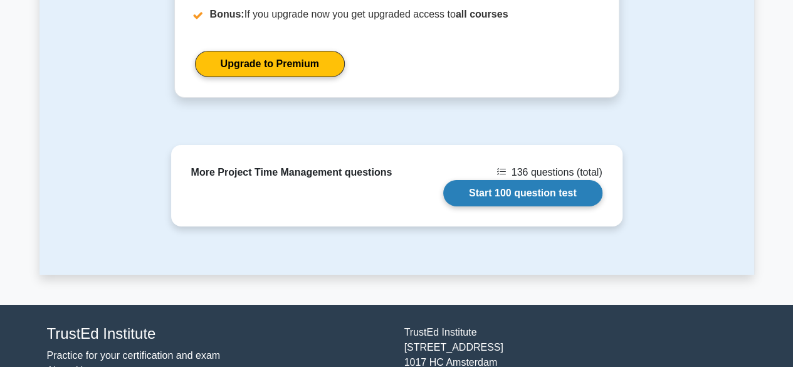
click at [498, 180] on link "Start 100 question test" at bounding box center [522, 193] width 159 height 26
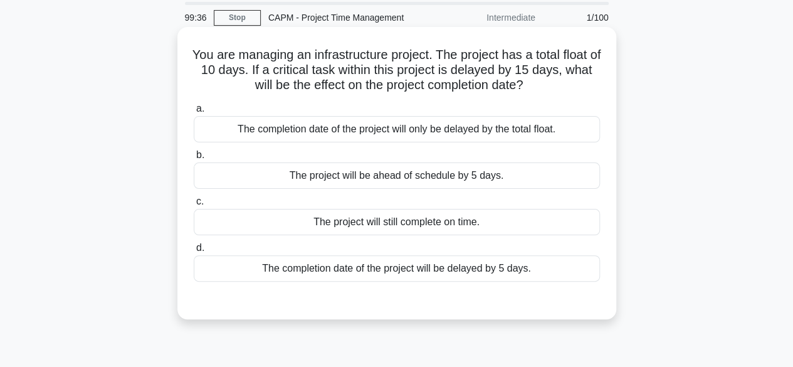
scroll to position [63, 0]
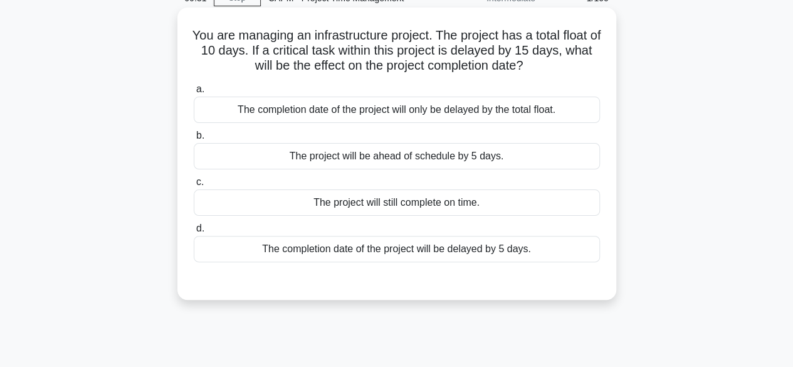
click at [342, 244] on div "The completion date of the project will be delayed by 5 days." at bounding box center [397, 249] width 406 height 26
click at [194, 233] on input "d. The completion date of the project will be delayed by 5 days." at bounding box center [194, 228] width 0 height 8
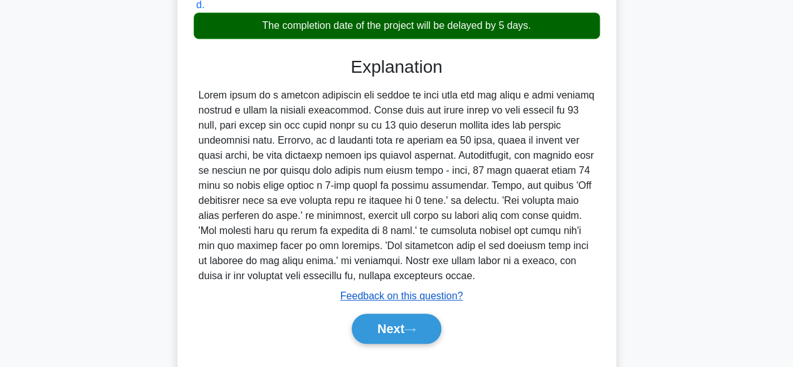
scroll to position [314, 0]
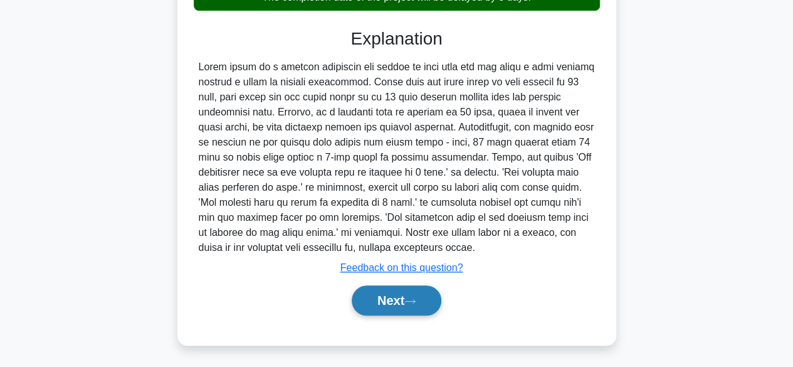
click at [387, 297] on button "Next" at bounding box center [397, 300] width 90 height 30
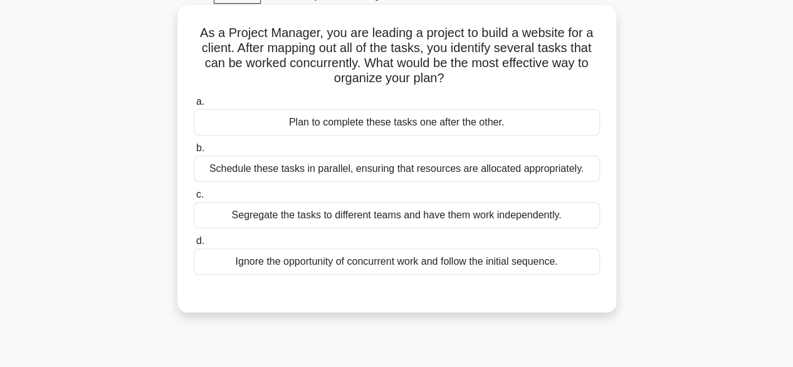
scroll to position [60, 0]
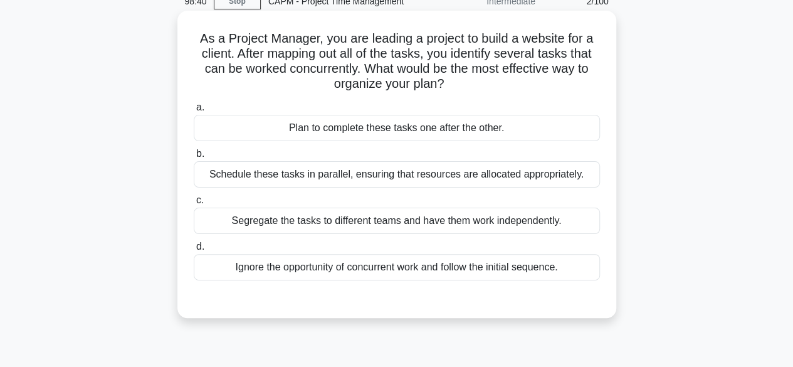
click at [370, 177] on div "Schedule these tasks in parallel, ensuring that resources are allocated appropr…" at bounding box center [397, 174] width 406 height 26
click at [194, 158] on input "b. Schedule these tasks in parallel, ensuring that resources are allocated appr…" at bounding box center [194, 154] width 0 height 8
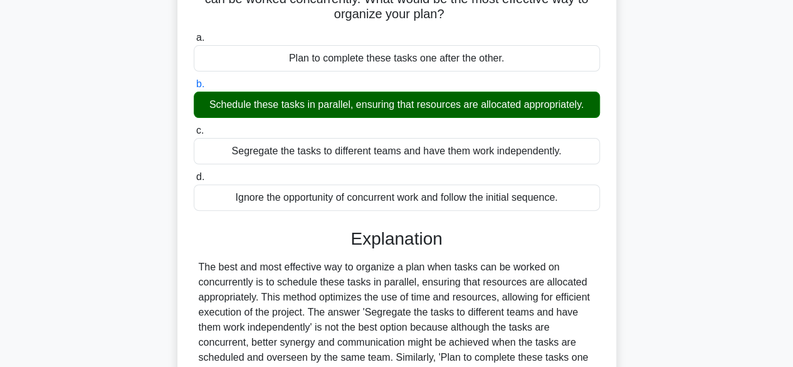
scroll to position [310, 0]
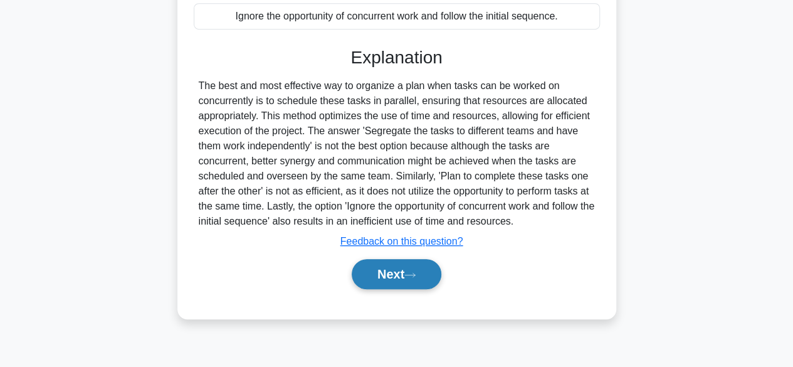
click at [403, 273] on button "Next" at bounding box center [397, 274] width 90 height 30
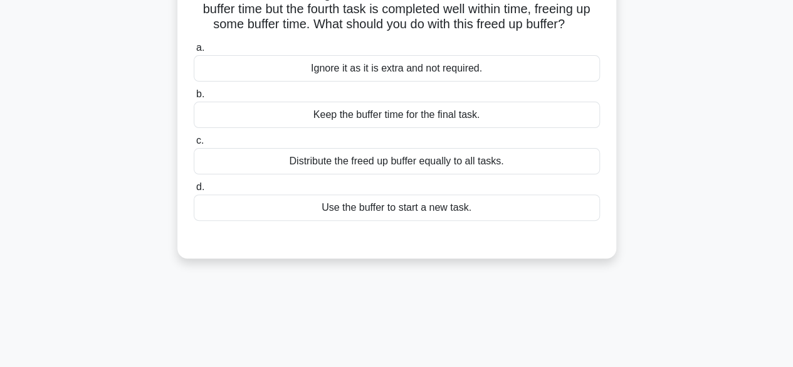
scroll to position [60, 0]
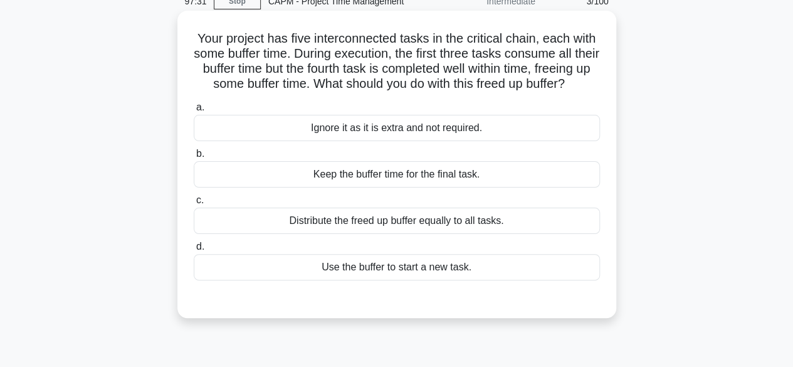
click at [482, 186] on div "Keep the buffer time for the final task." at bounding box center [397, 174] width 406 height 26
click at [194, 158] on input "b. Keep the buffer time for the final task." at bounding box center [194, 154] width 0 height 8
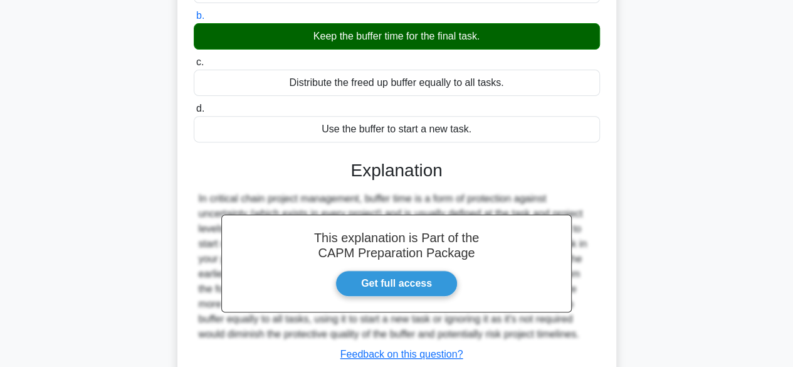
scroll to position [310, 0]
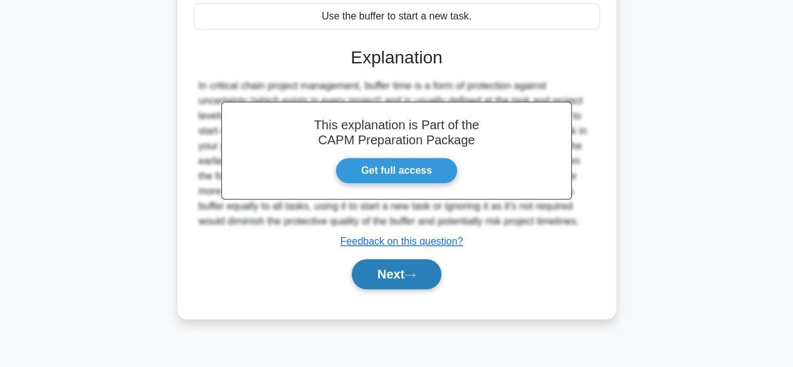
click at [426, 282] on button "Next" at bounding box center [397, 274] width 90 height 30
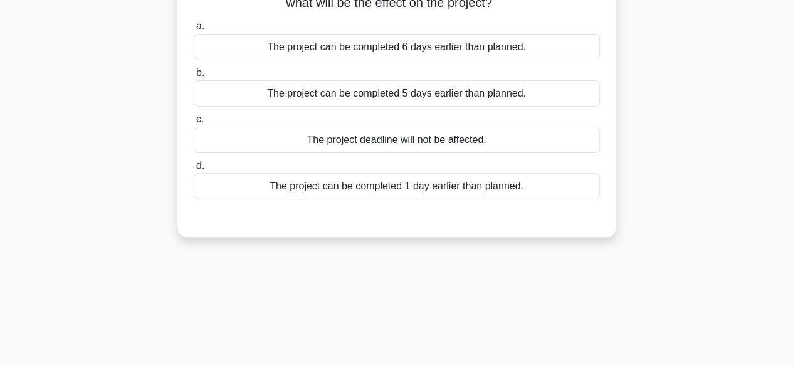
scroll to position [63, 0]
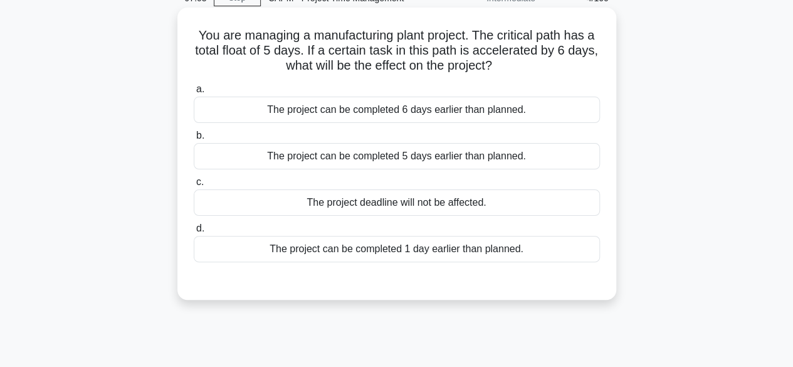
click at [461, 254] on div "The project can be completed 1 day earlier than planned." at bounding box center [397, 249] width 406 height 26
click at [194, 233] on input "d. The project can be completed 1 day earlier than planned." at bounding box center [194, 228] width 0 height 8
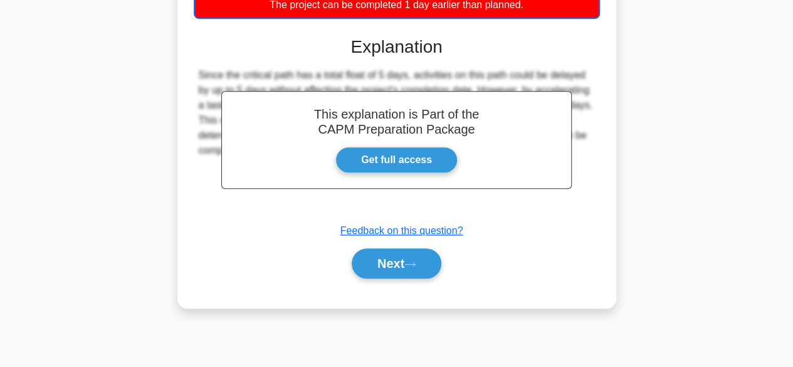
scroll to position [310, 0]
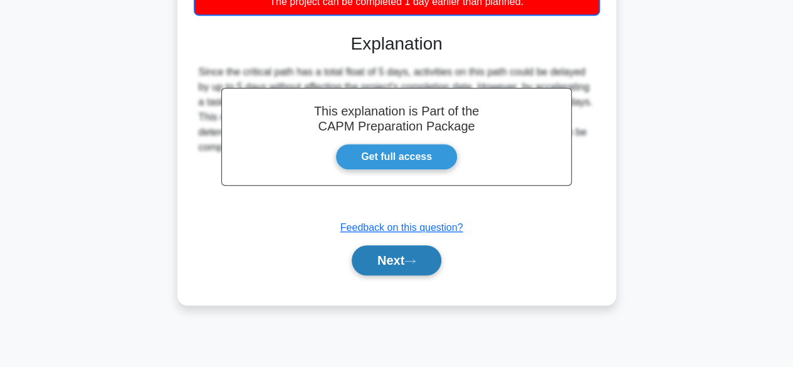
click at [414, 259] on icon at bounding box center [409, 261] width 11 height 7
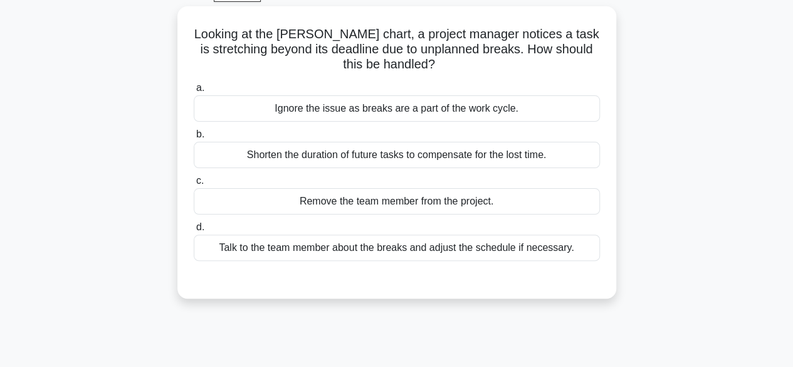
scroll to position [60, 0]
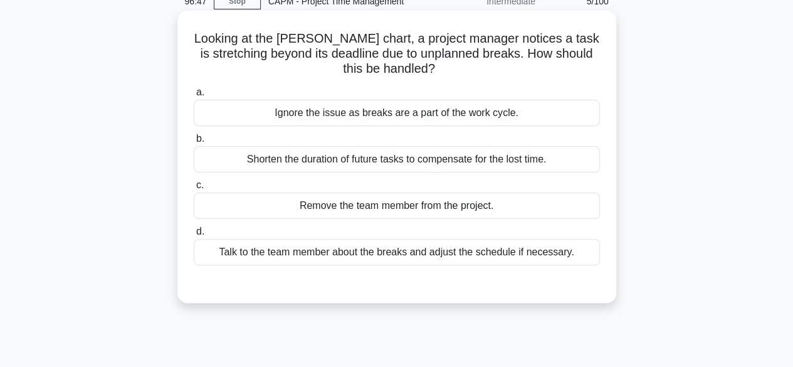
click at [336, 250] on div "Talk to the team member about the breaks and adjust the schedule if necessary." at bounding box center [397, 252] width 406 height 26
click at [194, 236] on input "d. Talk to the team member about the breaks and adjust the schedule if necessar…" at bounding box center [194, 232] width 0 height 8
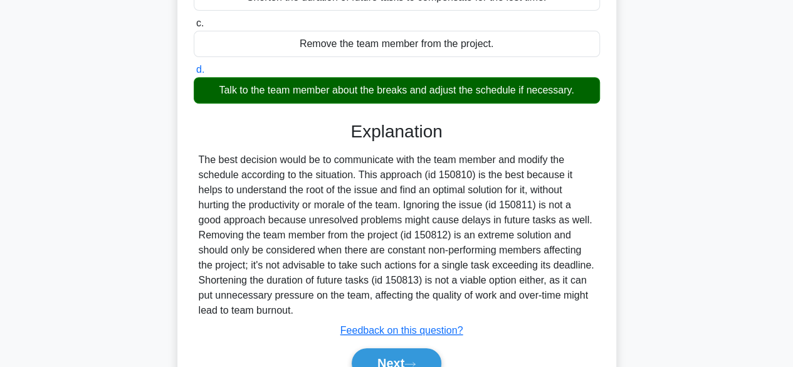
scroll to position [310, 0]
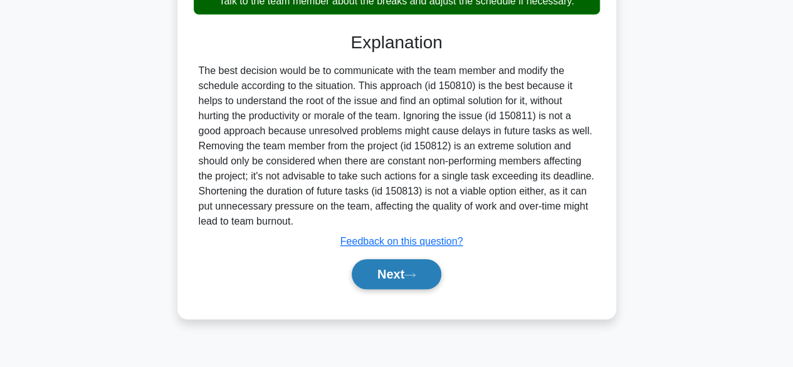
click at [380, 268] on button "Next" at bounding box center [397, 274] width 90 height 30
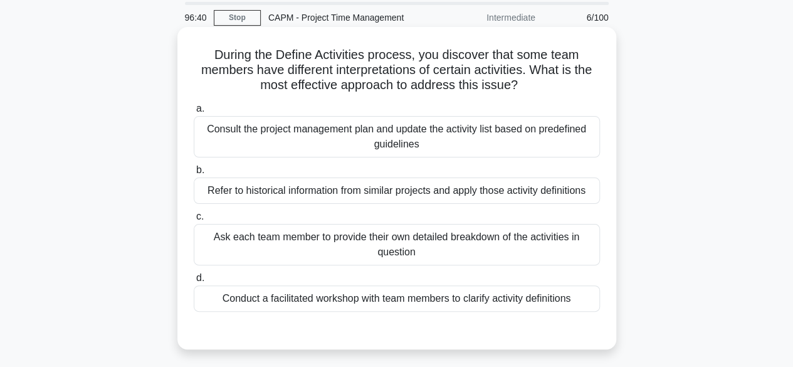
scroll to position [63, 0]
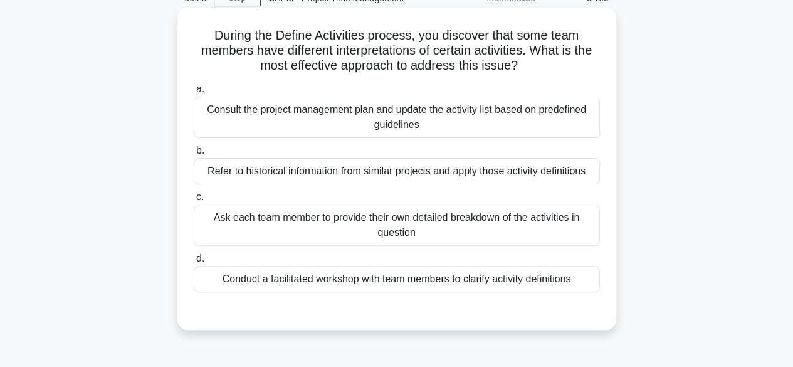
click at [290, 275] on div "Conduct a facilitated workshop with team members to clarify activity definitions" at bounding box center [397, 279] width 406 height 26
click at [194, 263] on input "d. Conduct a facilitated workshop with team members to clarify activity definit…" at bounding box center [194, 259] width 0 height 8
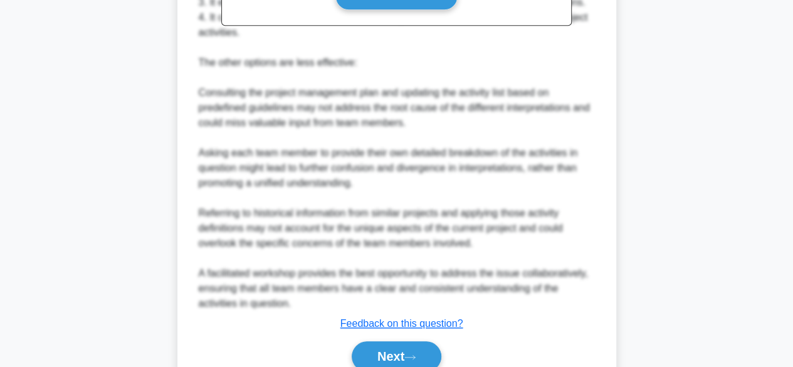
scroll to position [540, 0]
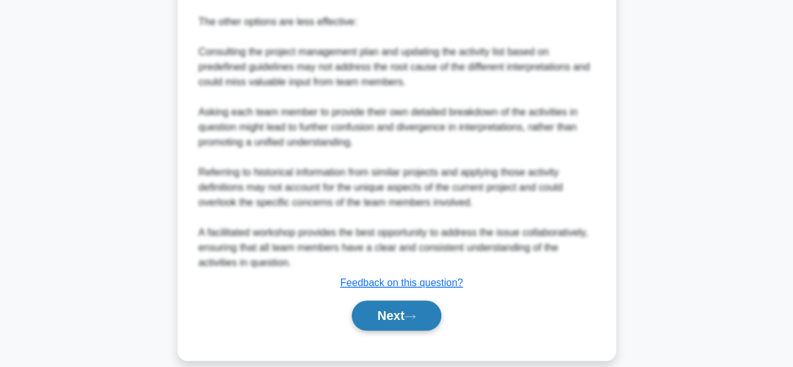
click at [400, 300] on button "Next" at bounding box center [397, 315] width 90 height 30
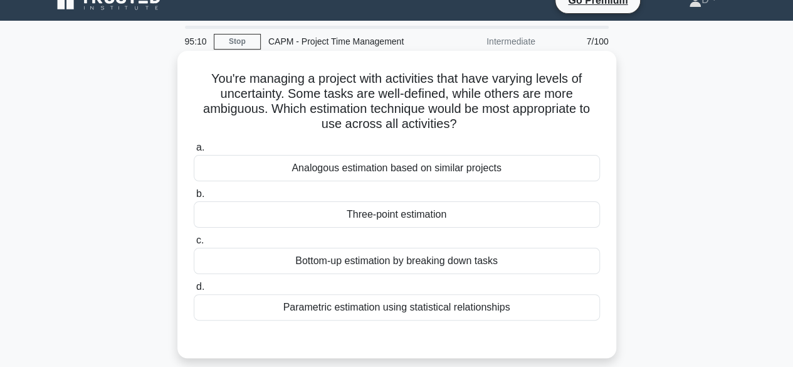
scroll to position [0, 0]
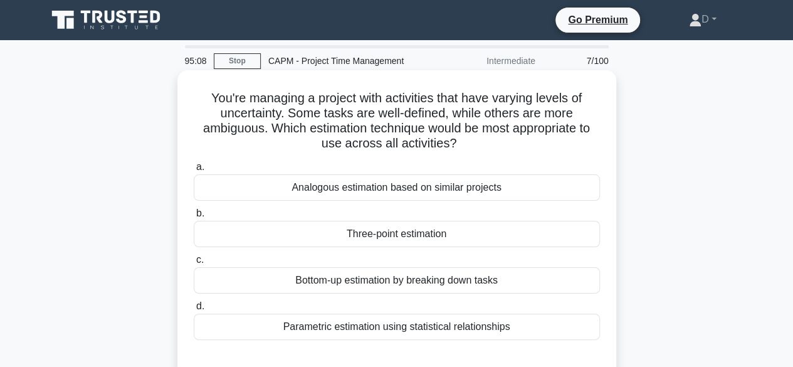
click at [414, 190] on div "Analogous estimation based on similar projects" at bounding box center [397, 187] width 406 height 26
click at [194, 171] on input "a. Analogous estimation based on similar projects" at bounding box center [194, 167] width 0 height 8
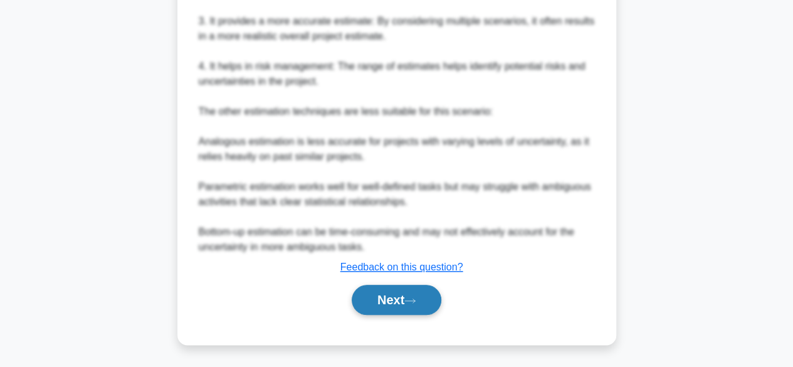
click at [404, 298] on button "Next" at bounding box center [397, 300] width 90 height 30
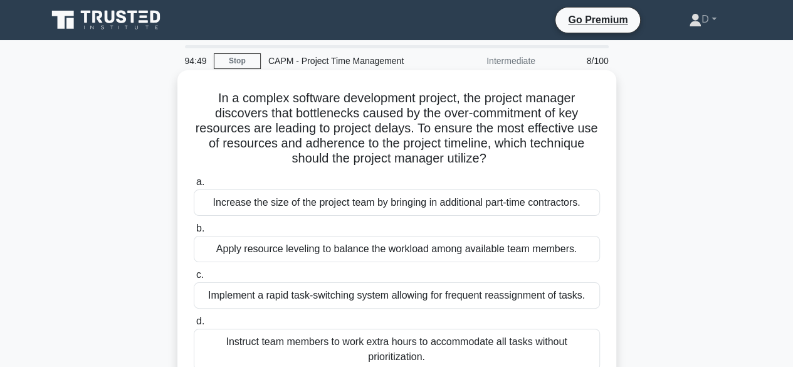
click at [426, 253] on div "Apply resource leveling to balance the workload among available team members." at bounding box center [397, 249] width 406 height 26
click at [194, 233] on input "b. Apply resource leveling to balance the workload among available team members." at bounding box center [194, 228] width 0 height 8
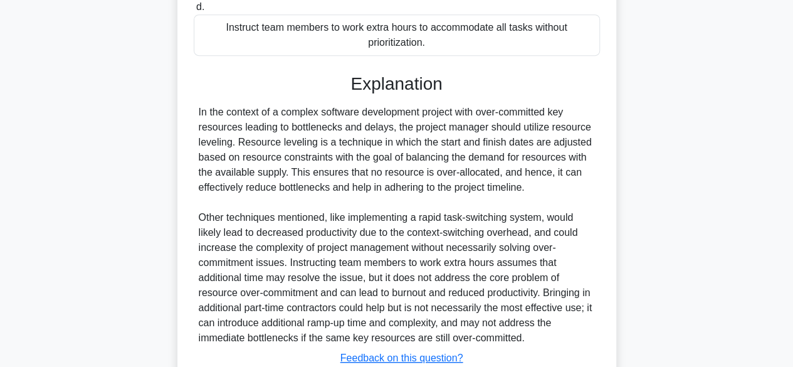
scroll to position [404, 0]
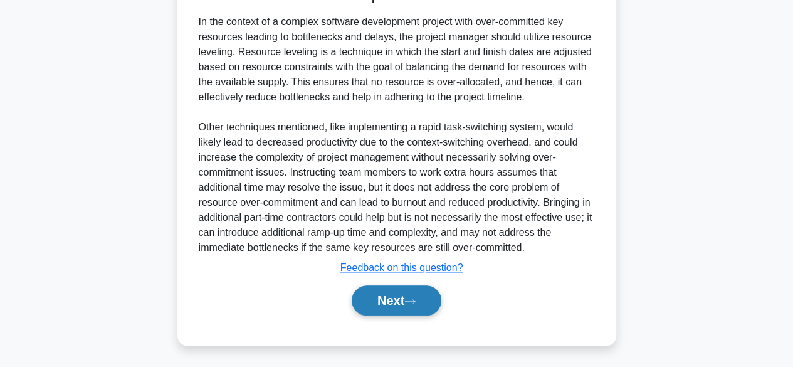
click at [398, 299] on button "Next" at bounding box center [397, 300] width 90 height 30
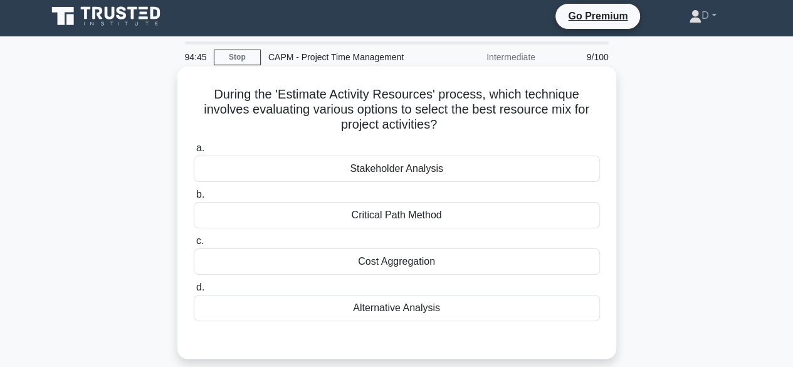
scroll to position [0, 0]
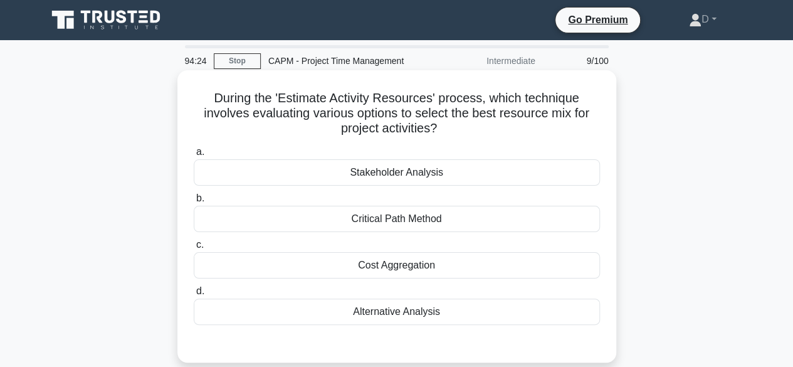
click at [456, 313] on div "Alternative Analysis" at bounding box center [397, 311] width 406 height 26
click at [194, 295] on input "d. Alternative Analysis" at bounding box center [194, 291] width 0 height 8
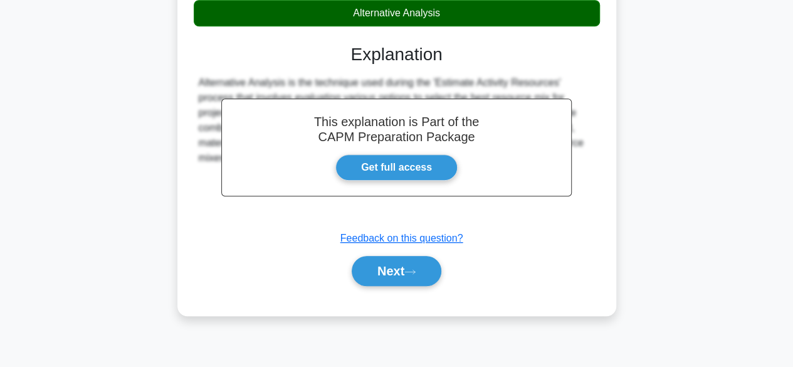
scroll to position [310, 0]
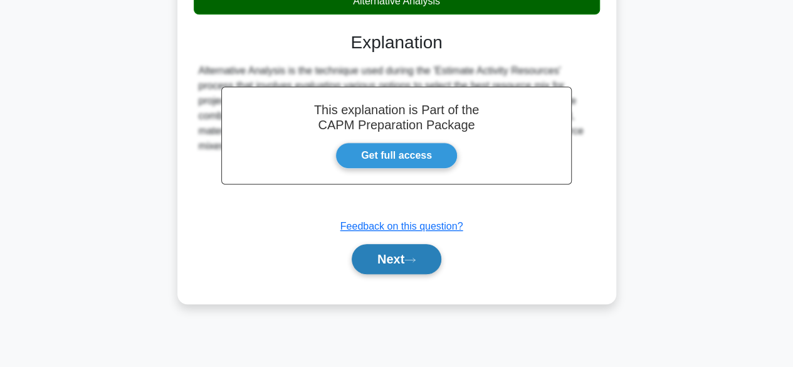
click at [425, 264] on button "Next" at bounding box center [397, 259] width 90 height 30
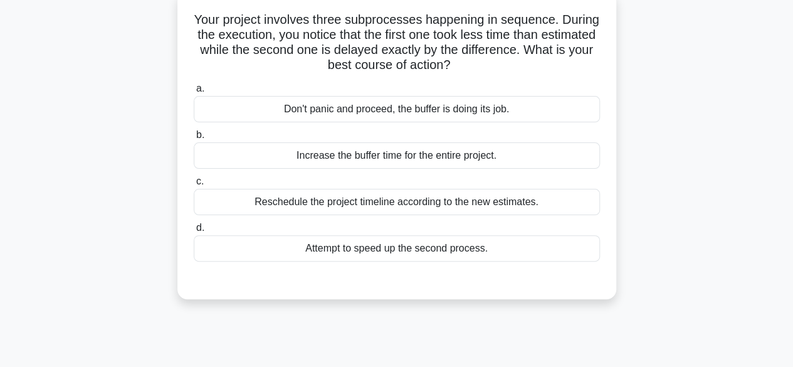
scroll to position [63, 0]
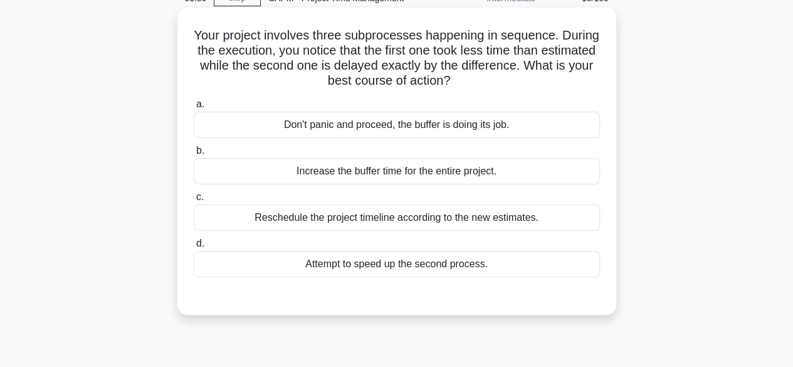
click at [464, 129] on div "Don't panic and proceed, the buffer is doing its job." at bounding box center [397, 125] width 406 height 26
click at [194, 108] on input "a. Don't panic and proceed, the buffer is doing its job." at bounding box center [194, 104] width 0 height 8
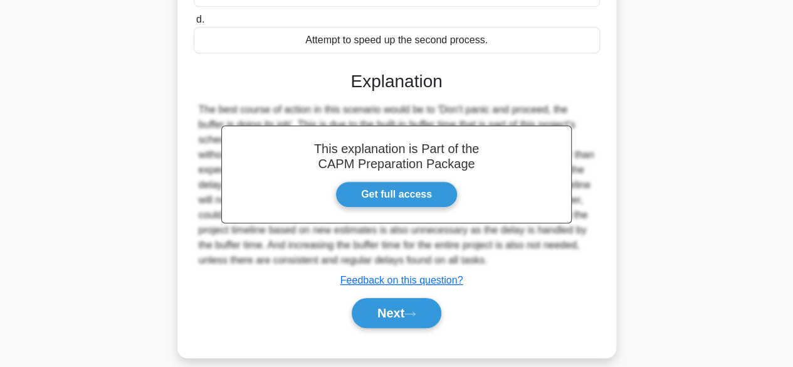
scroll to position [310, 0]
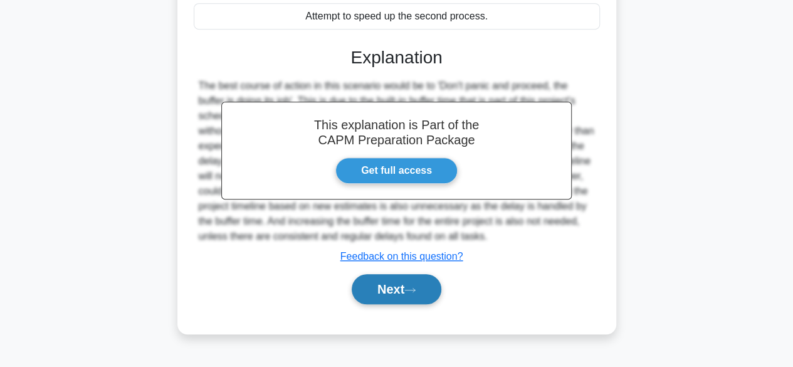
click at [366, 287] on button "Next" at bounding box center [397, 289] width 90 height 30
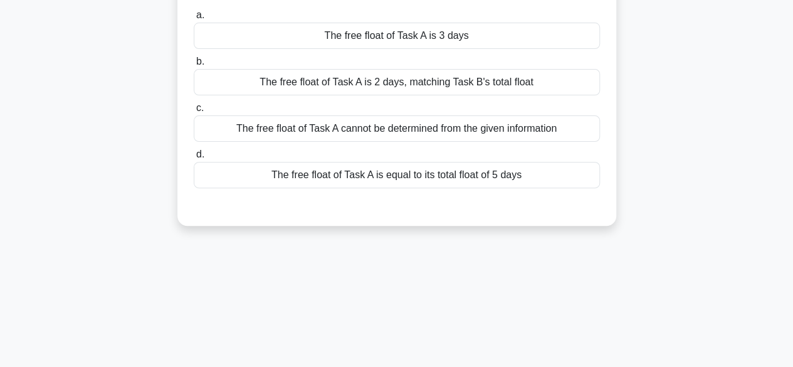
scroll to position [0, 0]
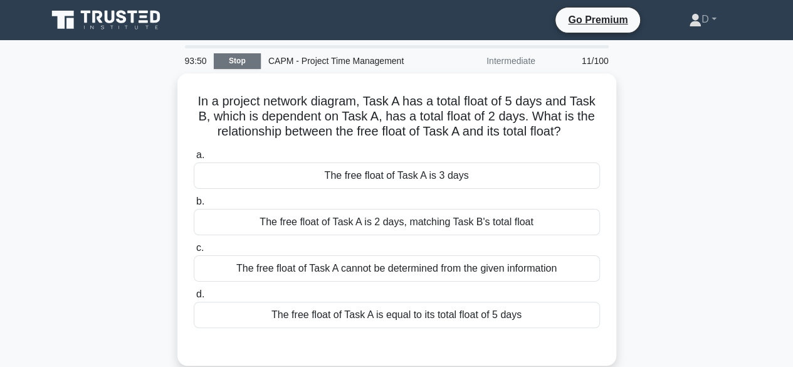
click at [228, 58] on link "Stop" at bounding box center [237, 61] width 47 height 16
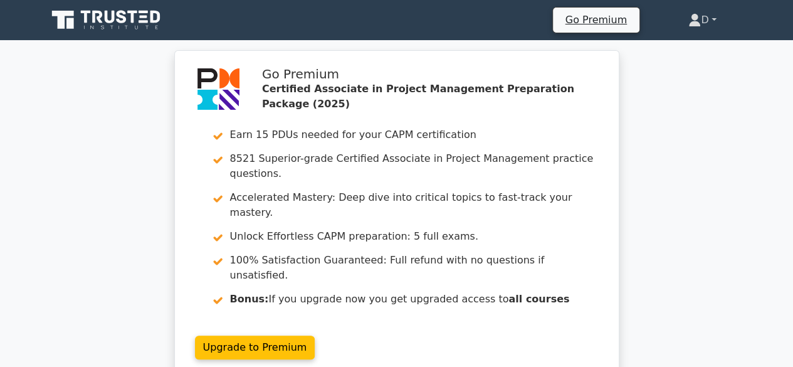
click at [713, 14] on link "D" at bounding box center [702, 20] width 88 height 25
click at [730, 139] on div "Go Premium Certified Associate in Project Management Preparation Package (2025)…" at bounding box center [396, 222] width 793 height 345
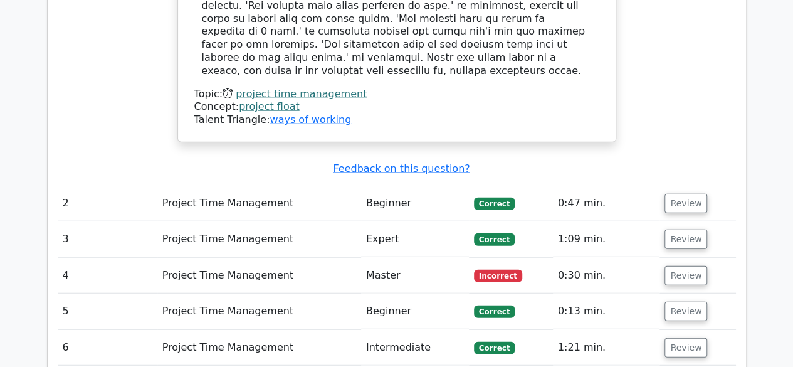
scroll to position [1442, 0]
click at [349, 257] on td "Project Time Management" at bounding box center [259, 275] width 204 height 36
click at [683, 265] on button "Review" at bounding box center [686, 274] width 43 height 19
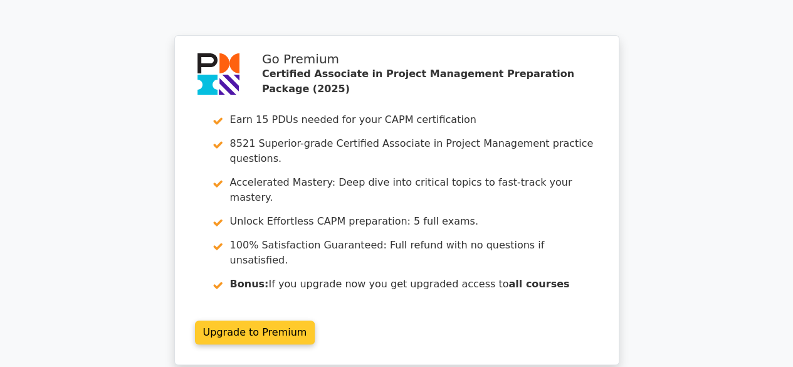
scroll to position [2618, 0]
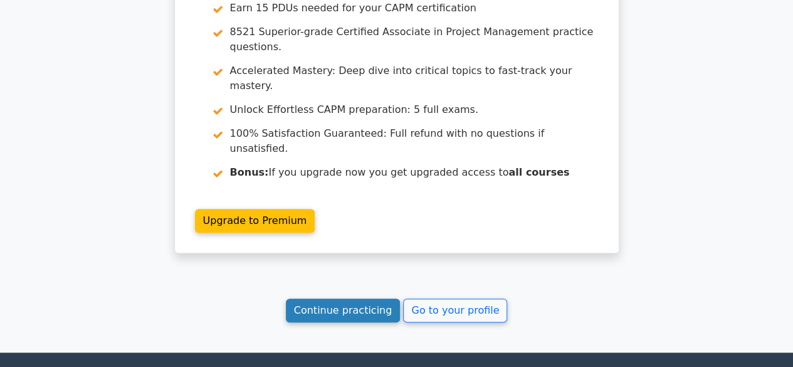
click at [372, 298] on link "Continue practicing" at bounding box center [343, 310] width 115 height 24
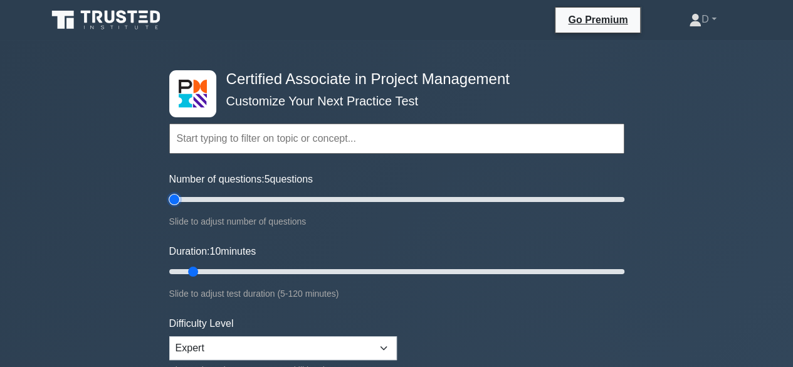
drag, startPoint x: 184, startPoint y: 202, endPoint x: 173, endPoint y: 209, distance: 13.2
type input "5"
click at [173, 204] on input "Number of questions: 5 questions" at bounding box center [396, 199] width 455 height 15
drag, startPoint x: 191, startPoint y: 267, endPoint x: 165, endPoint y: 268, distance: 25.7
type input "5"
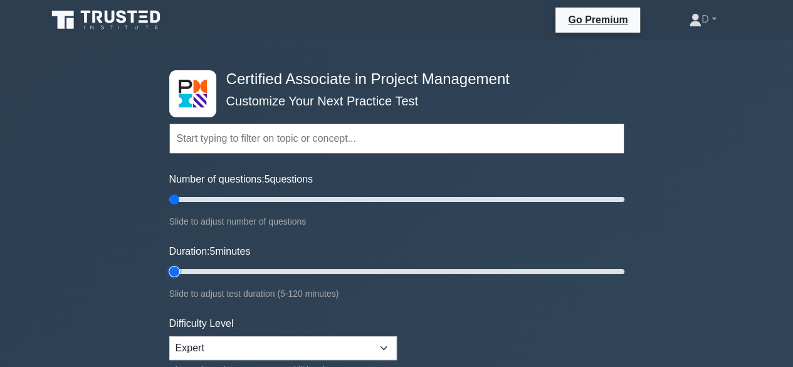
click at [169, 269] on input "Duration: 5 minutes" at bounding box center [396, 271] width 455 height 15
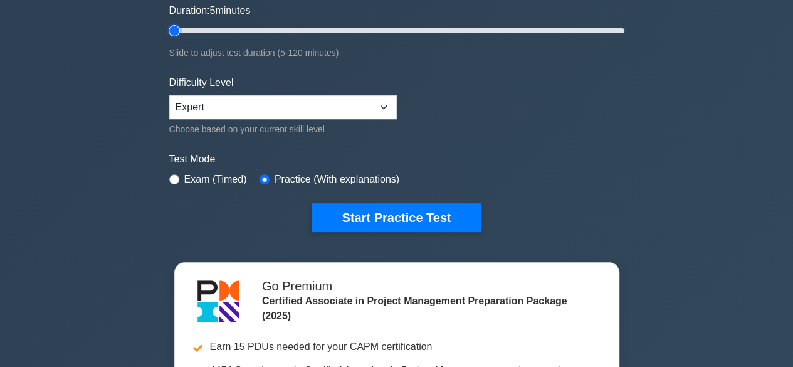
scroll to position [251, 0]
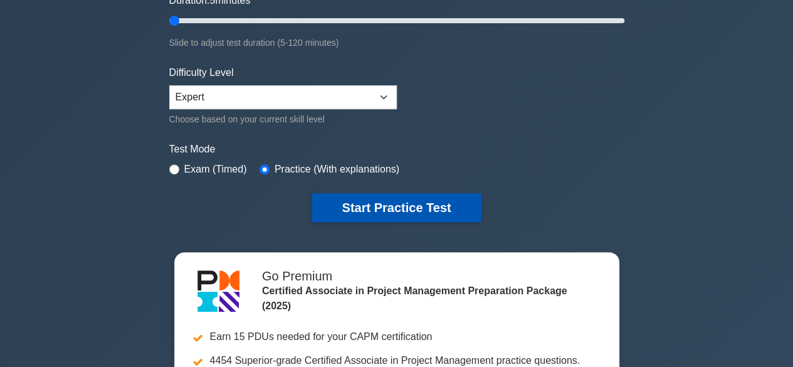
click at [371, 206] on button "Start Practice Test" at bounding box center [396, 207] width 169 height 29
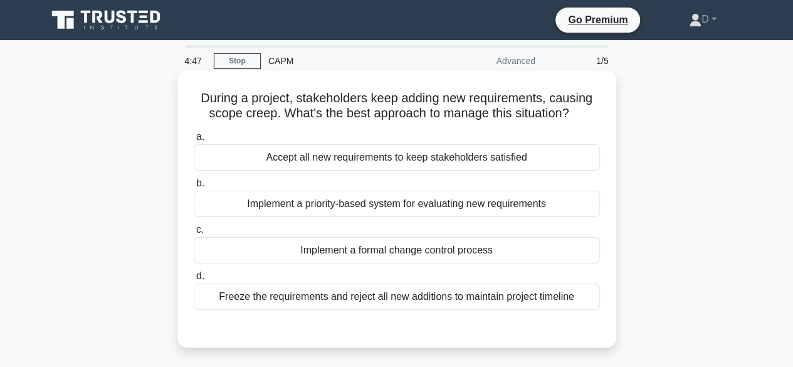
click at [380, 254] on div "Implement a formal change control process" at bounding box center [397, 250] width 406 height 26
click at [194, 234] on input "c. Implement a formal change control process" at bounding box center [194, 230] width 0 height 8
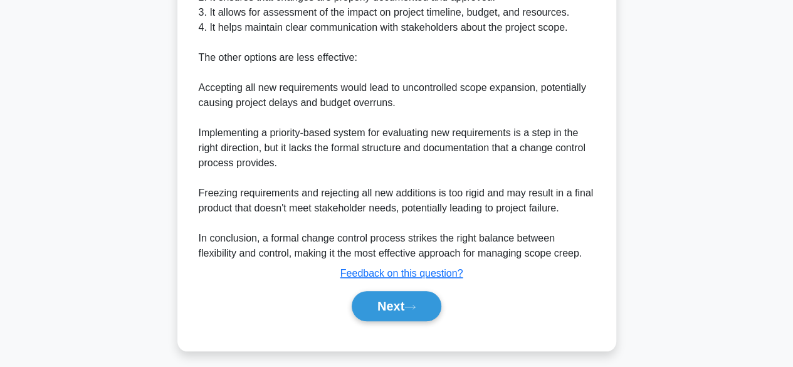
scroll to position [465, 0]
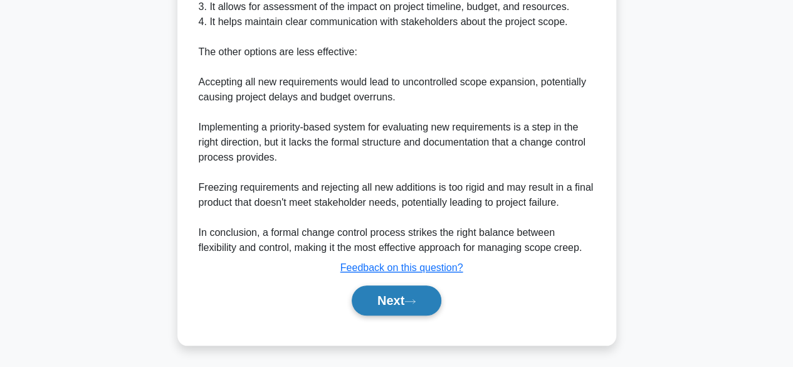
click at [387, 292] on button "Next" at bounding box center [397, 300] width 90 height 30
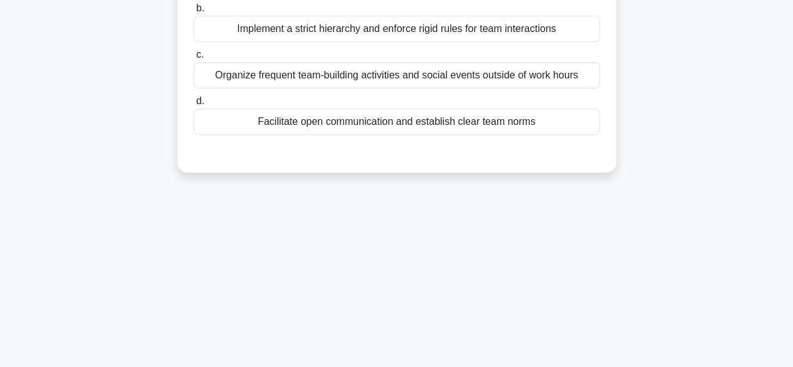
scroll to position [60, 0]
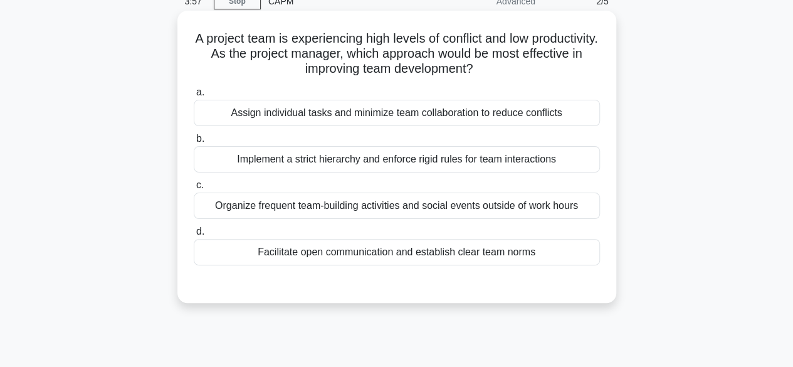
click at [368, 206] on div "Organize frequent team-building activities and social events outside of work ho…" at bounding box center [397, 205] width 406 height 26
click at [194, 189] on input "c. Organize frequent team-building activities and social events outside of work…" at bounding box center [194, 185] width 0 height 8
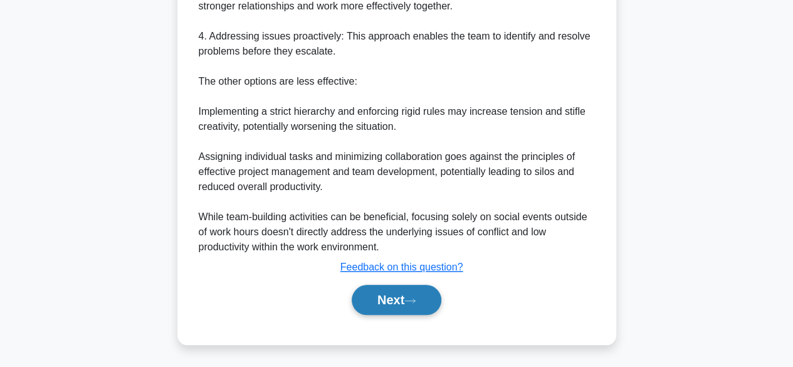
click at [420, 288] on button "Next" at bounding box center [397, 300] width 90 height 30
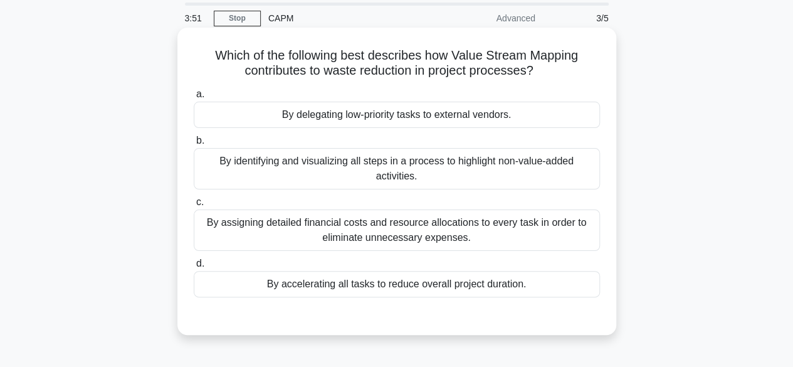
scroll to position [63, 0]
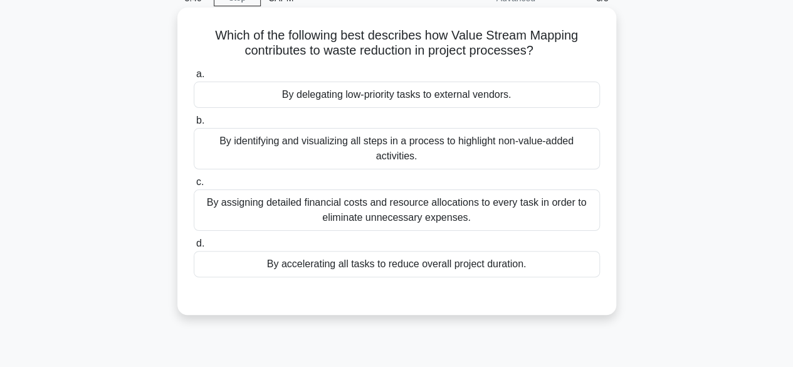
click at [465, 154] on div "By identifying and visualizing all steps in a process to highlight non-value-ad…" at bounding box center [397, 148] width 406 height 41
click at [194, 125] on input "b. By identifying and visualizing all steps in a process to highlight non-value…" at bounding box center [194, 121] width 0 height 8
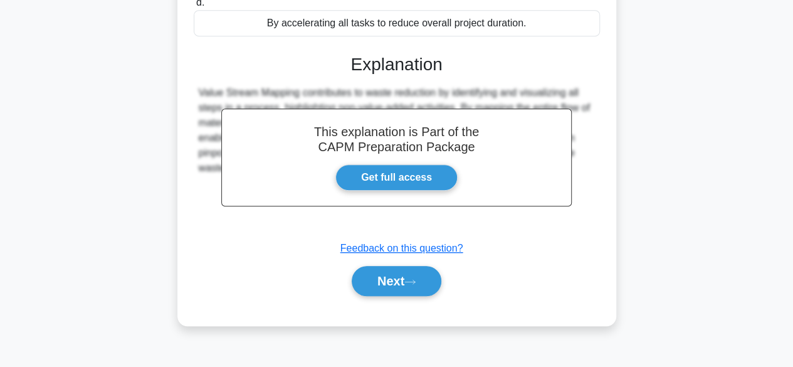
scroll to position [310, 0]
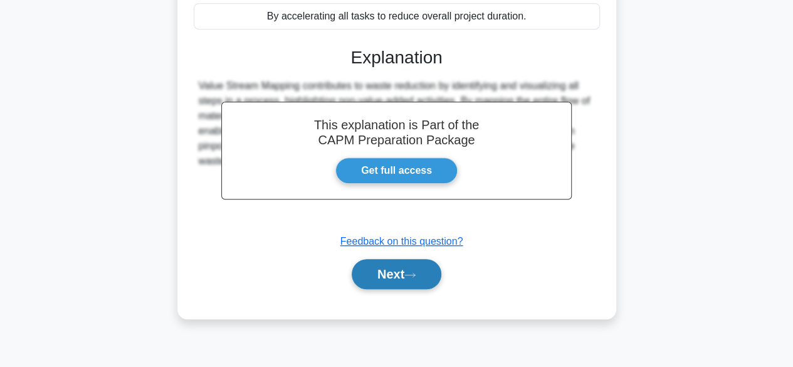
click at [413, 273] on icon at bounding box center [409, 274] width 11 height 7
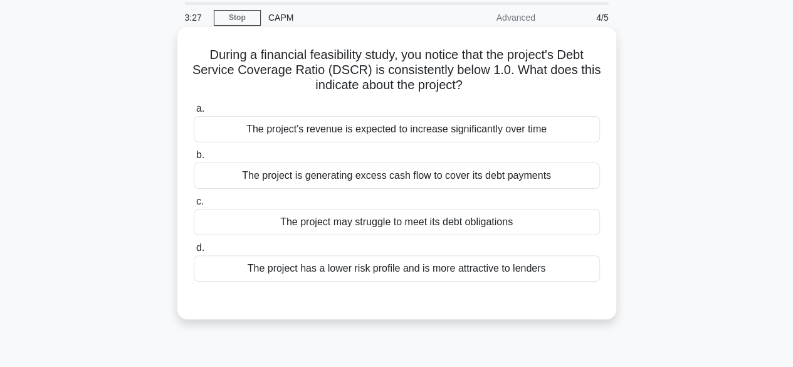
scroll to position [63, 0]
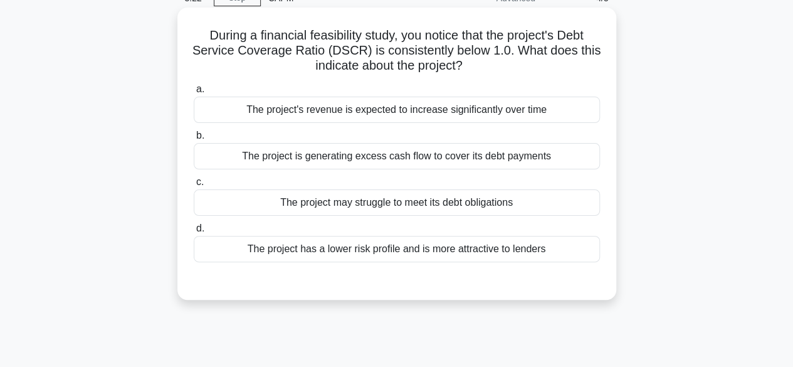
click at [368, 254] on div "The project has a lower risk profile and is more attractive to lenders" at bounding box center [397, 249] width 406 height 26
click at [194, 233] on input "d. The project has a lower risk profile and is more attractive to lenders" at bounding box center [194, 228] width 0 height 8
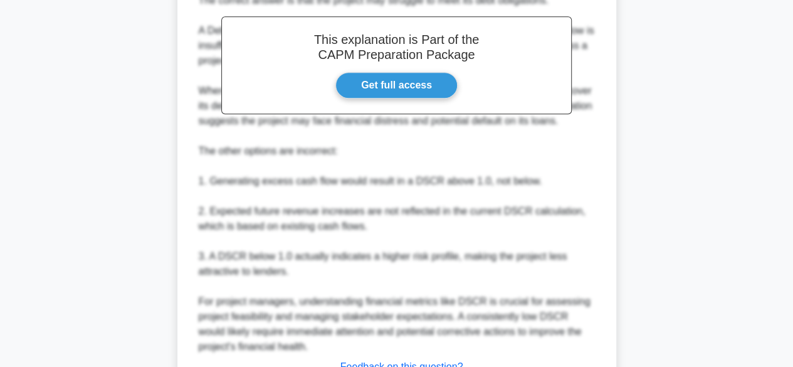
scroll to position [439, 0]
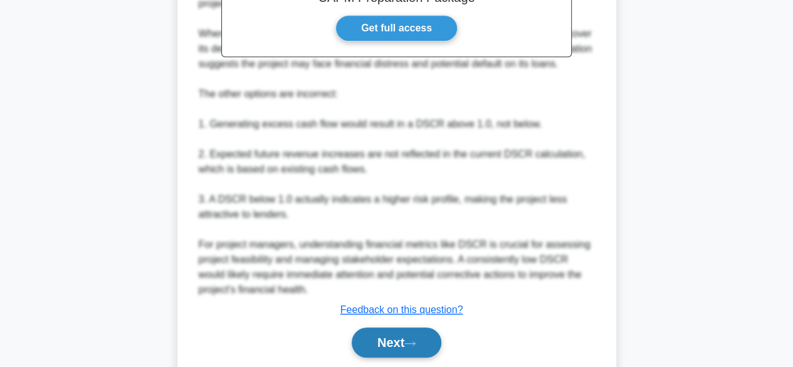
click at [381, 330] on button "Next" at bounding box center [397, 342] width 90 height 30
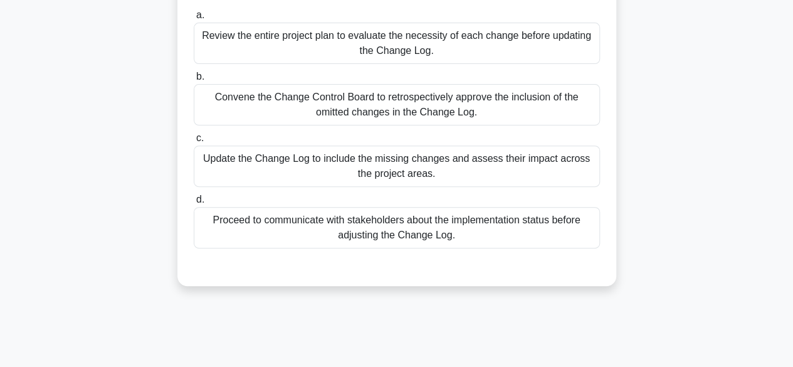
scroll to position [125, 0]
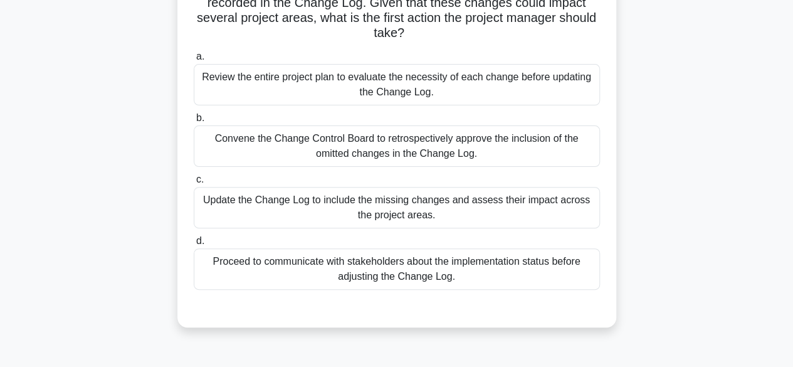
click at [364, 85] on div "Review the entire project plan to evaluate the necessity of each change before …" at bounding box center [397, 84] width 406 height 41
click at [194, 61] on input "a. Review the entire project plan to evaluate the necessity of each change befo…" at bounding box center [194, 57] width 0 height 8
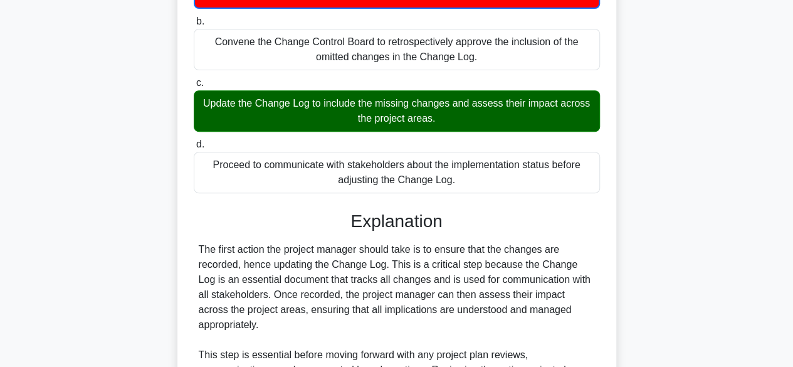
scroll to position [421, 0]
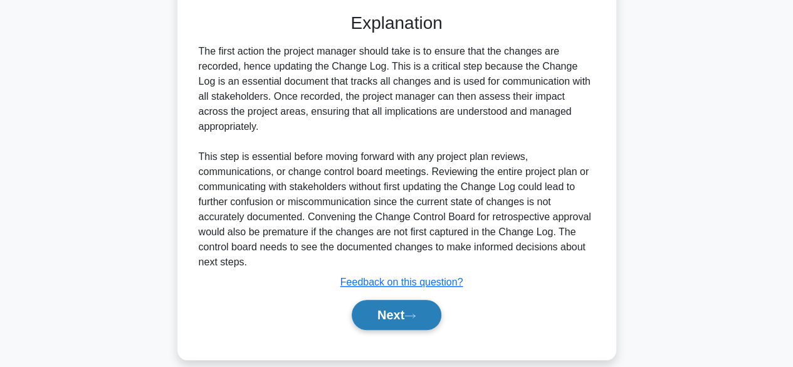
click at [409, 300] on button "Next" at bounding box center [397, 315] width 90 height 30
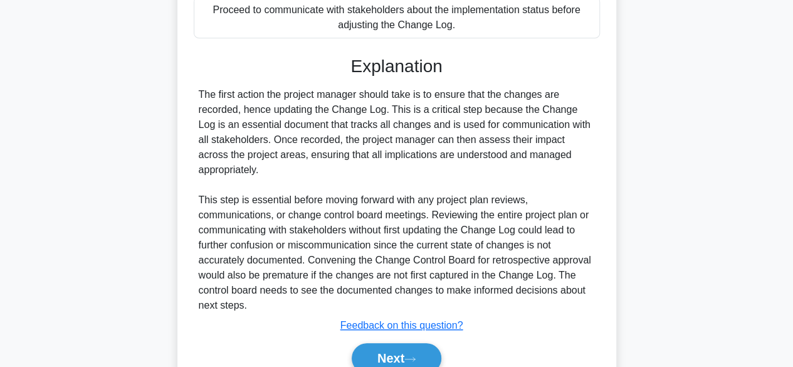
scroll to position [359, 0]
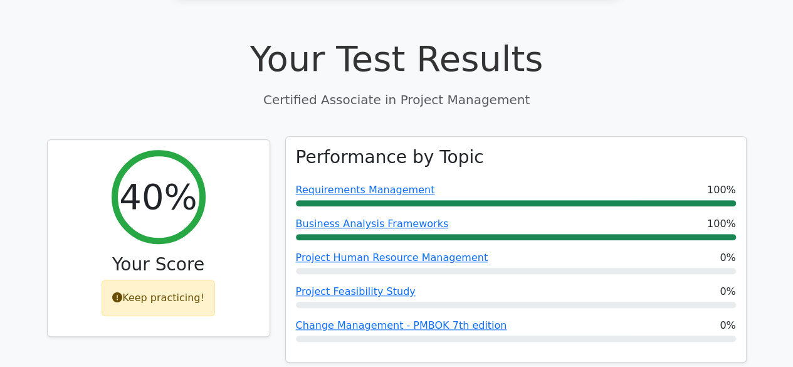
scroll to position [376, 0]
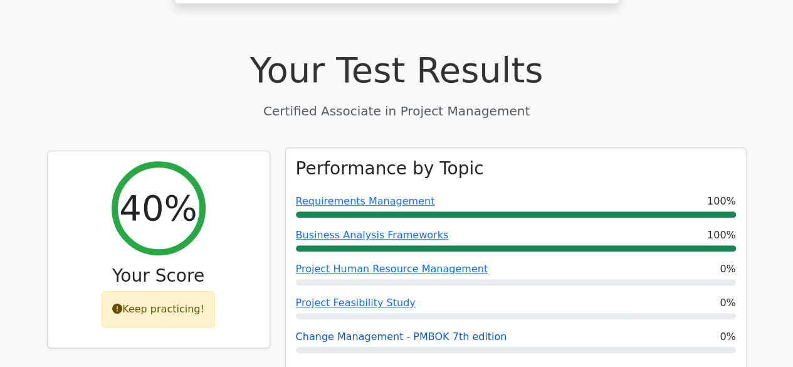
click at [399, 330] on link "Change Management - PMBOK 7th edition" at bounding box center [401, 336] width 211 height 12
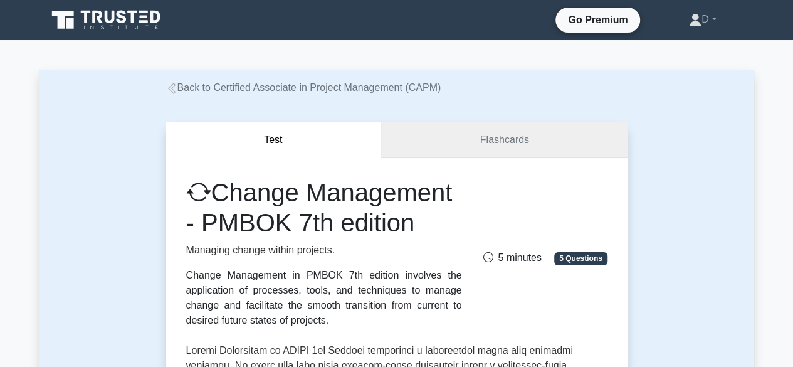
click at [459, 132] on link "Flashcards" at bounding box center [504, 140] width 246 height 36
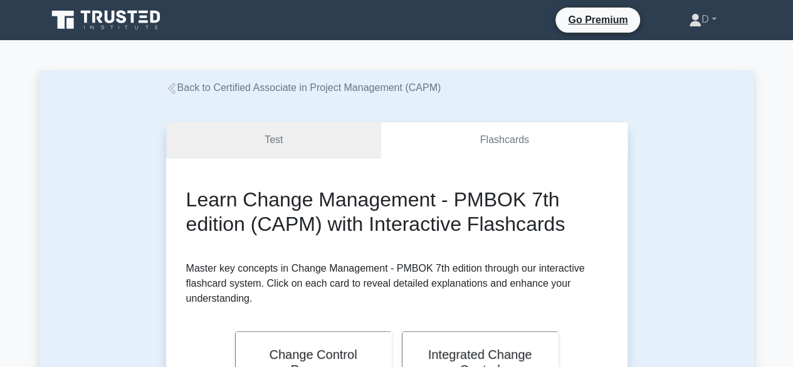
click at [300, 146] on link "Test" at bounding box center [274, 140] width 216 height 36
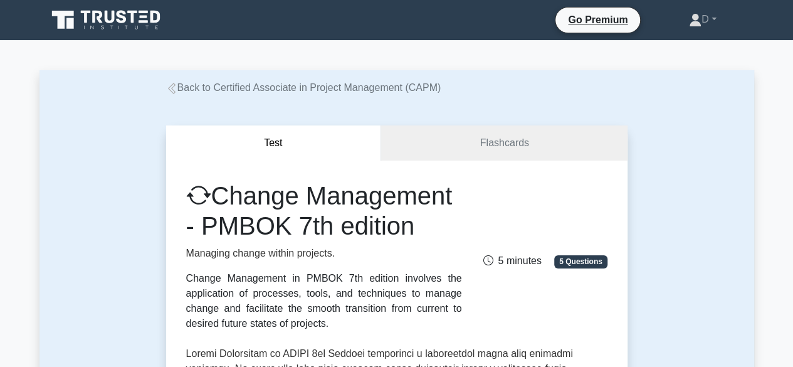
click at [101, 18] on icon at bounding box center [107, 20] width 120 height 24
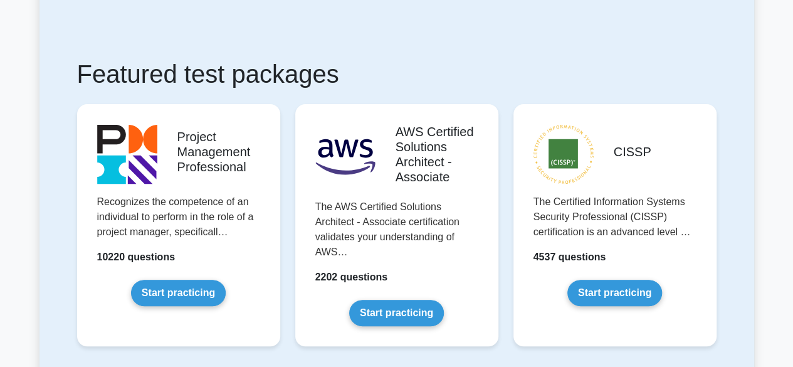
scroll to position [502, 0]
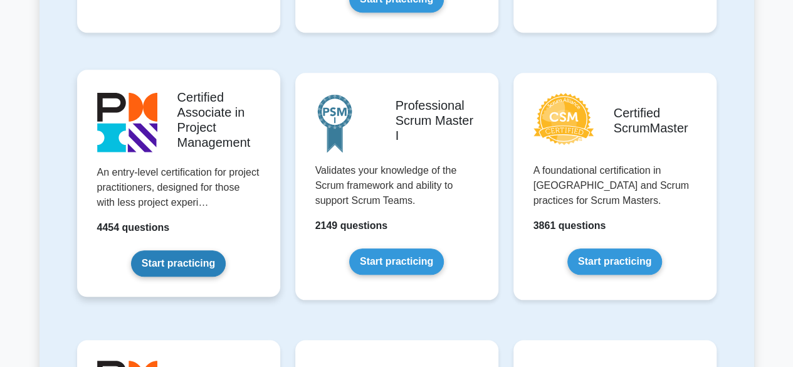
click at [189, 261] on link "Start practicing" at bounding box center [178, 263] width 95 height 26
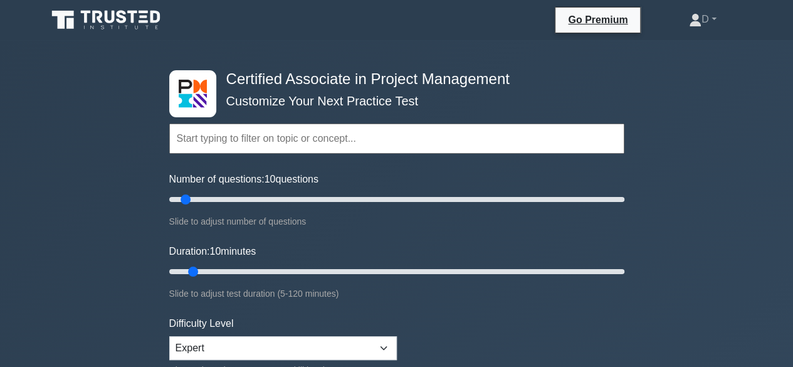
click at [299, 135] on input "text" at bounding box center [396, 139] width 455 height 30
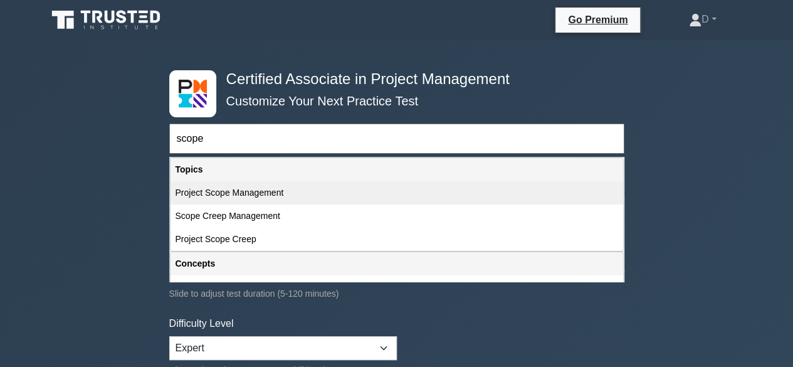
click at [287, 191] on div "Project Scope Management" at bounding box center [397, 192] width 453 height 23
type input "Project Scope Management"
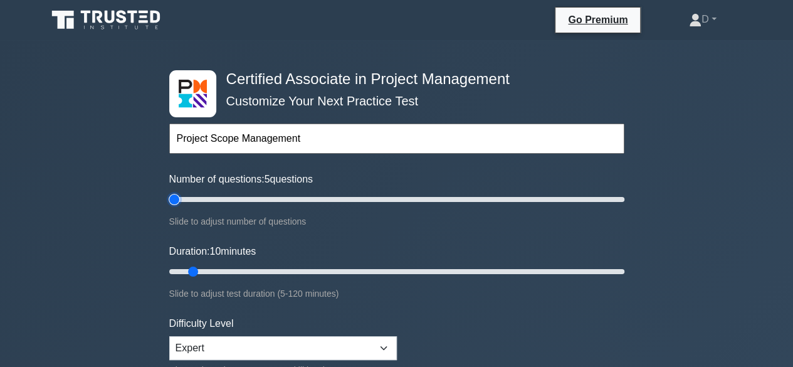
drag, startPoint x: 188, startPoint y: 198, endPoint x: 157, endPoint y: 208, distance: 32.9
type input "5"
click at [169, 207] on input "Number of questions: 5 questions" at bounding box center [396, 199] width 455 height 15
drag, startPoint x: 187, startPoint y: 269, endPoint x: 153, endPoint y: 275, distance: 35.1
type input "5"
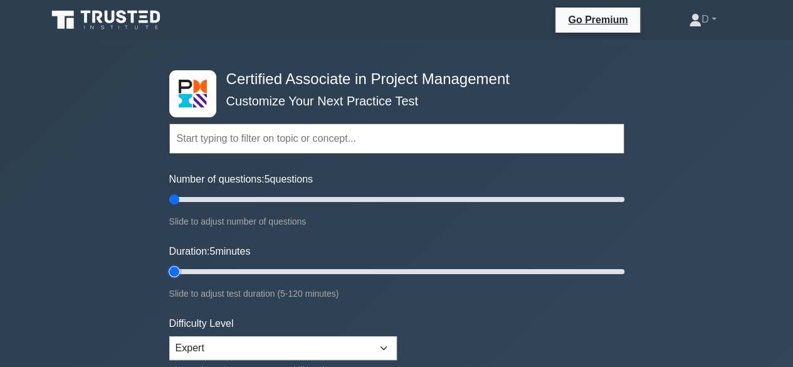
click at [169, 275] on input "Duration: 5 minutes" at bounding box center [396, 271] width 455 height 15
type input "5"
drag, startPoint x: 176, startPoint y: 203, endPoint x: 93, endPoint y: 232, distance: 87.6
click at [169, 207] on input "Number of questions: 5 questions" at bounding box center [396, 199] width 455 height 15
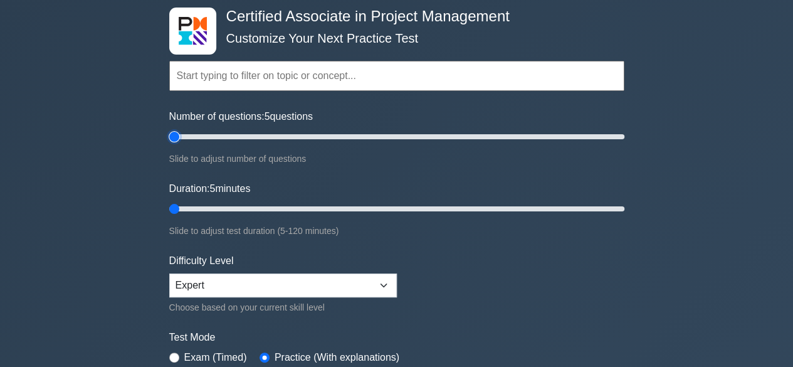
scroll to position [188, 0]
